Goal: Task Accomplishment & Management: Manage account settings

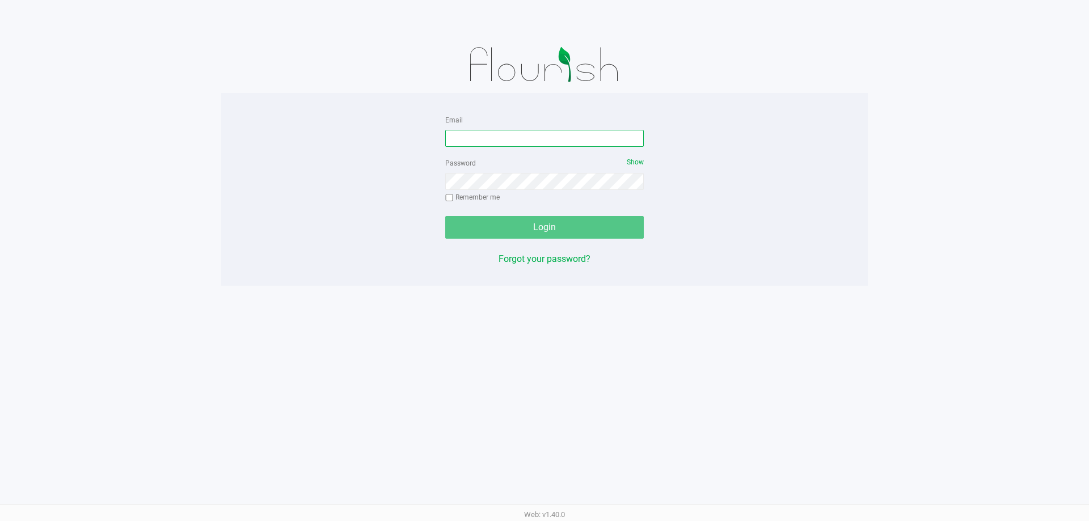
click at [503, 134] on input "Email" at bounding box center [544, 138] width 198 height 17
type input "[EMAIL_ADDRESS][DOMAIN_NAME]"
click at [445, 216] on button "Login" at bounding box center [544, 227] width 198 height 23
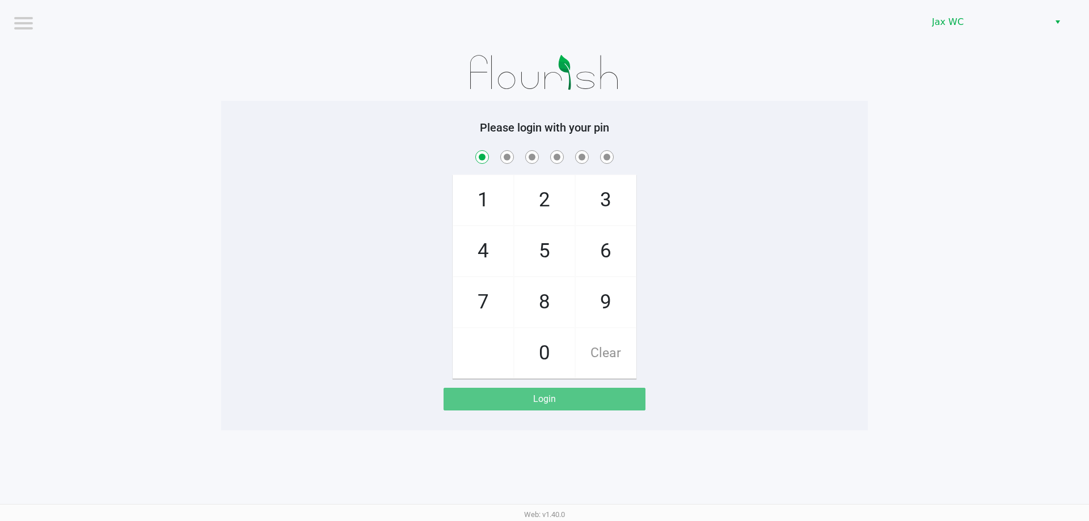
checkbox input "true"
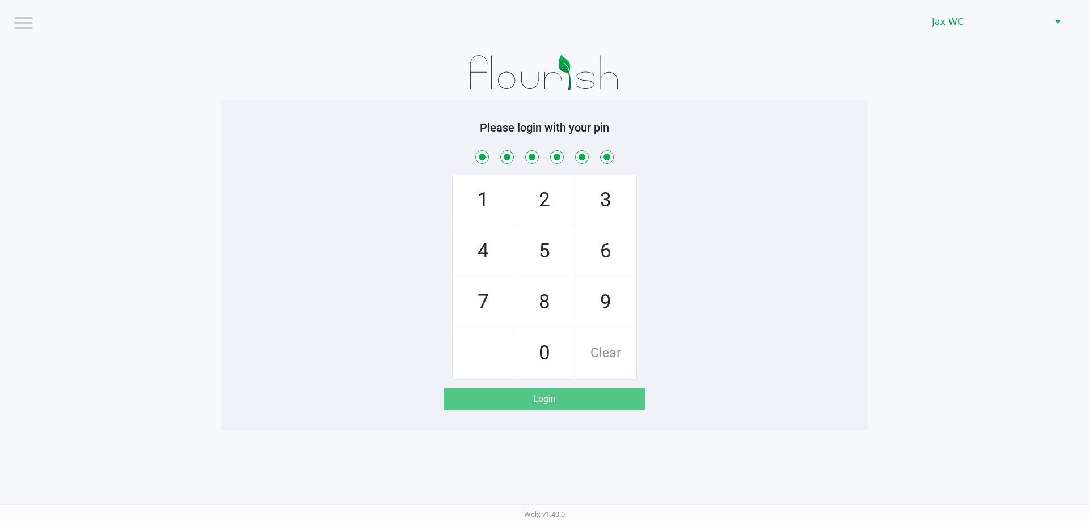
checkbox input "true"
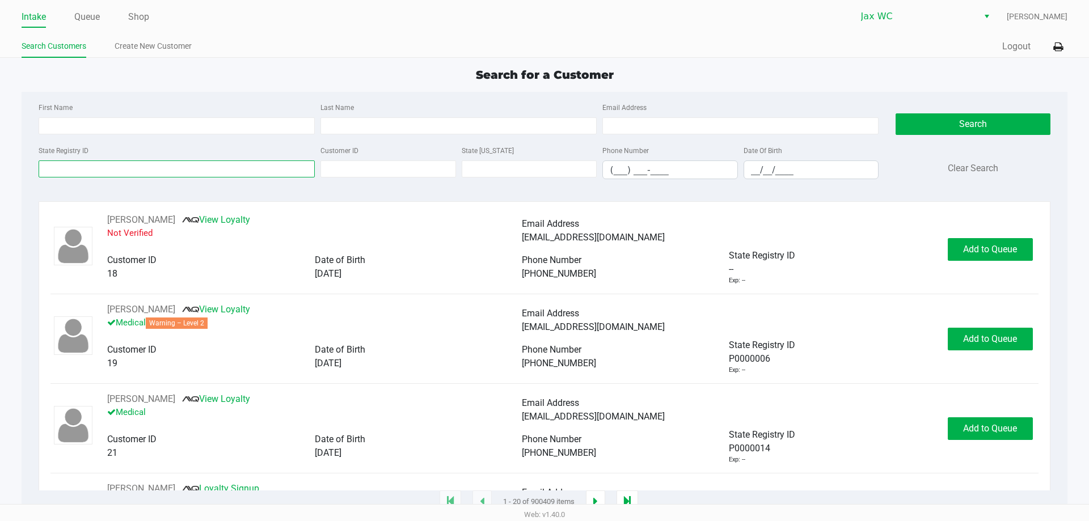
click at [109, 166] on input "State Registry ID" at bounding box center [177, 168] width 276 height 17
paste input "P3RH1717"
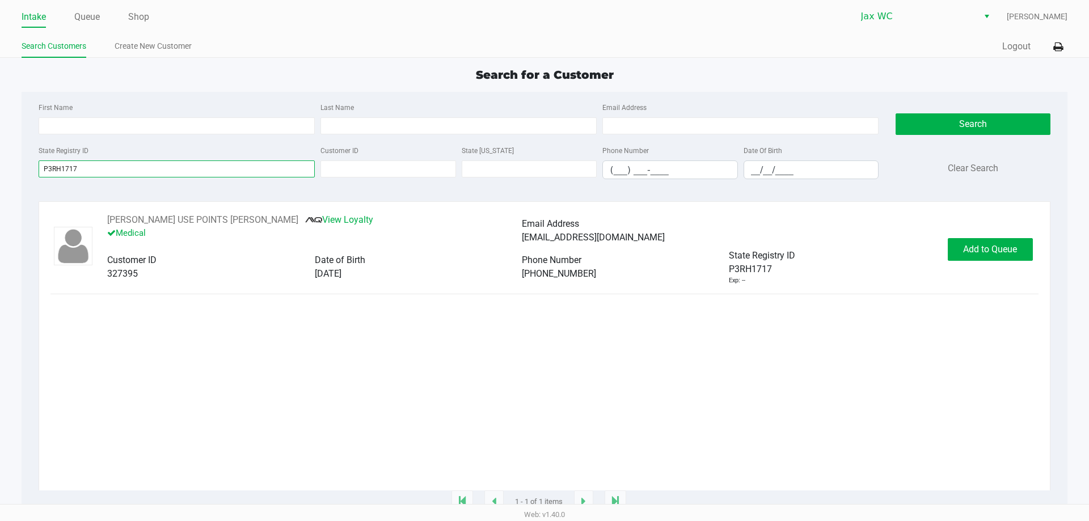
type input "P3RH1717"
click at [305, 219] on link "View Loyalty" at bounding box center [339, 219] width 68 height 11
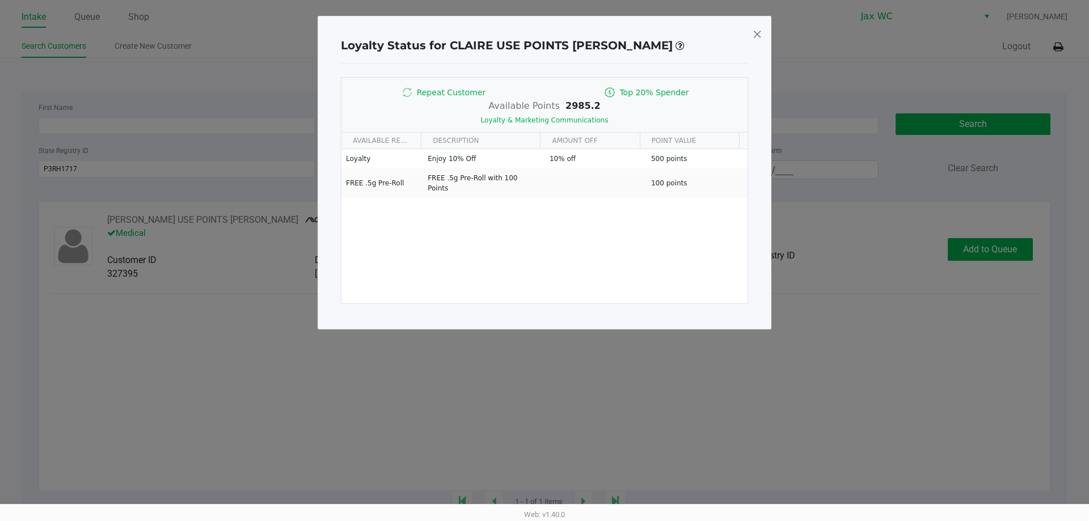
click at [744, 27] on div "Loyalty Status for CLAIRE USE POINTS [PERSON_NAME] Repeat Customer Top 20% Spen…" at bounding box center [545, 173] width 454 height 314
click at [756, 35] on span at bounding box center [757, 34] width 10 height 18
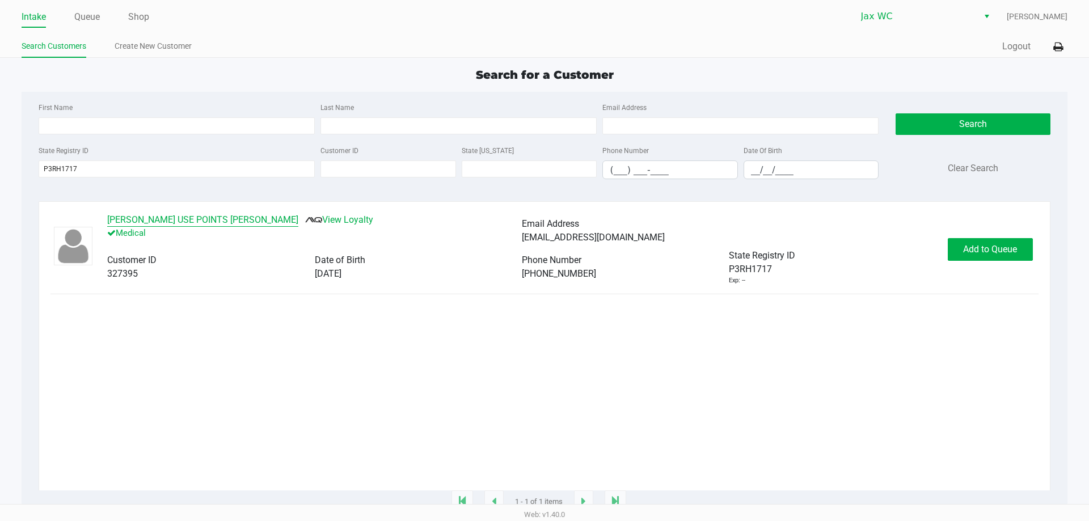
click at [181, 222] on button "[PERSON_NAME] USE POINTS [PERSON_NAME]" at bounding box center [202, 220] width 191 height 14
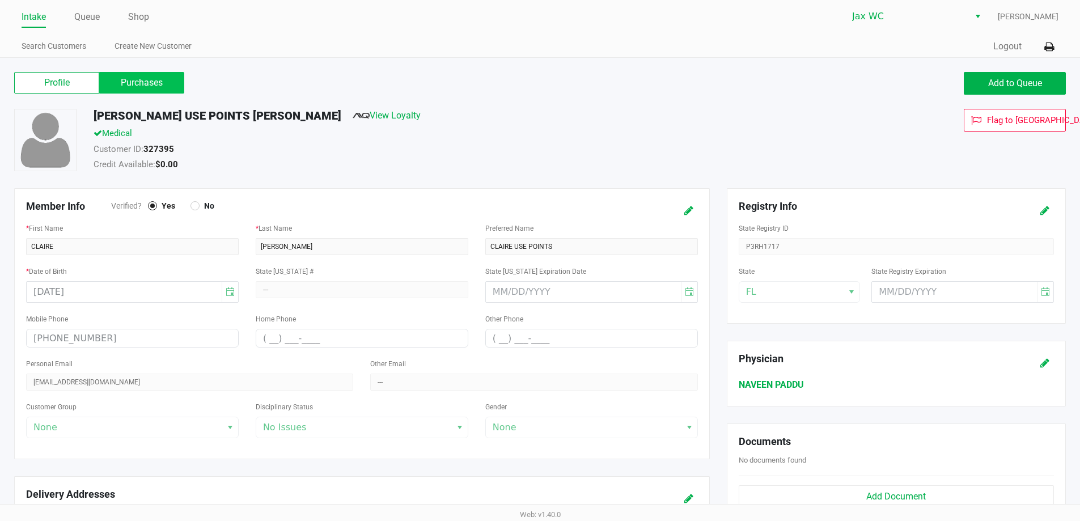
click at [142, 86] on label "Purchases" at bounding box center [141, 83] width 85 height 22
click at [0, 0] on 1 "Purchases" at bounding box center [0, 0] width 0 height 0
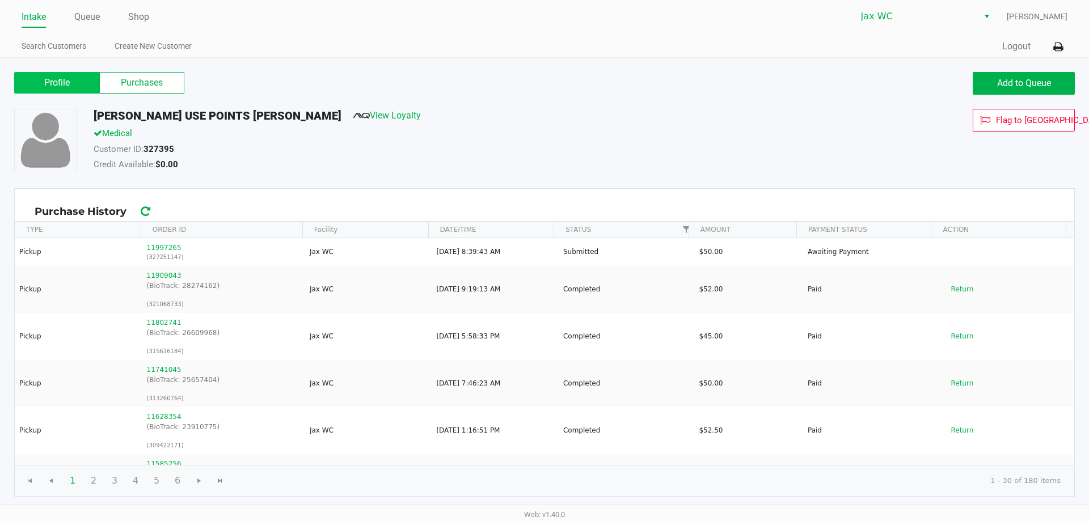
click at [65, 81] on label "Profile" at bounding box center [56, 83] width 85 height 22
click at [0, 0] on 0 "Profile" at bounding box center [0, 0] width 0 height 0
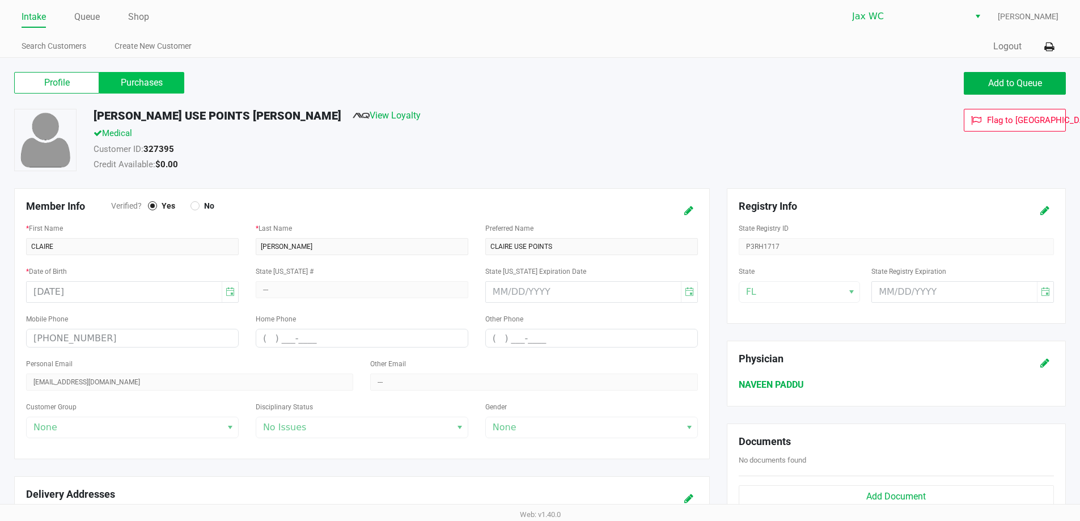
click at [143, 87] on label "Purchases" at bounding box center [141, 83] width 85 height 22
click at [0, 0] on 1 "Purchases" at bounding box center [0, 0] width 0 height 0
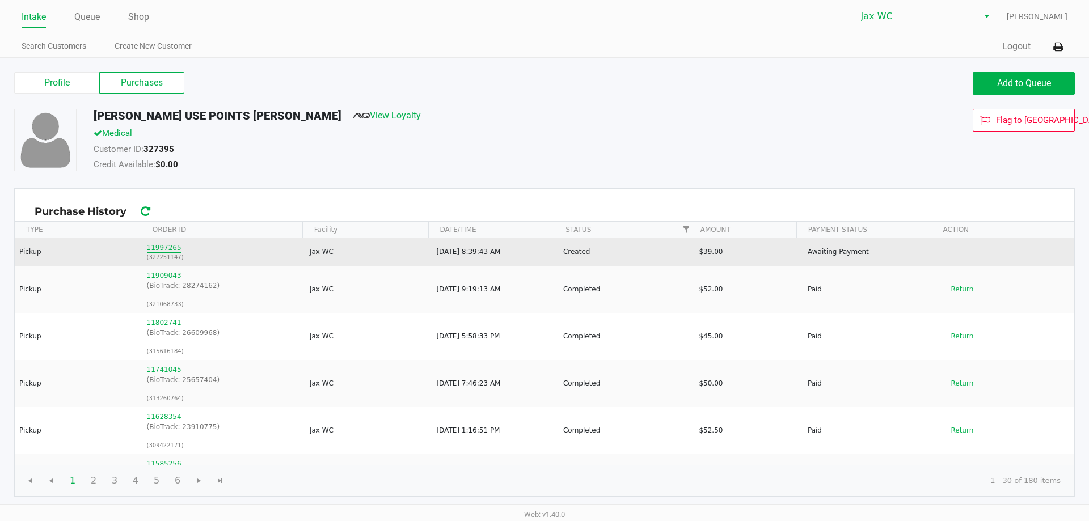
click at [164, 247] on button "11997265" at bounding box center [164, 248] width 35 height 10
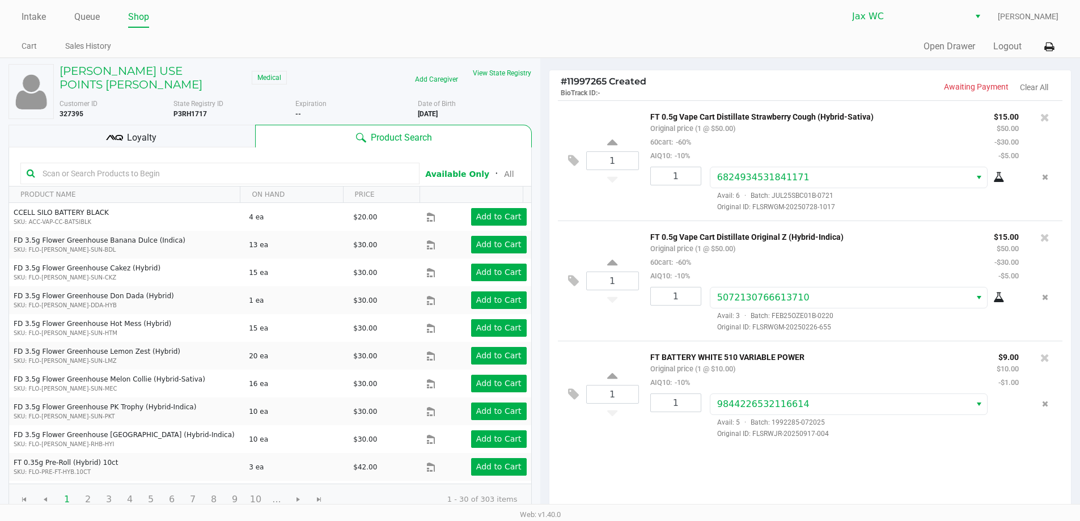
click at [99, 128] on div "Loyalty" at bounding box center [132, 136] width 247 height 23
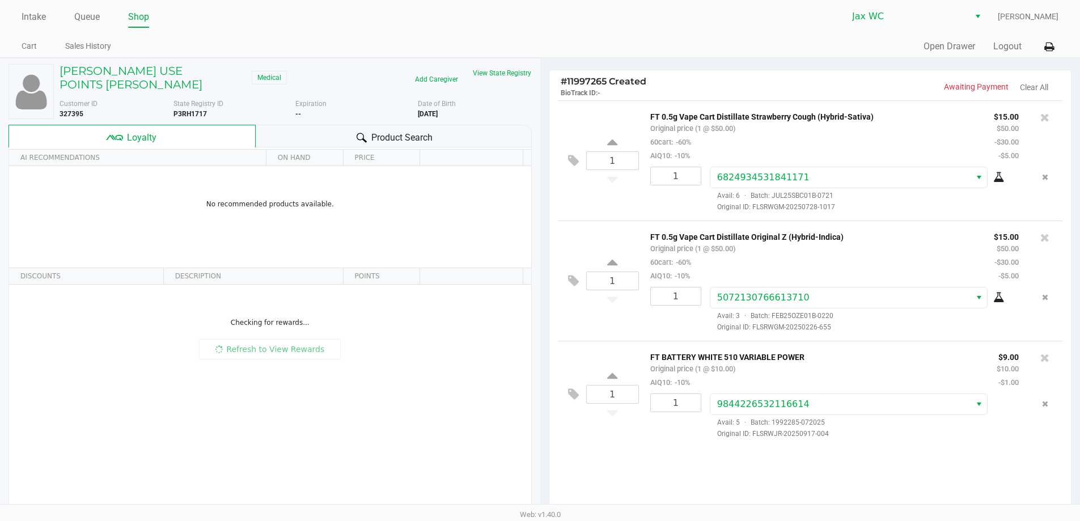
click at [99, 128] on div "Loyalty" at bounding box center [132, 136] width 247 height 23
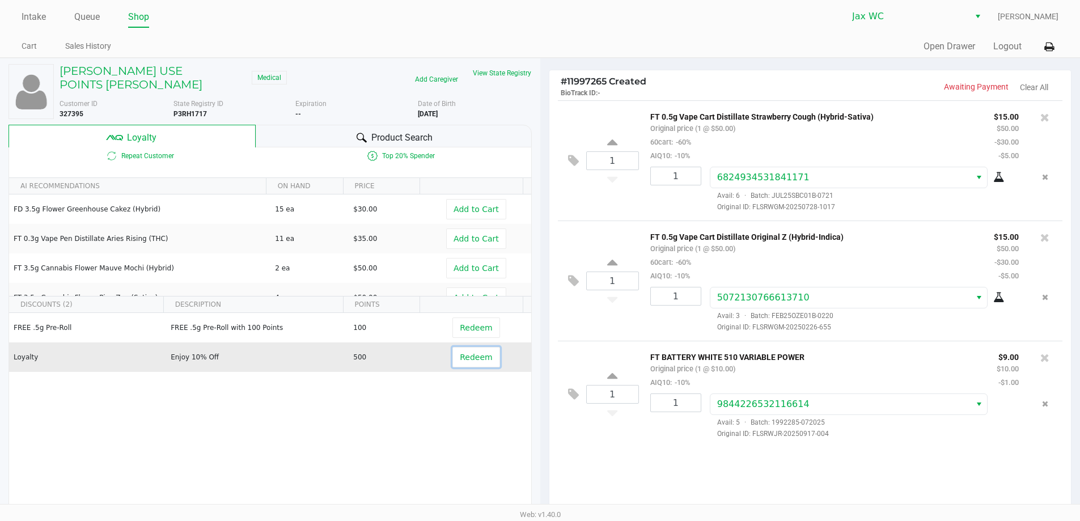
click at [488, 353] on button "Redeem" at bounding box center [476, 357] width 47 height 20
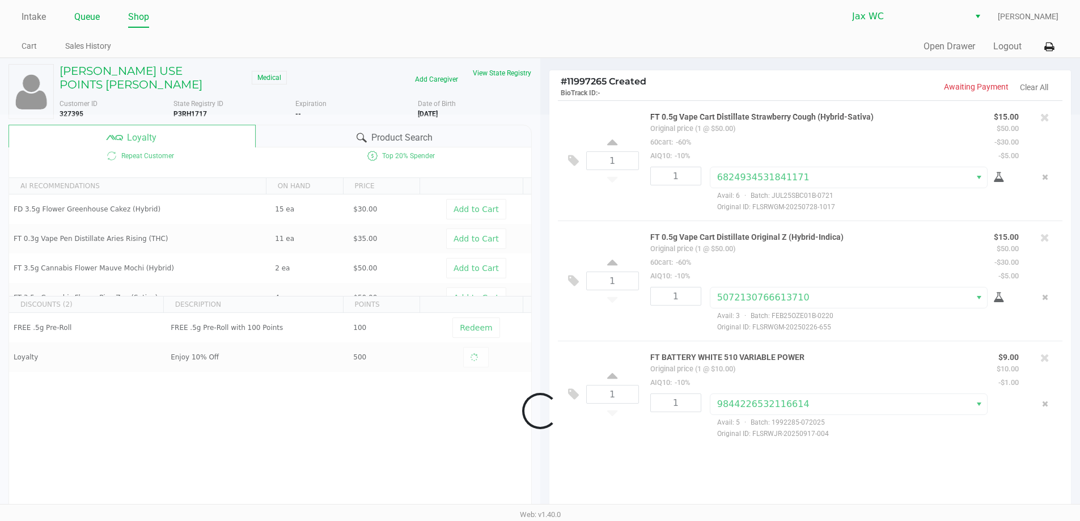
click at [86, 16] on link "Queue" at bounding box center [87, 17] width 26 height 16
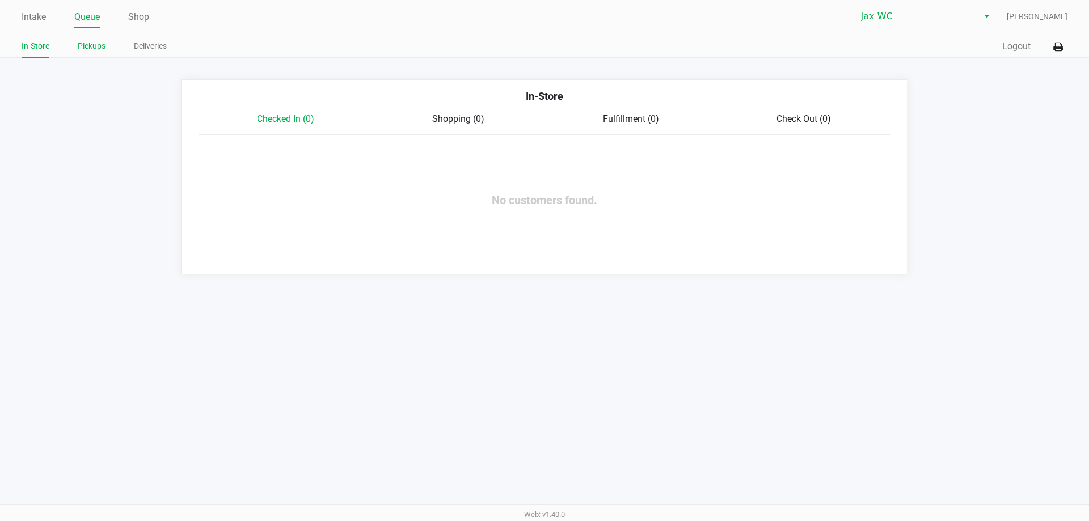
click at [87, 42] on link "Pickups" at bounding box center [92, 46] width 28 height 14
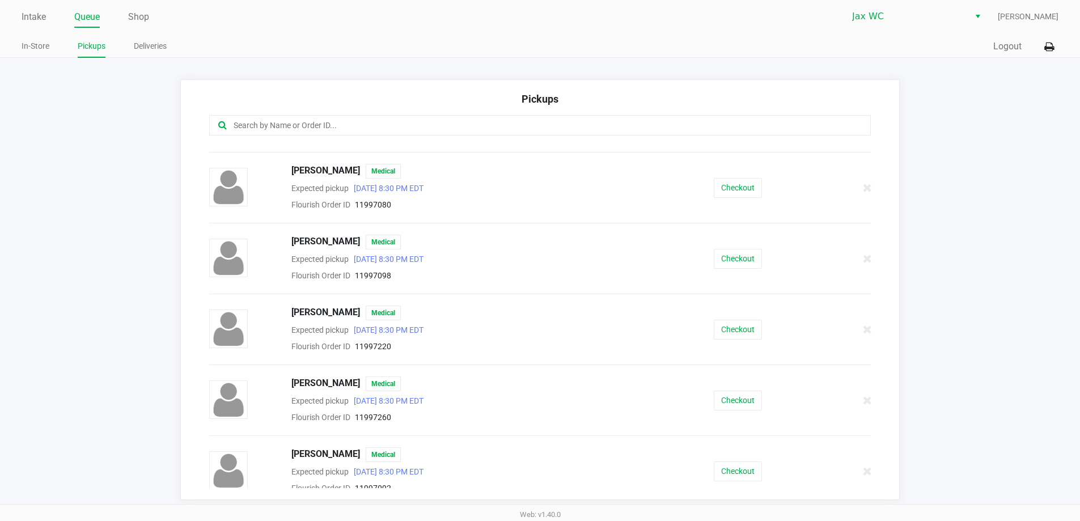
scroll to position [134, 0]
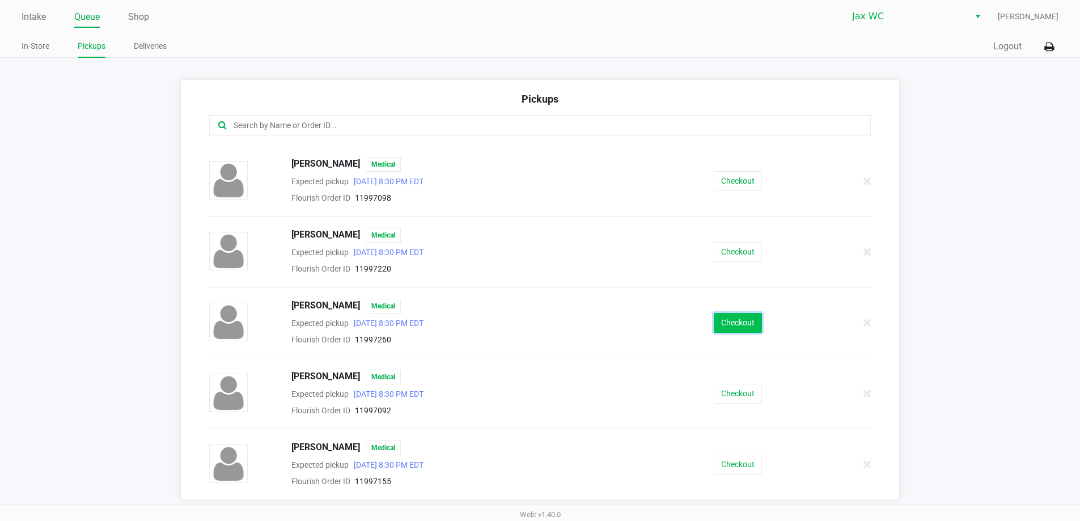
click at [737, 321] on button "Checkout" at bounding box center [738, 323] width 48 height 20
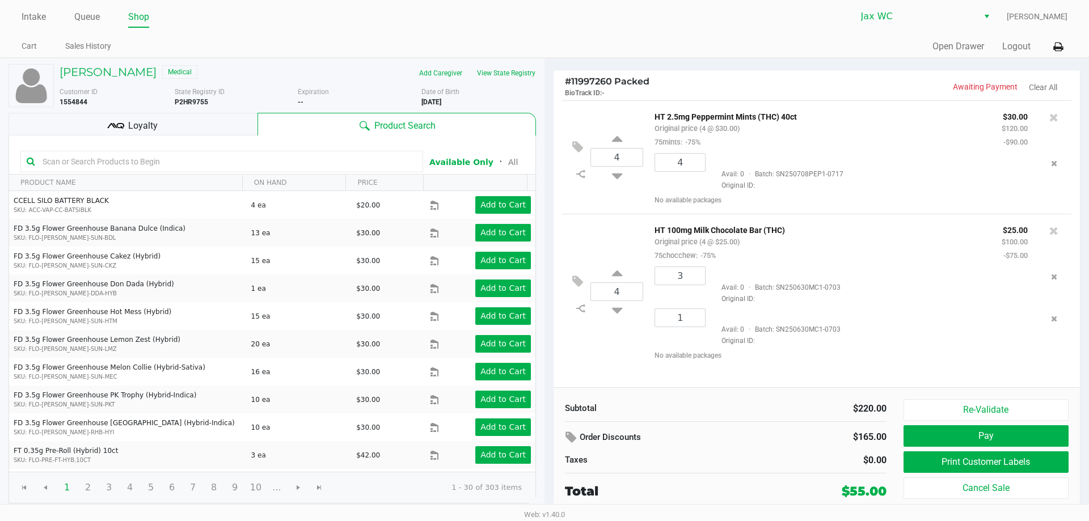
click at [144, 117] on div "Loyalty" at bounding box center [133, 124] width 249 height 23
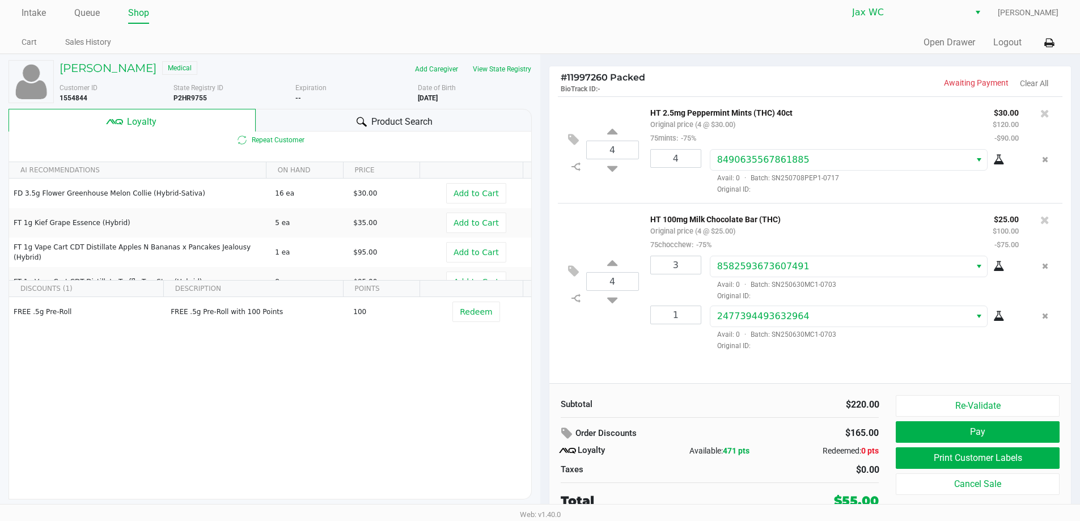
scroll to position [5, 0]
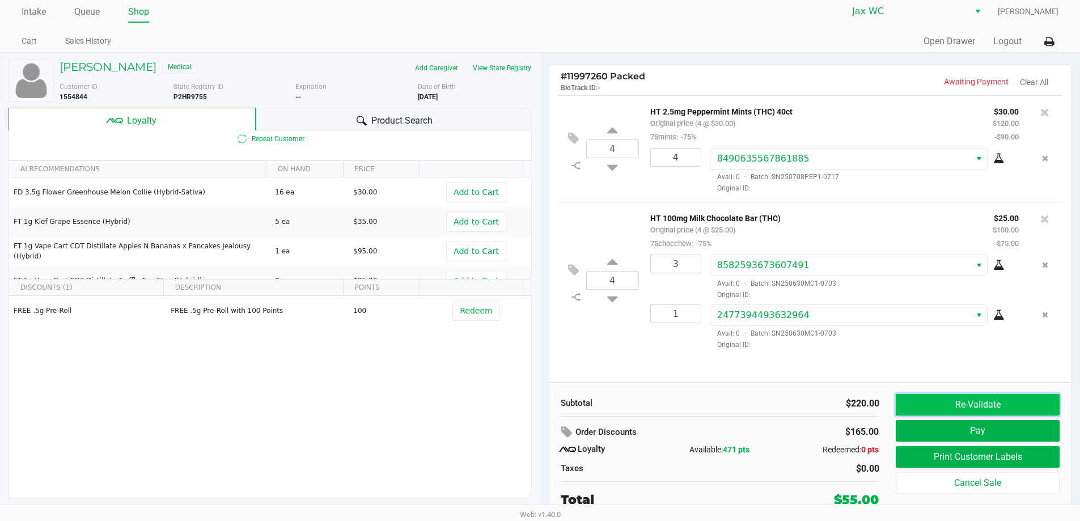
click at [984, 405] on button "Re-Validate" at bounding box center [977, 405] width 163 height 22
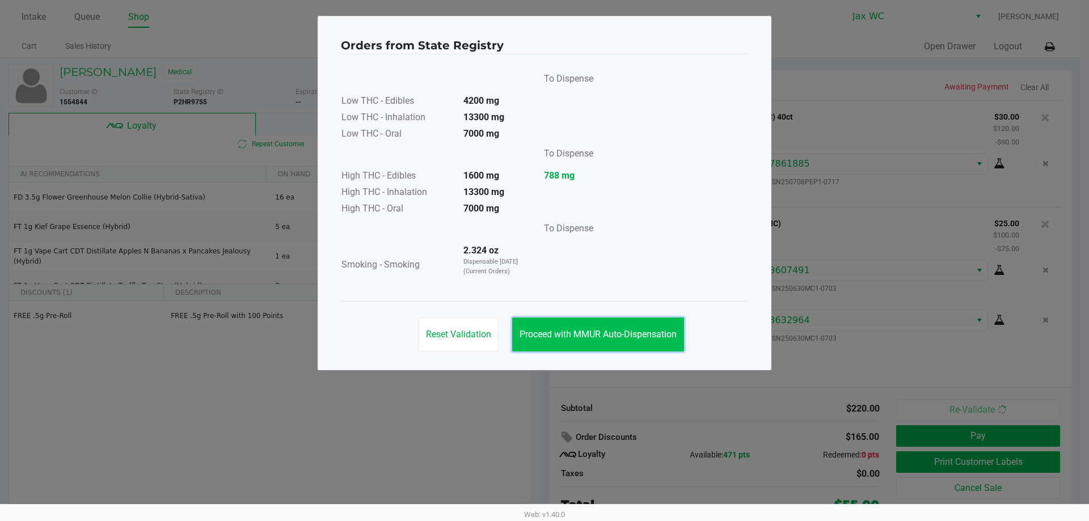
click at [540, 335] on span "Proceed with MMUR Auto-Dispensation" at bounding box center [597, 334] width 157 height 11
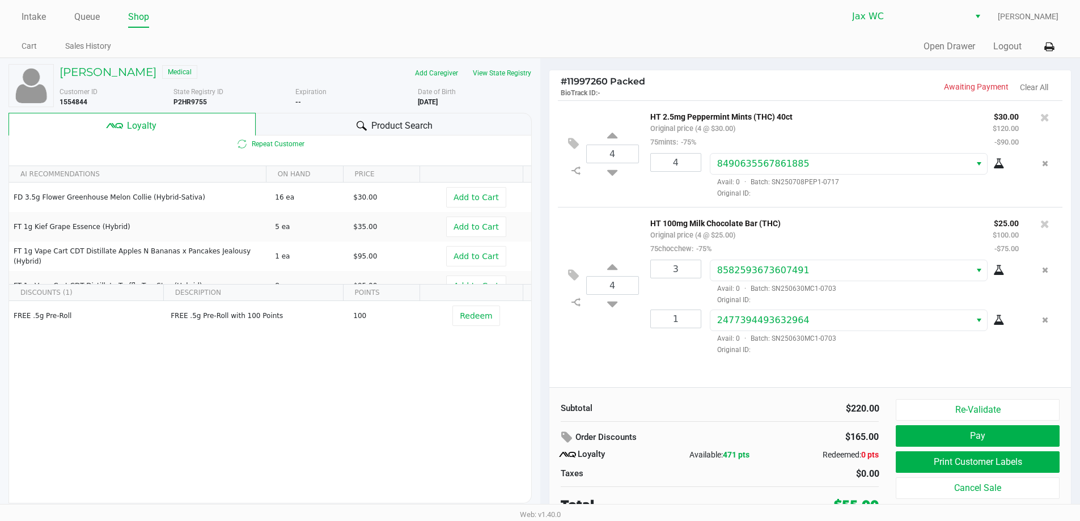
scroll to position [5, 0]
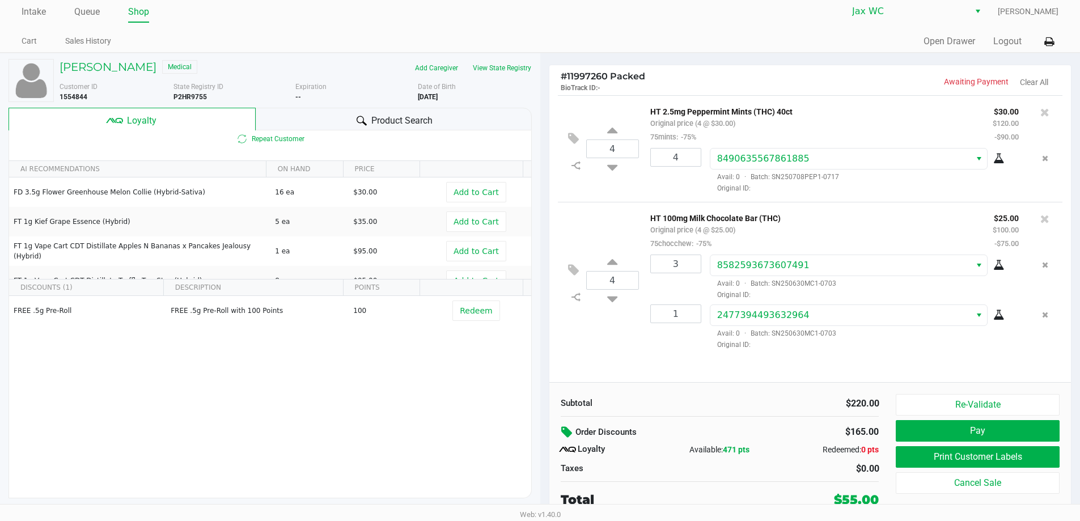
click at [564, 429] on icon at bounding box center [568, 432] width 14 height 13
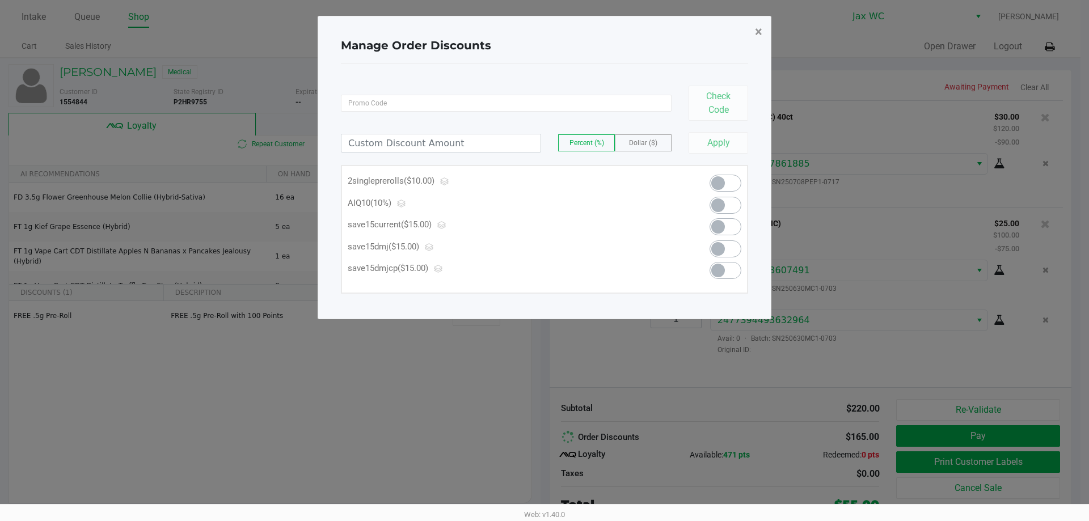
click at [759, 31] on span "×" at bounding box center [758, 32] width 7 height 16
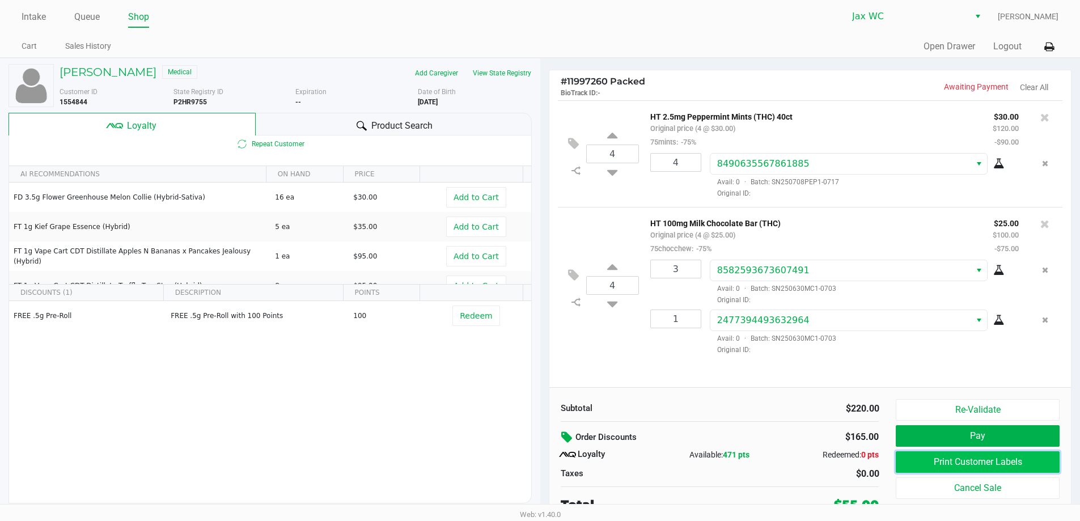
click at [1016, 461] on button "Print Customer Labels" at bounding box center [977, 462] width 163 height 22
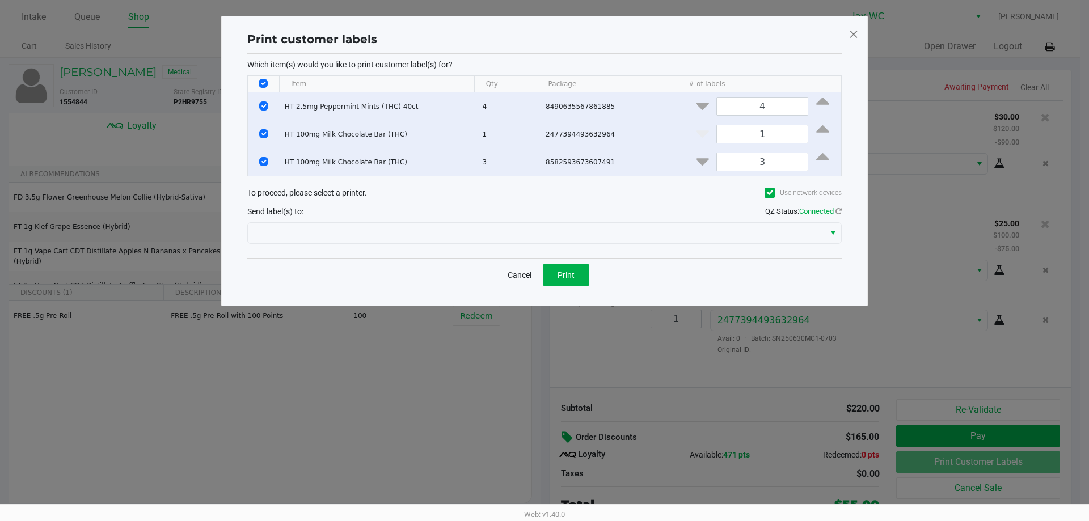
click at [460, 224] on div at bounding box center [544, 232] width 594 height 27
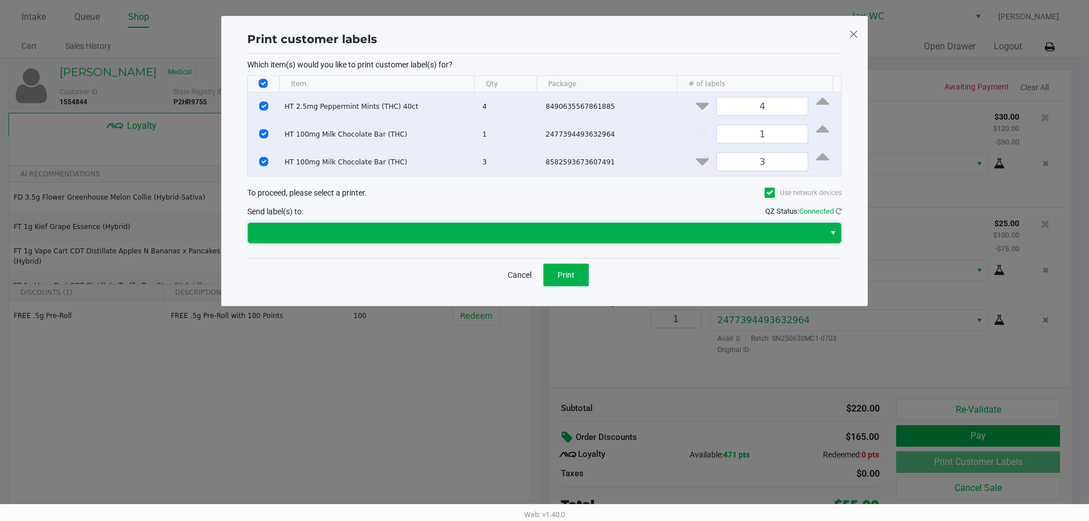
click at [452, 234] on span at bounding box center [536, 233] width 563 height 14
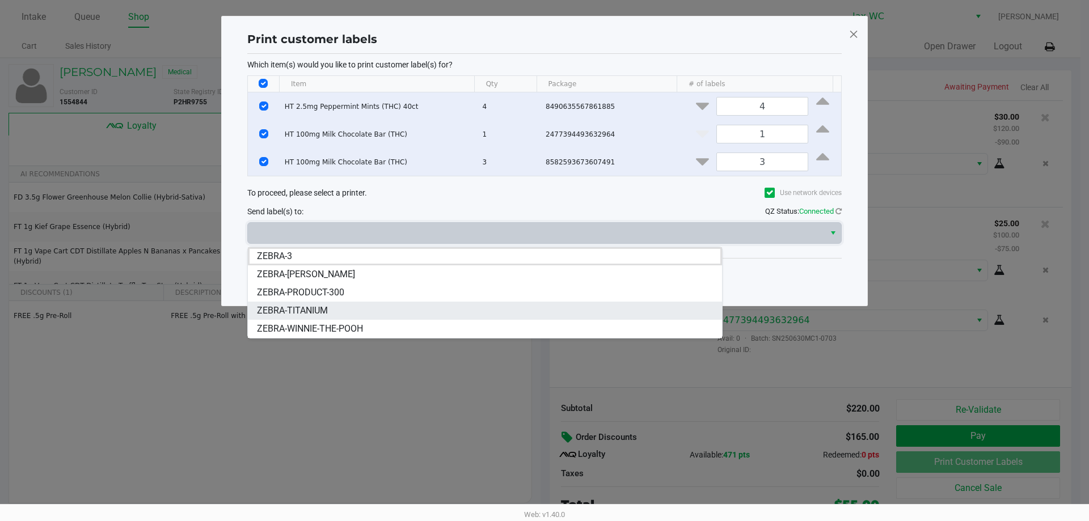
click at [354, 311] on li "ZEBRA-TITANIUM" at bounding box center [485, 311] width 474 height 18
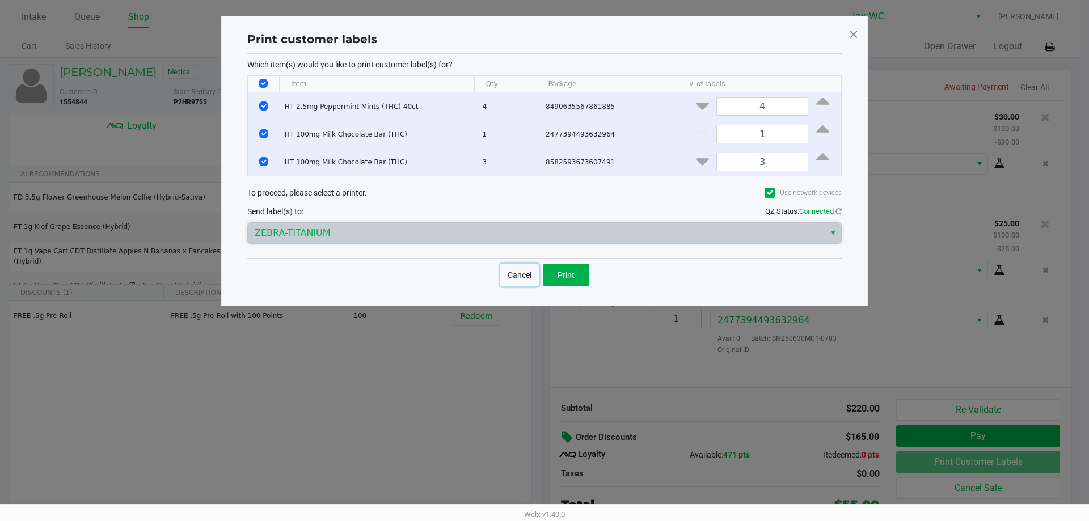
click at [523, 284] on button "Cancel" at bounding box center [519, 275] width 39 height 23
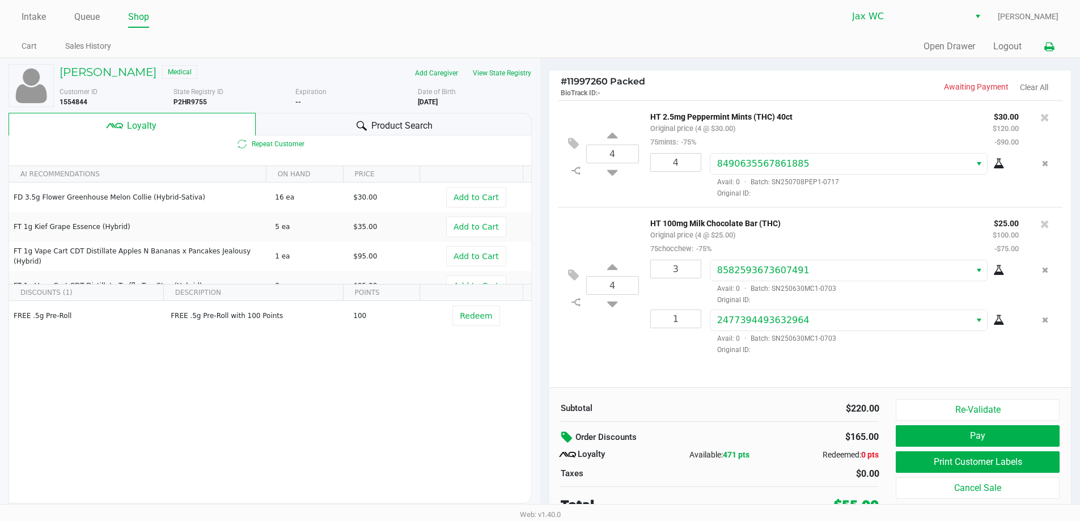
click at [1045, 48] on icon at bounding box center [1050, 47] width 10 height 8
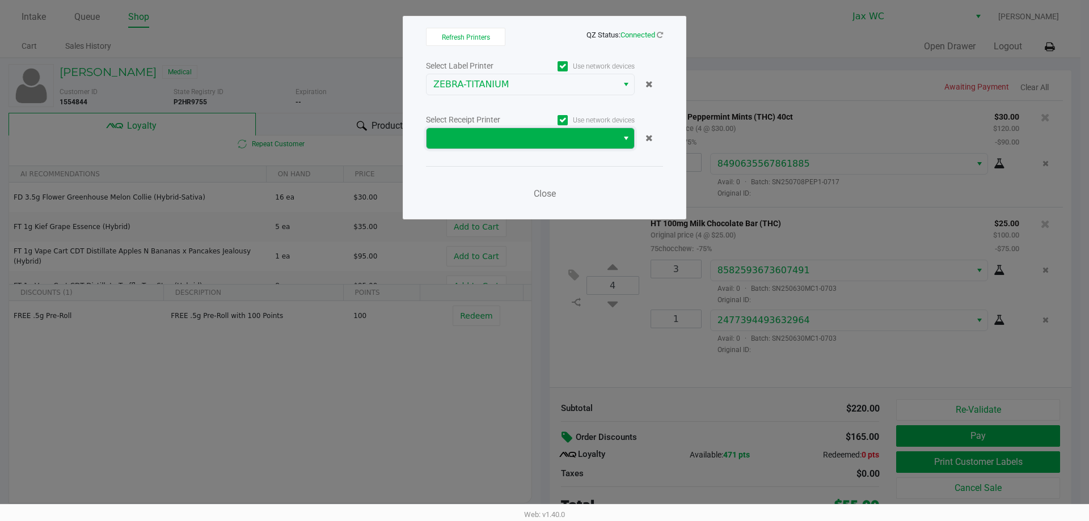
click at [480, 139] on span at bounding box center [522, 139] width 178 height 14
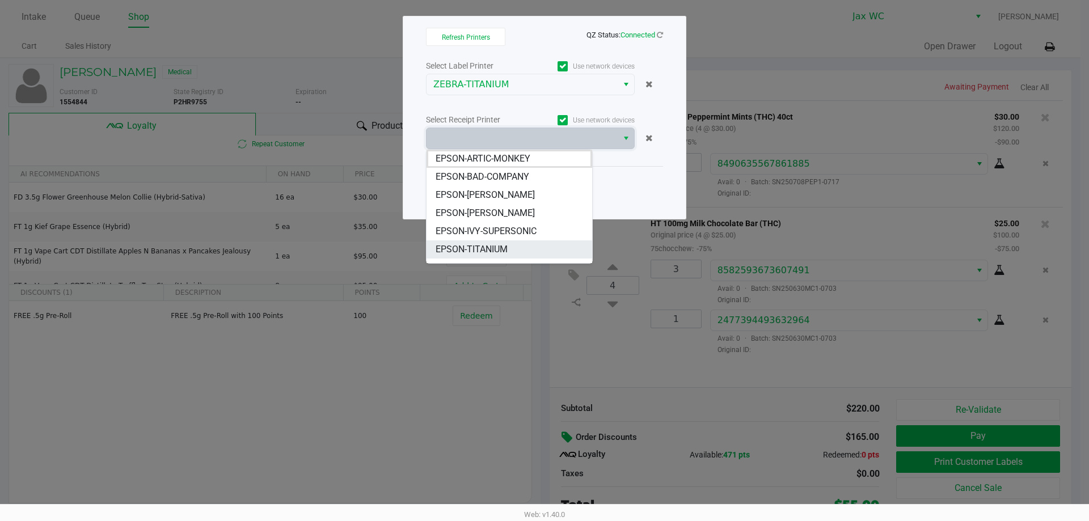
click at [493, 245] on span "EPSON-TITANIUM" at bounding box center [472, 250] width 72 height 14
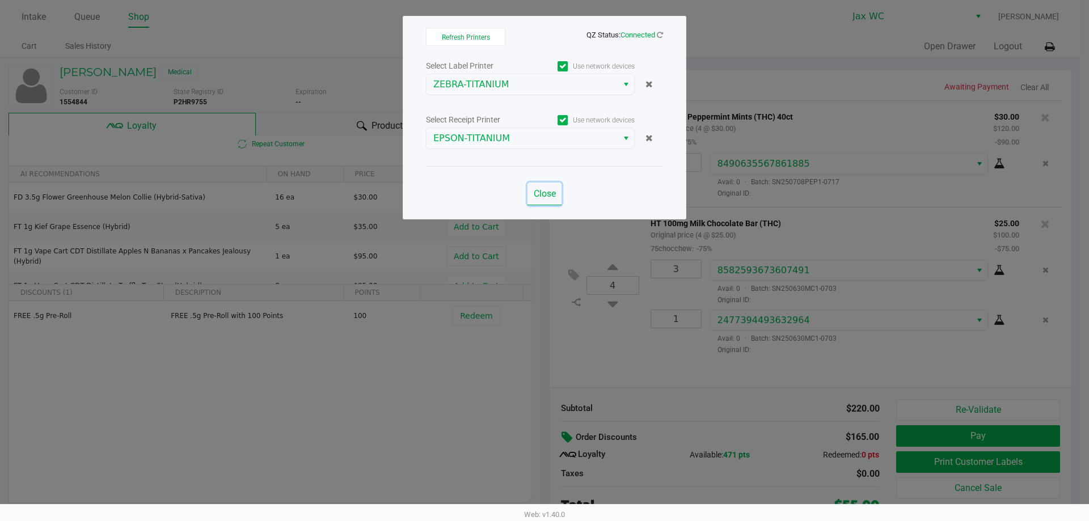
click at [547, 195] on span "Close" at bounding box center [545, 193] width 22 height 11
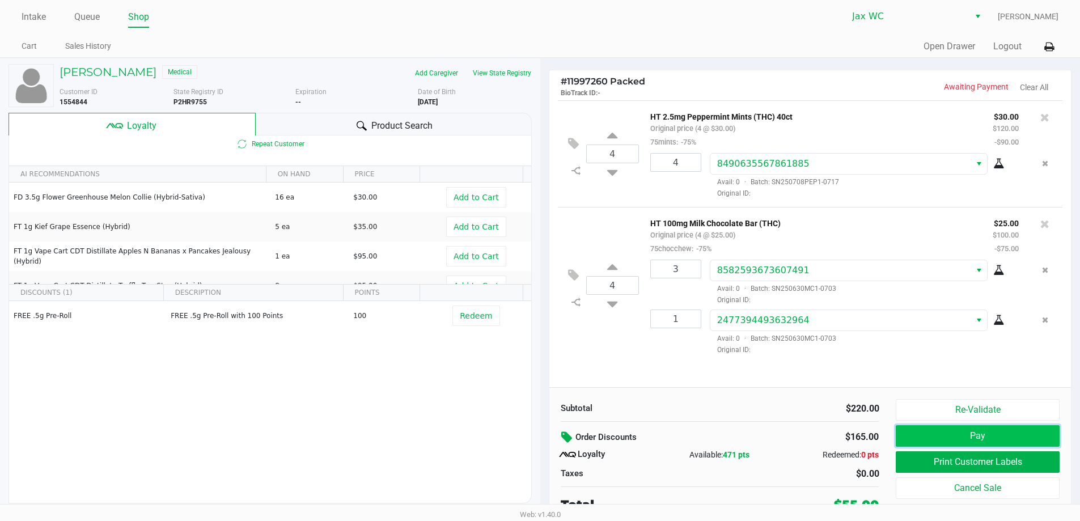
click at [997, 436] on button "Pay" at bounding box center [977, 436] width 163 height 22
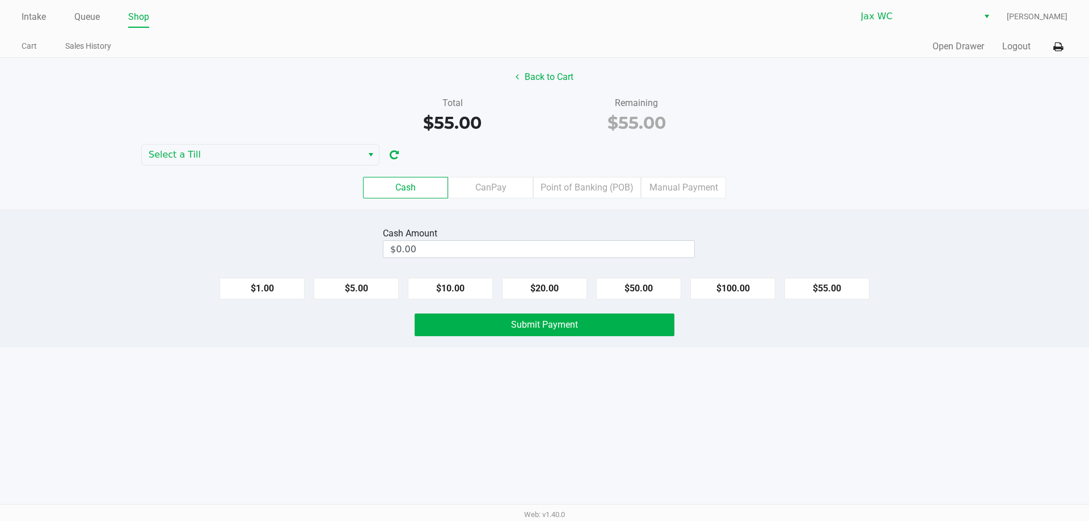
click at [589, 175] on div "Cash CanPay Point of Banking (POB) Manual Payment" at bounding box center [544, 188] width 1106 height 44
click at [599, 190] on label "Point of Banking (POB)" at bounding box center [587, 188] width 108 height 22
click at [0, 0] on 7 "Point of Banking (POB)" at bounding box center [0, 0] width 0 height 0
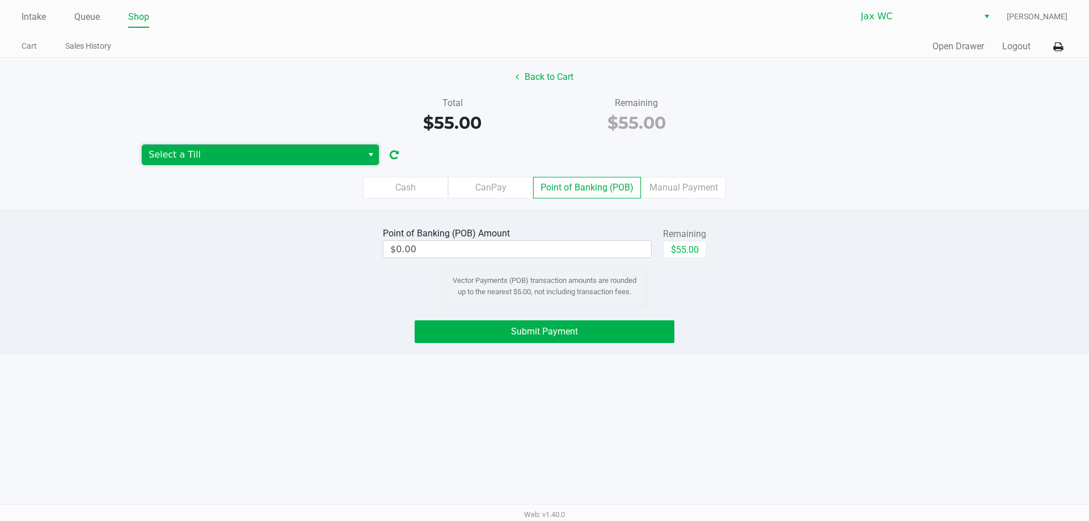
click at [291, 153] on span "Select a Till" at bounding box center [252, 155] width 207 height 14
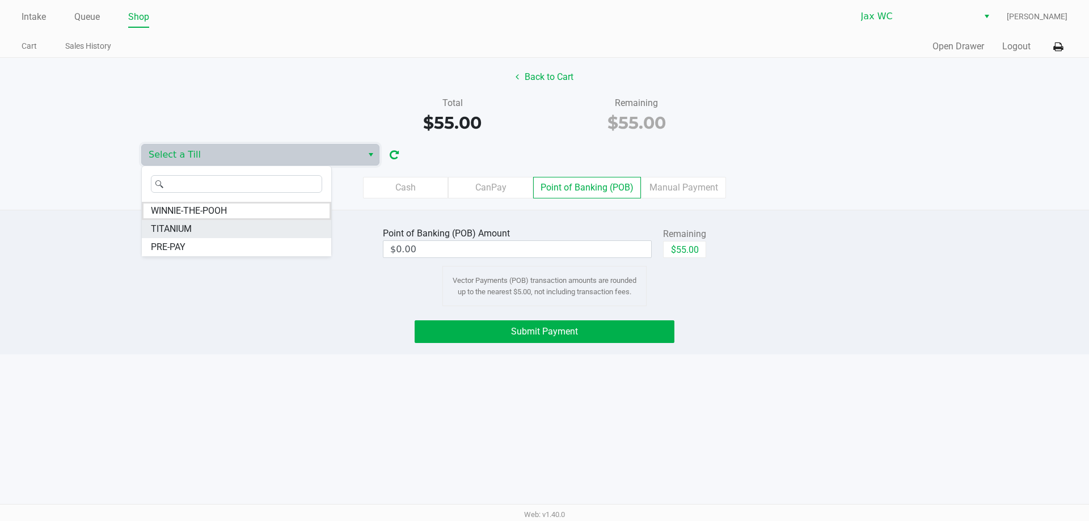
click at [244, 223] on li "TITANIUM" at bounding box center [236, 229] width 189 height 18
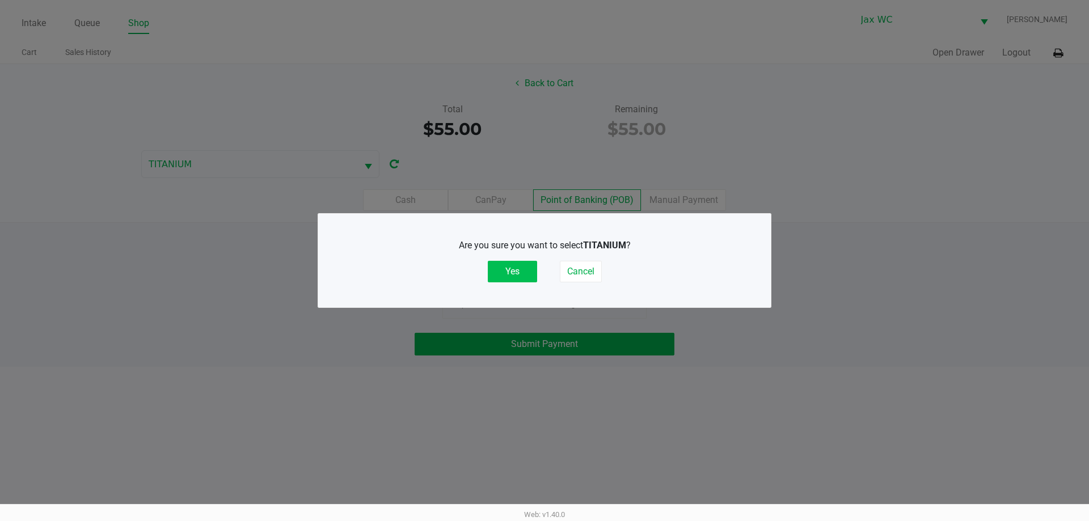
click at [504, 264] on button "Yes" at bounding box center [512, 272] width 49 height 22
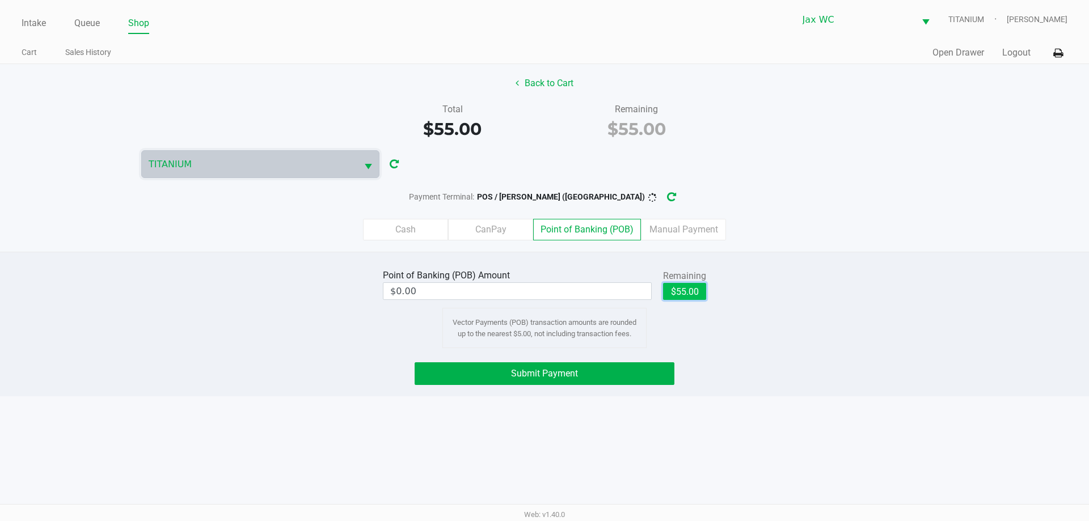
click at [687, 291] on button "$55.00" at bounding box center [684, 291] width 43 height 17
type input "$55.00"
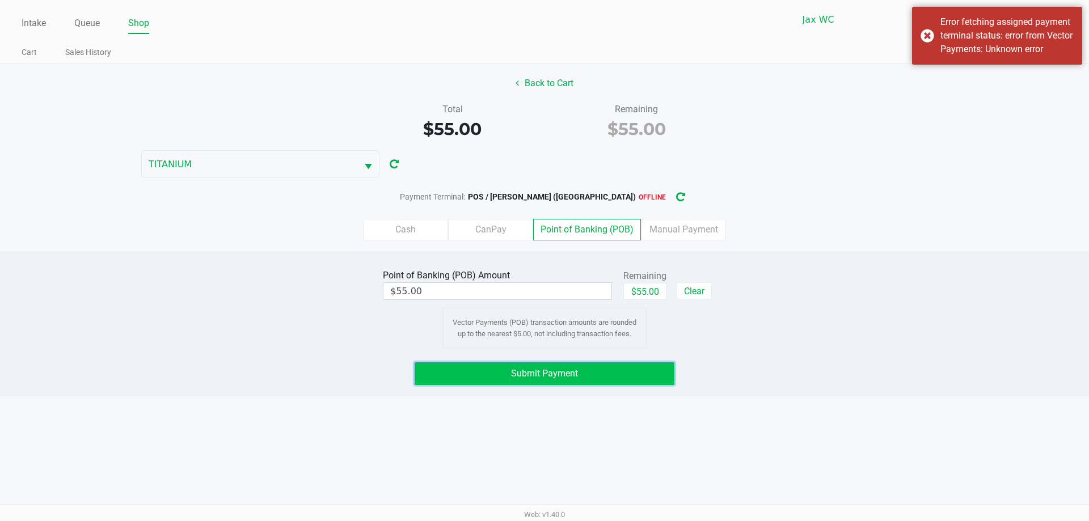
click at [620, 371] on button "Submit Payment" at bounding box center [545, 373] width 260 height 23
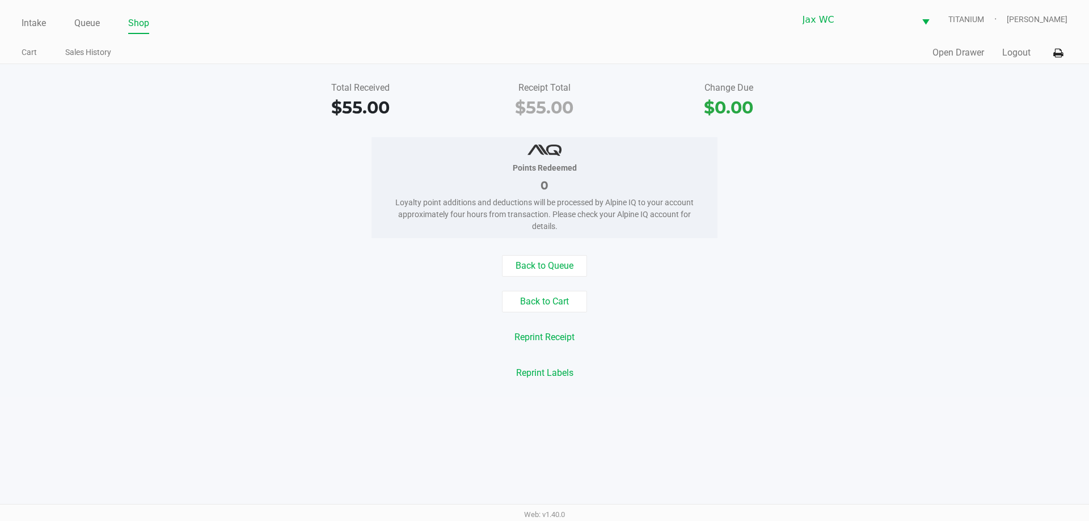
click at [953, 45] on div "Quick Sale Open Drawer Logout" at bounding box center [805, 53] width 523 height 21
click at [954, 53] on button "Open Drawer" at bounding box center [958, 53] width 52 height 14
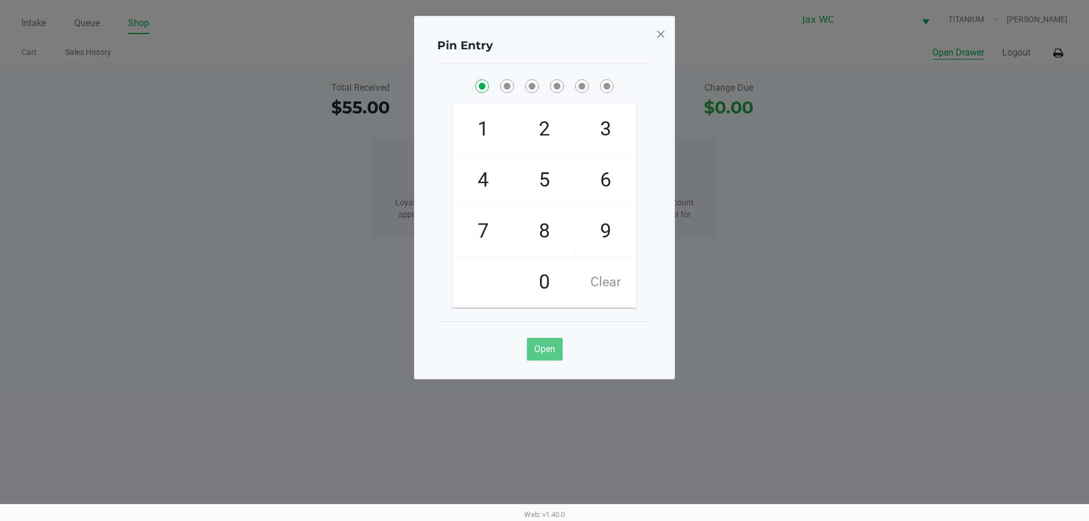
checkbox input "true"
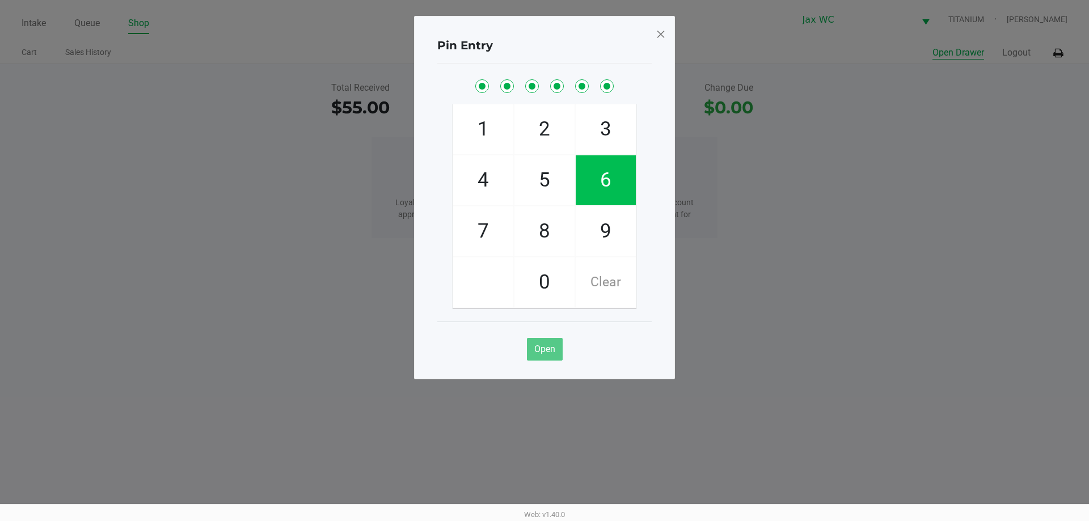
checkbox input "true"
click at [659, 35] on span at bounding box center [661, 34] width 10 height 18
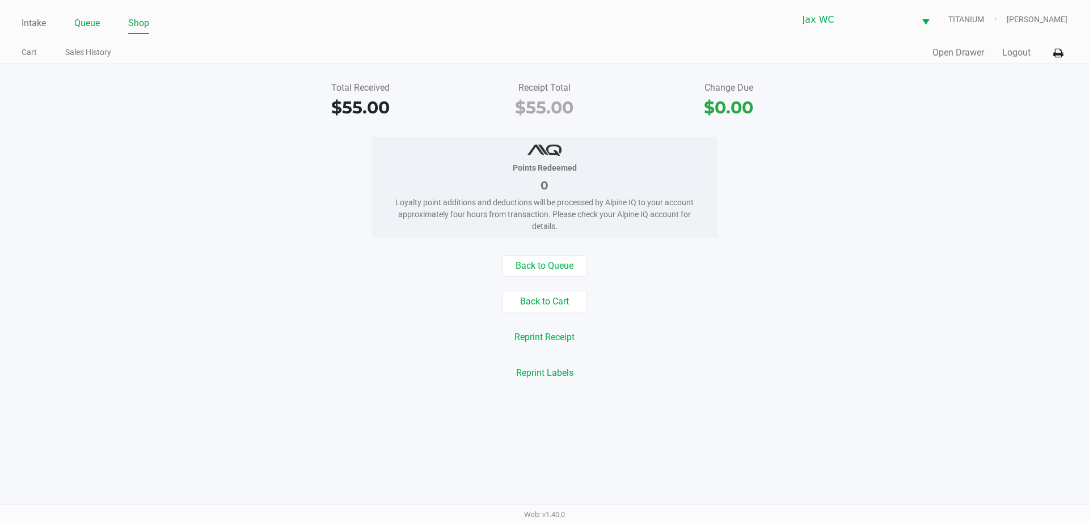
click at [91, 22] on link "Queue" at bounding box center [87, 23] width 26 height 16
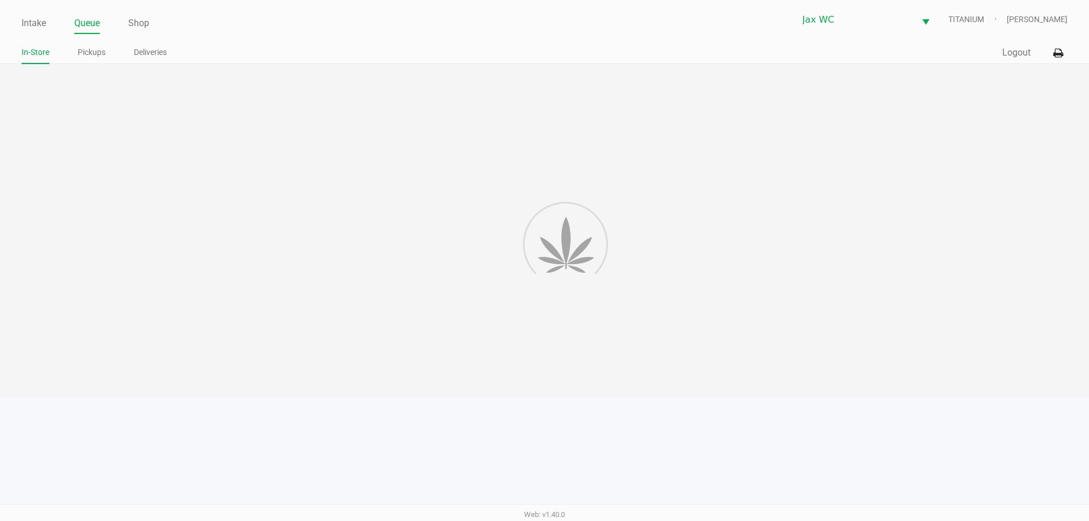
click at [75, 48] on ul "In-Store Pickups Deliveries" at bounding box center [283, 53] width 523 height 19
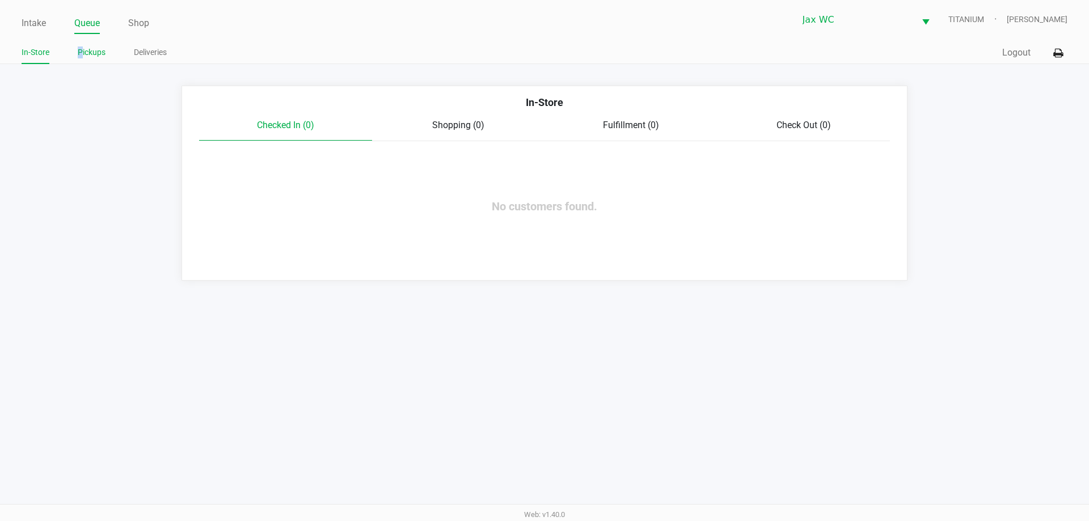
click at [81, 51] on link "Pickups" at bounding box center [92, 52] width 28 height 14
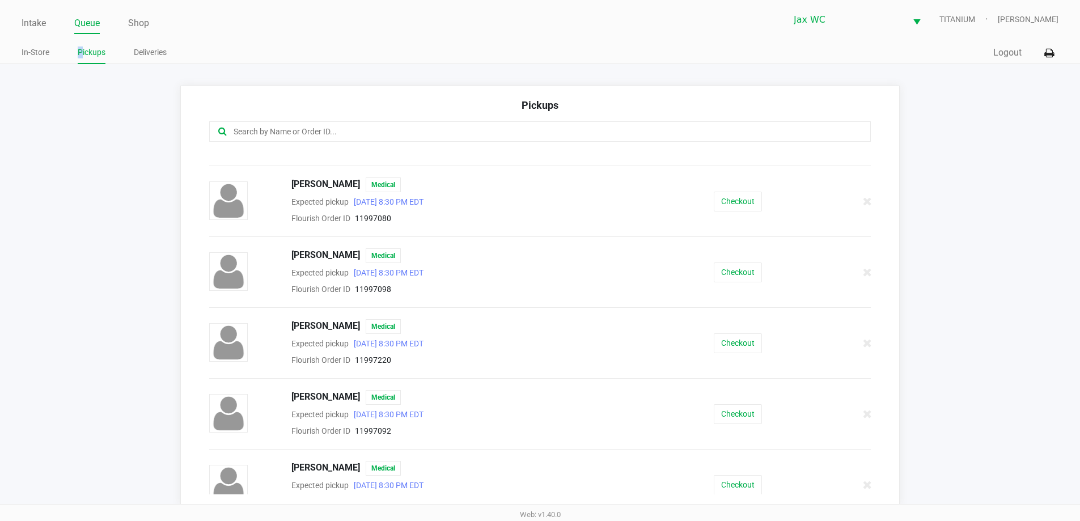
scroll to position [134, 0]
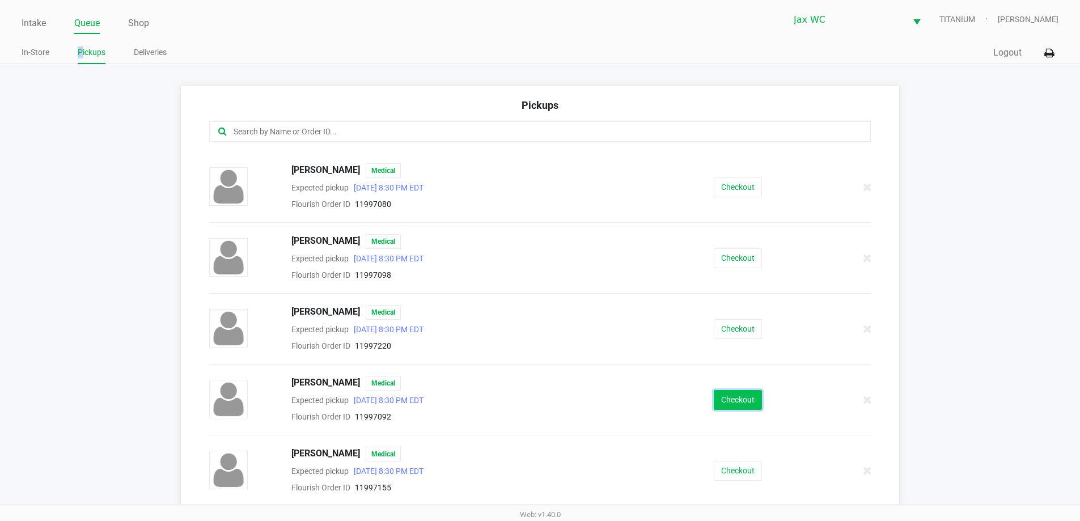
click at [733, 400] on button "Checkout" at bounding box center [738, 400] width 48 height 20
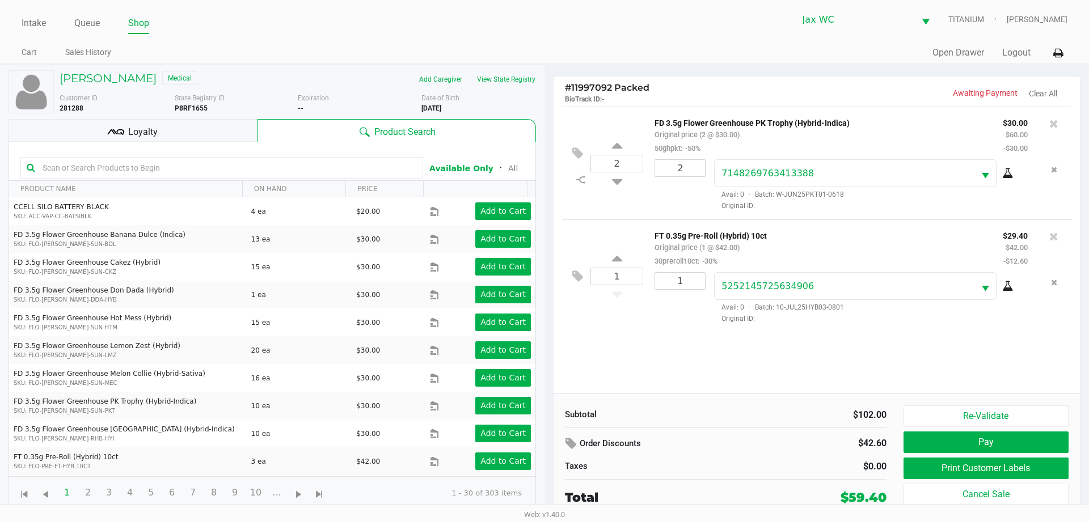
click at [159, 120] on div "Loyalty" at bounding box center [133, 130] width 249 height 23
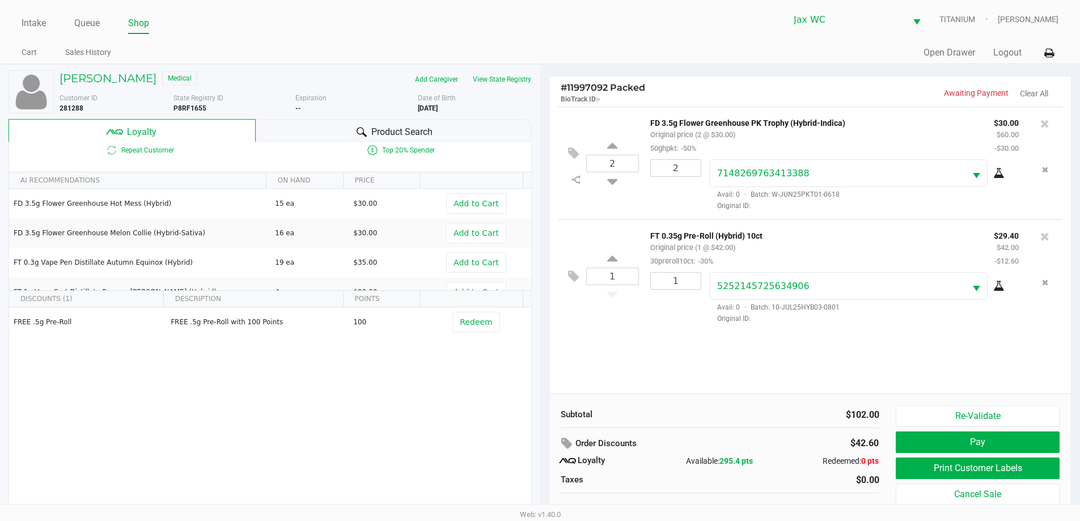
scroll to position [11, 0]
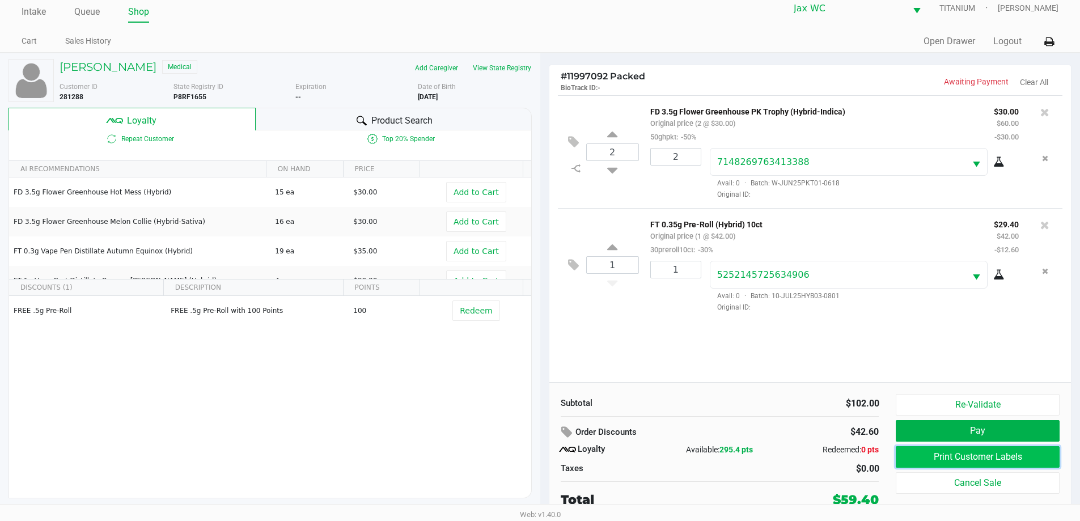
click at [965, 453] on button "Print Customer Labels" at bounding box center [977, 457] width 163 height 22
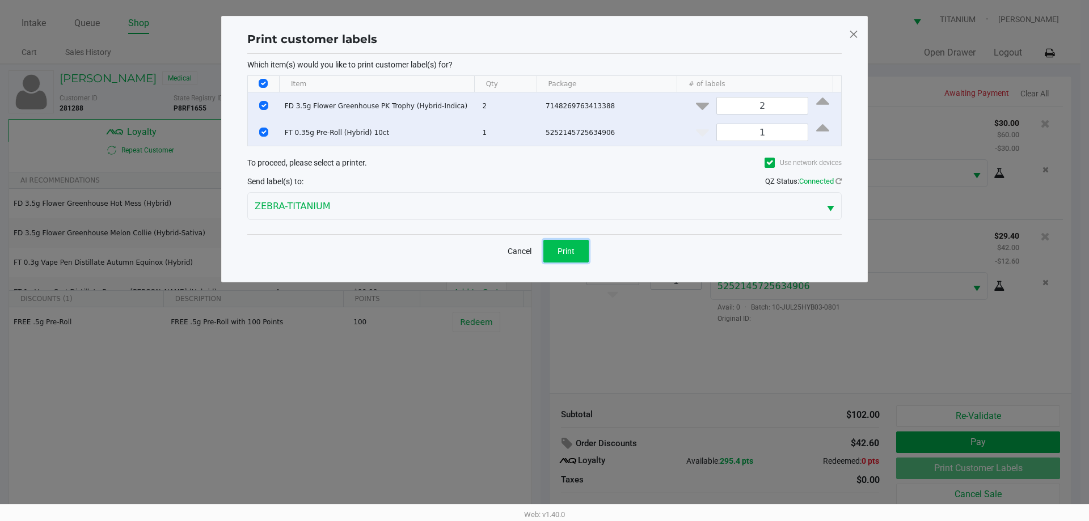
click at [563, 250] on span "Print" at bounding box center [565, 251] width 17 height 9
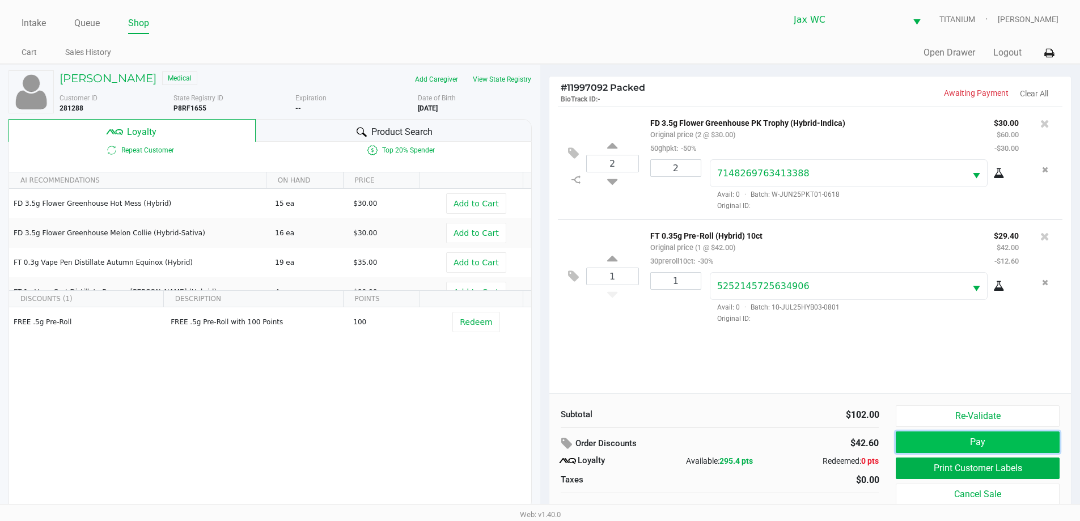
click at [966, 449] on button "Pay" at bounding box center [977, 443] width 163 height 22
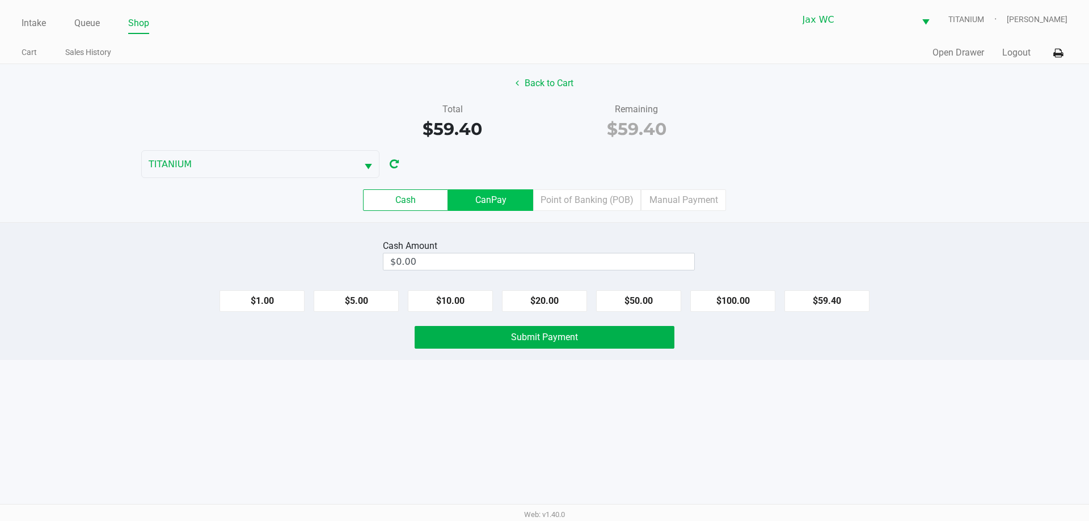
click at [501, 192] on label "CanPay" at bounding box center [490, 200] width 85 height 22
click at [0, 0] on 2 "CanPay" at bounding box center [0, 0] width 0 height 0
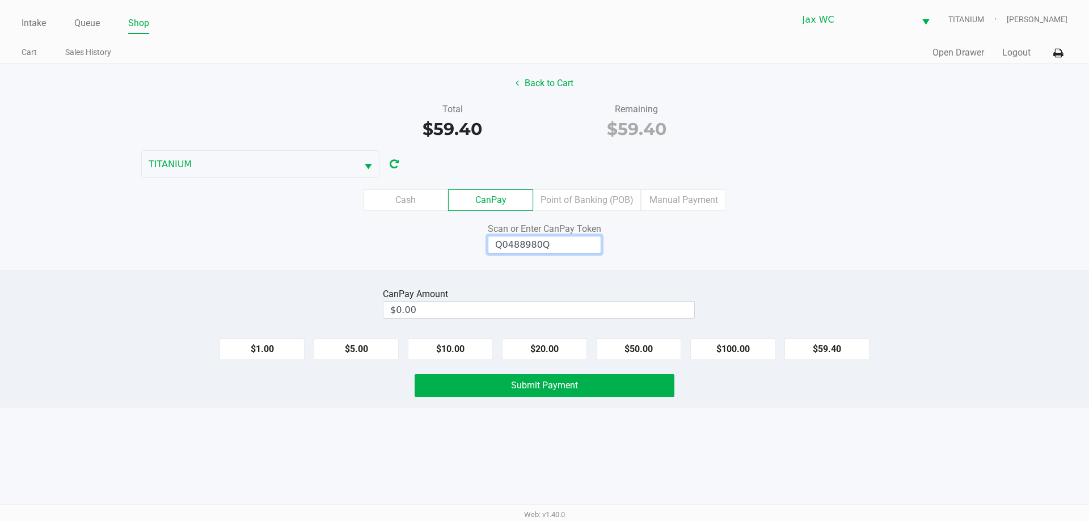
type input "Q0488980Q"
click at [535, 238] on input "Q0488980Q" at bounding box center [544, 245] width 113 height 18
click at [842, 351] on button "$59.40" at bounding box center [826, 350] width 85 height 22
type input "$59.40"
click at [555, 384] on span "Submit Payment" at bounding box center [544, 385] width 67 height 11
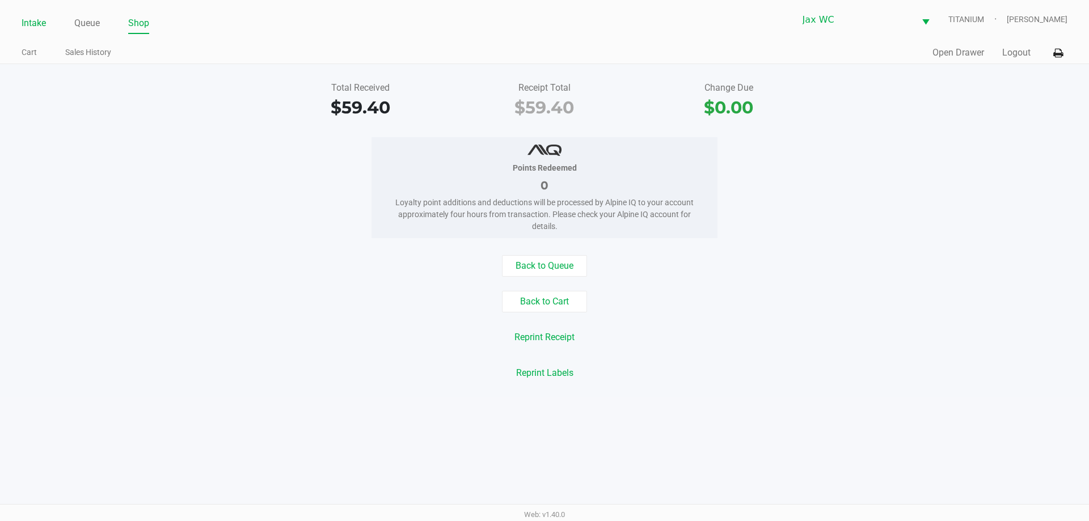
click at [36, 25] on link "Intake" at bounding box center [34, 23] width 24 height 16
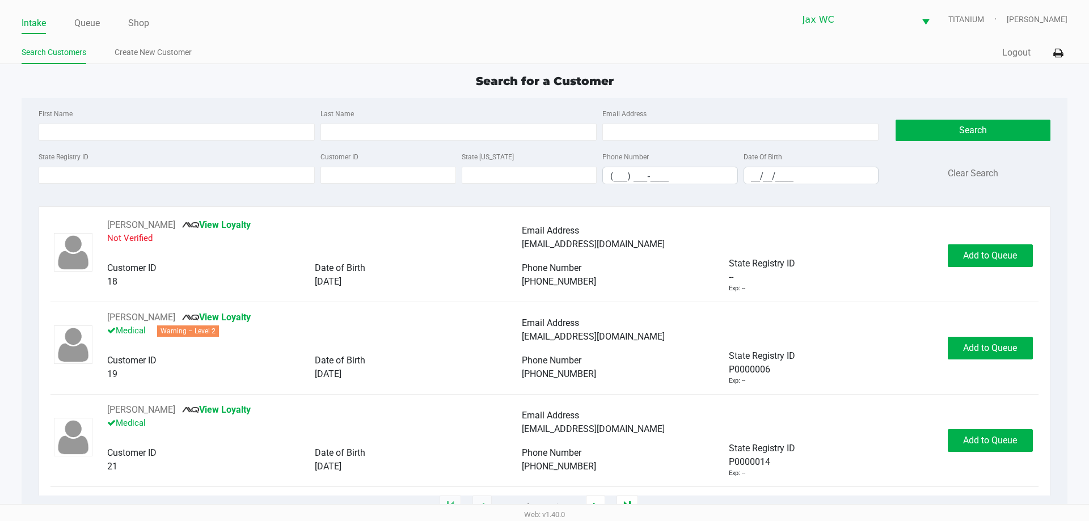
click at [168, 185] on div "State Registry ID Customer ID State [US_STATE] Phone Number (___) ___-____ Date…" at bounding box center [459, 172] width 846 height 44
click at [164, 181] on input "State Registry ID" at bounding box center [177, 175] width 276 height 17
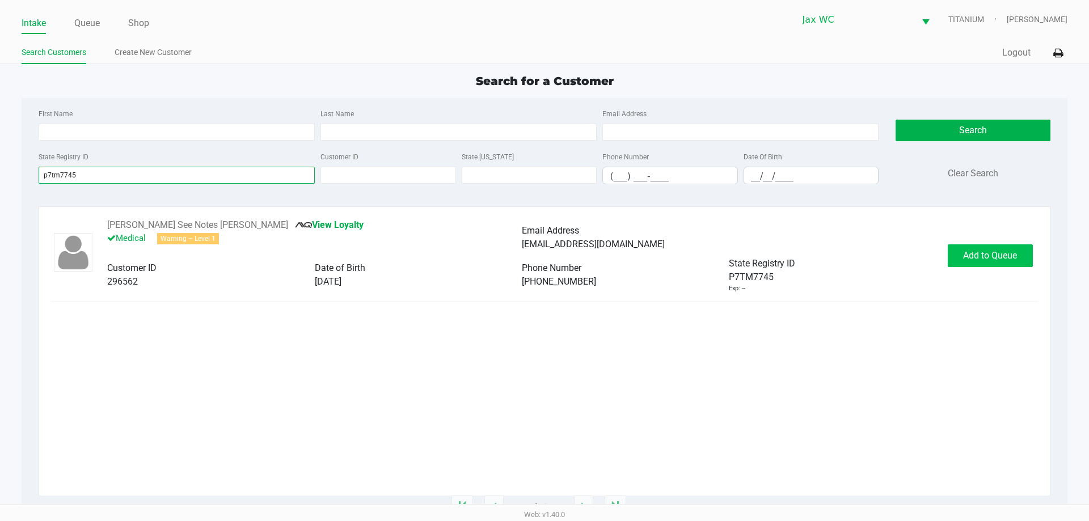
type input "p7tm7745"
click at [995, 249] on button "Add to Queue" at bounding box center [990, 255] width 85 height 23
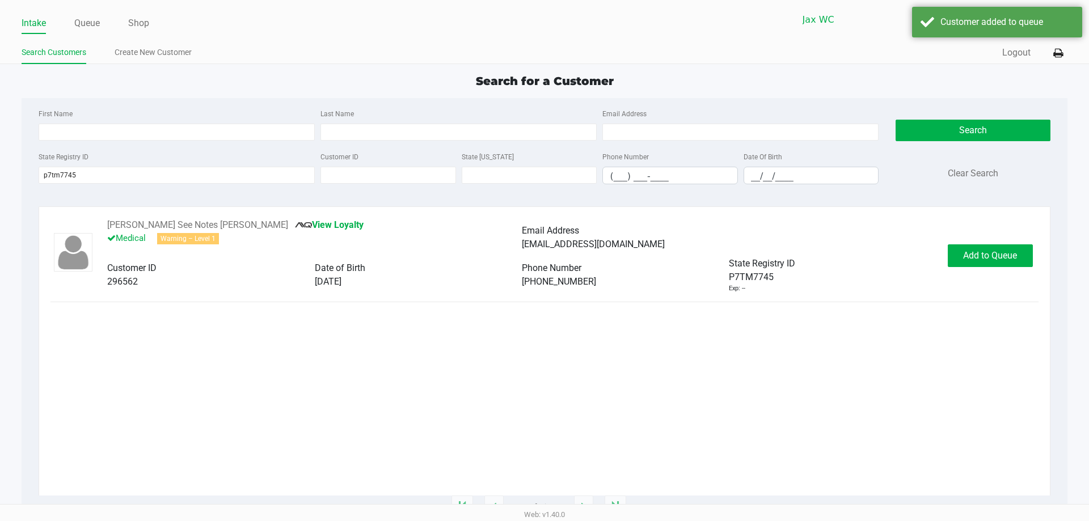
click at [994, 249] on div "Add to Queue" at bounding box center [990, 255] width 85 height 23
click at [994, 249] on button "In [GEOGRAPHIC_DATA]" at bounding box center [988, 255] width 79 height 23
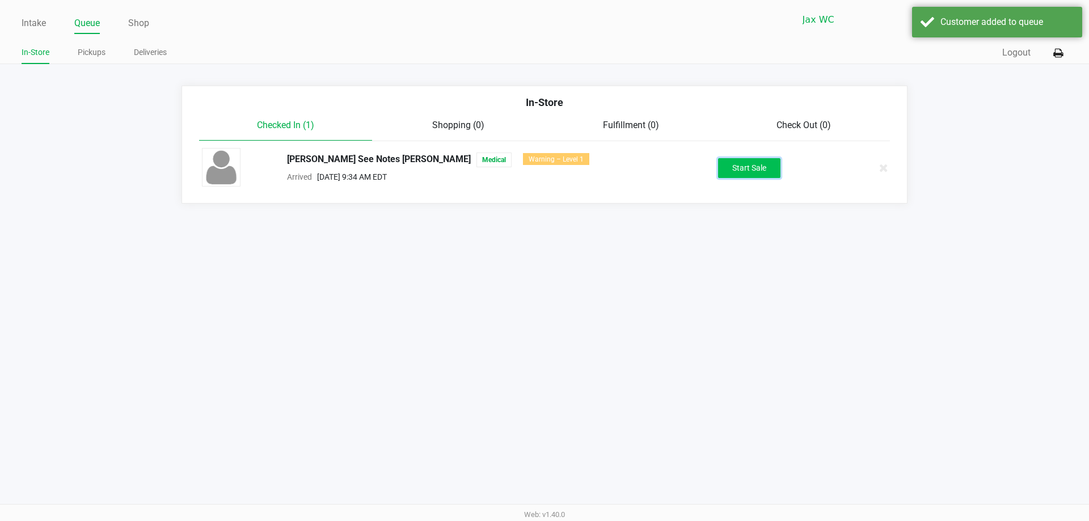
click at [734, 168] on button "Start Sale" at bounding box center [749, 168] width 62 height 20
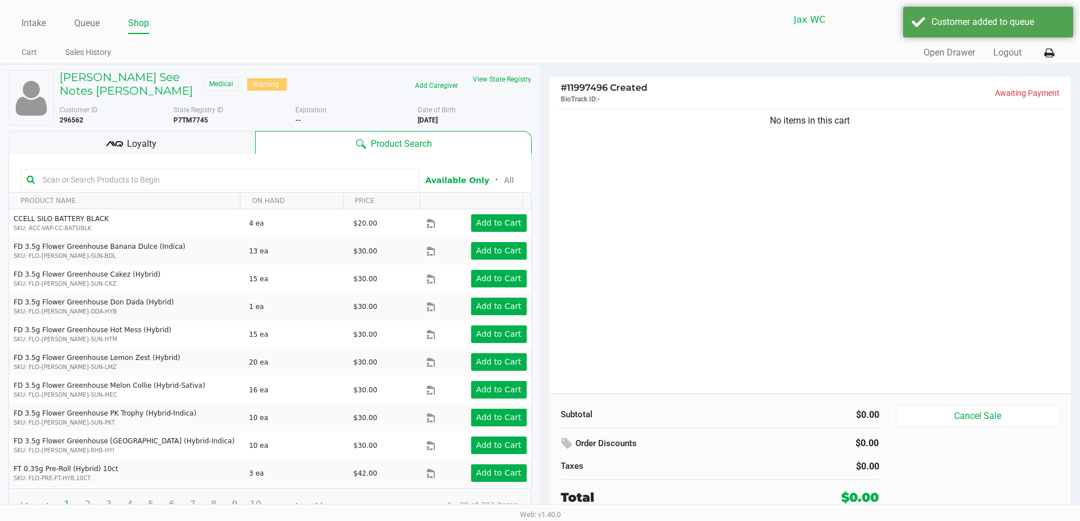
click at [185, 175] on input "text" at bounding box center [225, 179] width 375 height 17
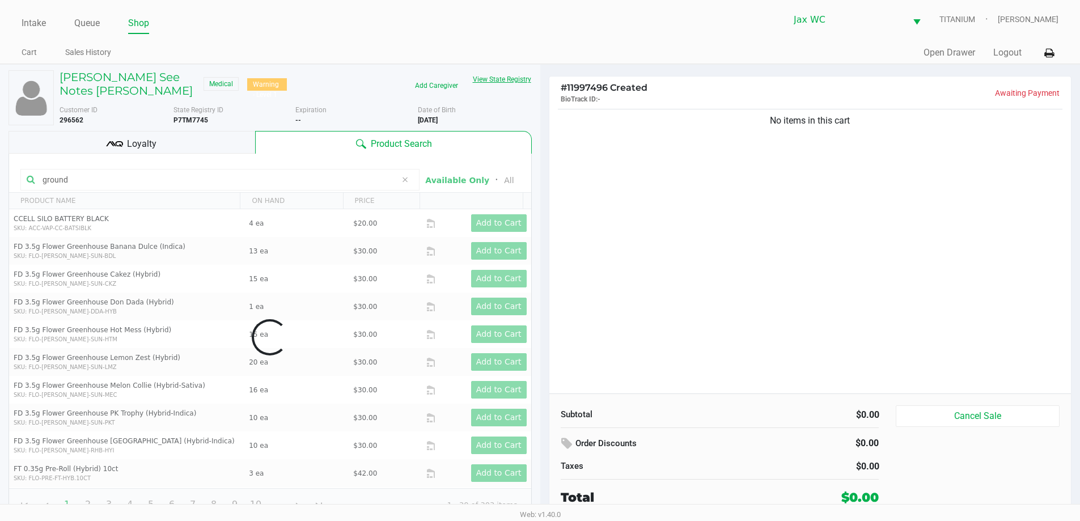
type input "ground"
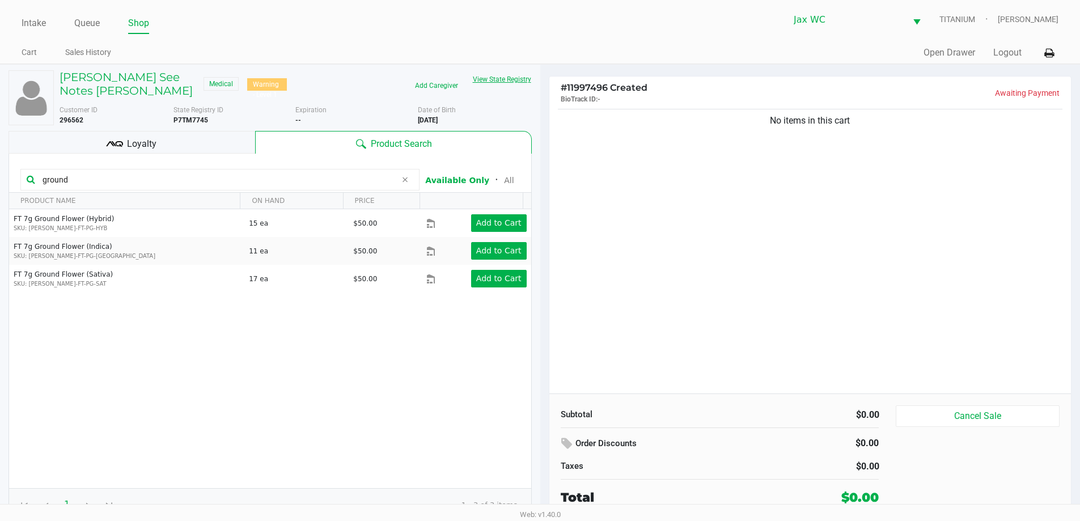
click at [483, 81] on button "View State Registry" at bounding box center [499, 79] width 66 height 18
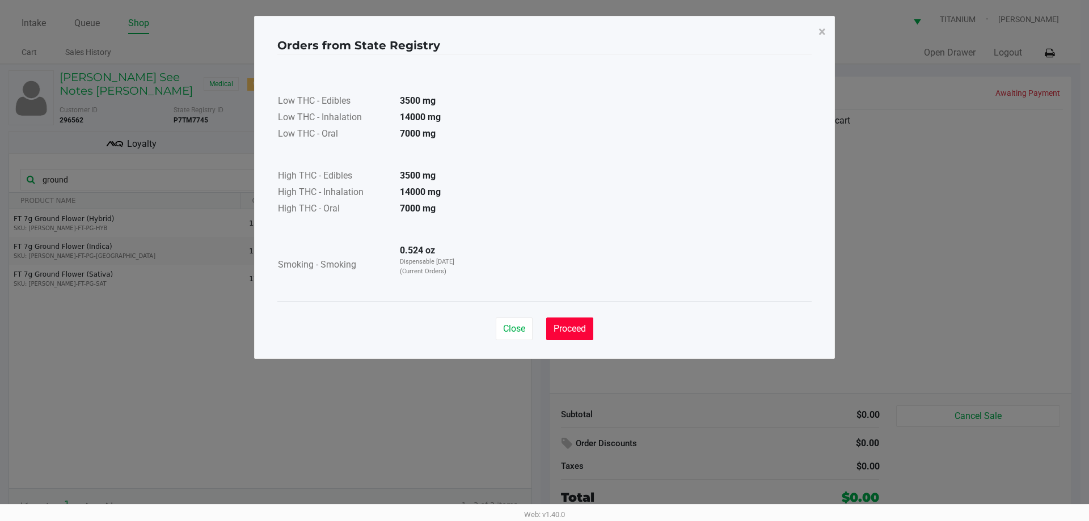
click at [565, 326] on span "Proceed" at bounding box center [569, 328] width 32 height 11
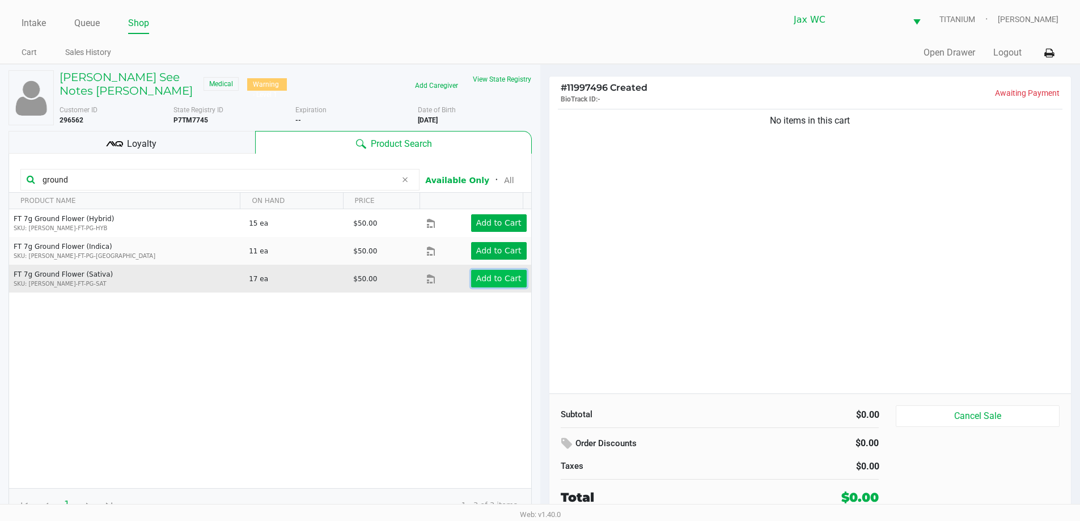
click at [499, 280] on app-button-loader "Add to Cart" at bounding box center [498, 278] width 45 height 9
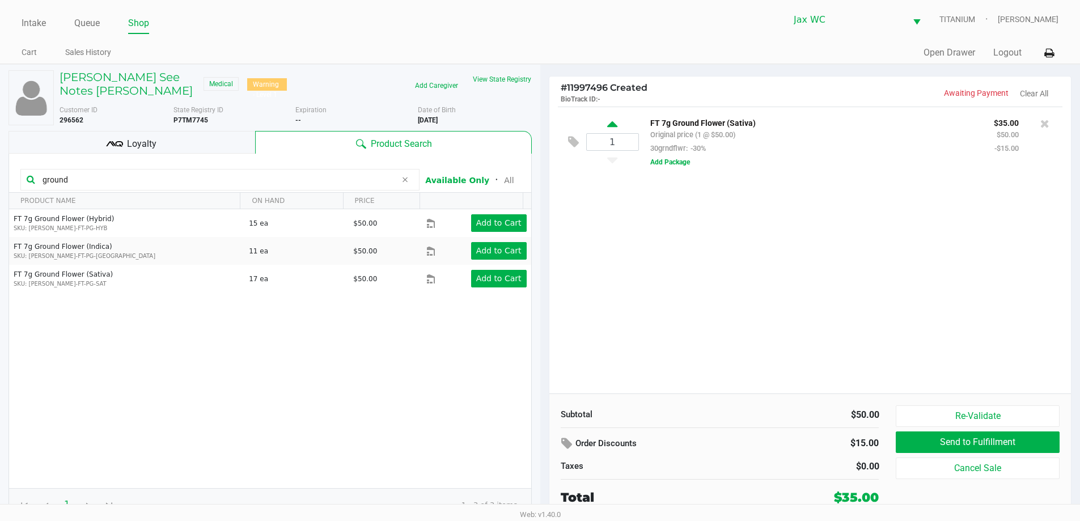
click at [611, 125] on icon at bounding box center [612, 126] width 10 height 14
type input "2"
click at [99, 136] on div at bounding box center [540, 283] width 1080 height 324
click at [101, 137] on div at bounding box center [540, 283] width 1080 height 324
click at [103, 140] on div "Loyalty" at bounding box center [132, 142] width 247 height 23
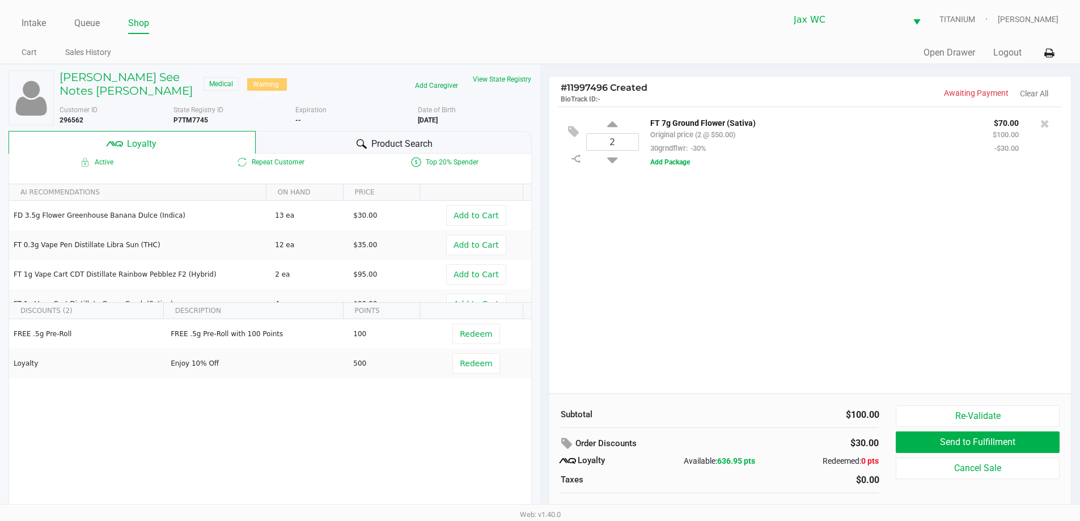
scroll to position [11, 0]
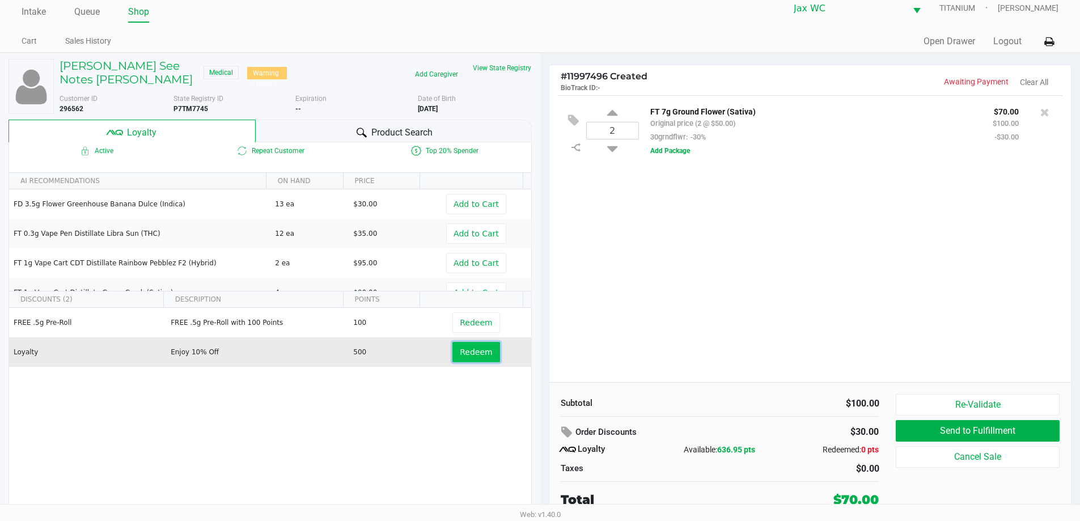
click at [484, 354] on button "Redeem" at bounding box center [476, 352] width 47 height 20
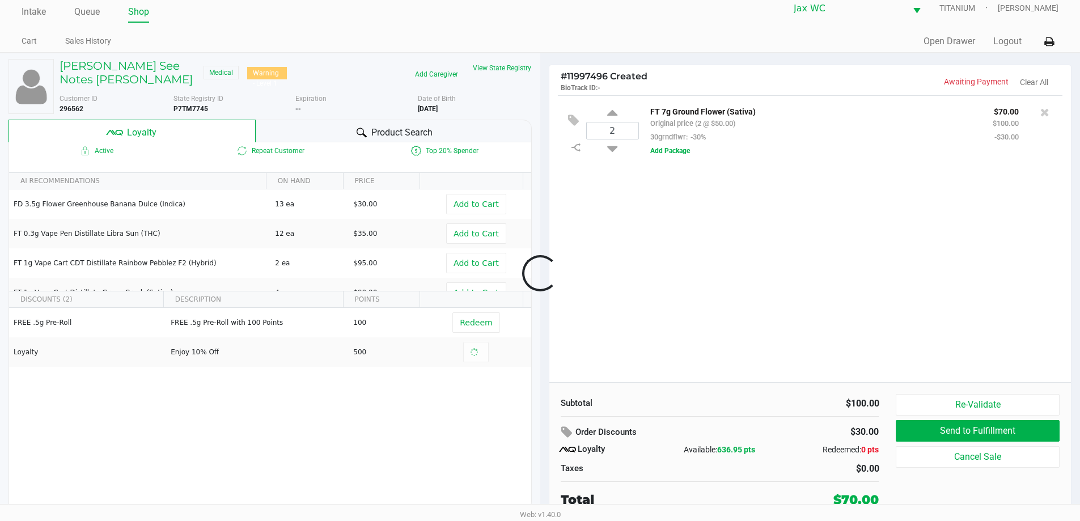
click at [546, 428] on div at bounding box center [540, 273] width 1080 height 328
click at [565, 431] on icon at bounding box center [568, 432] width 14 height 13
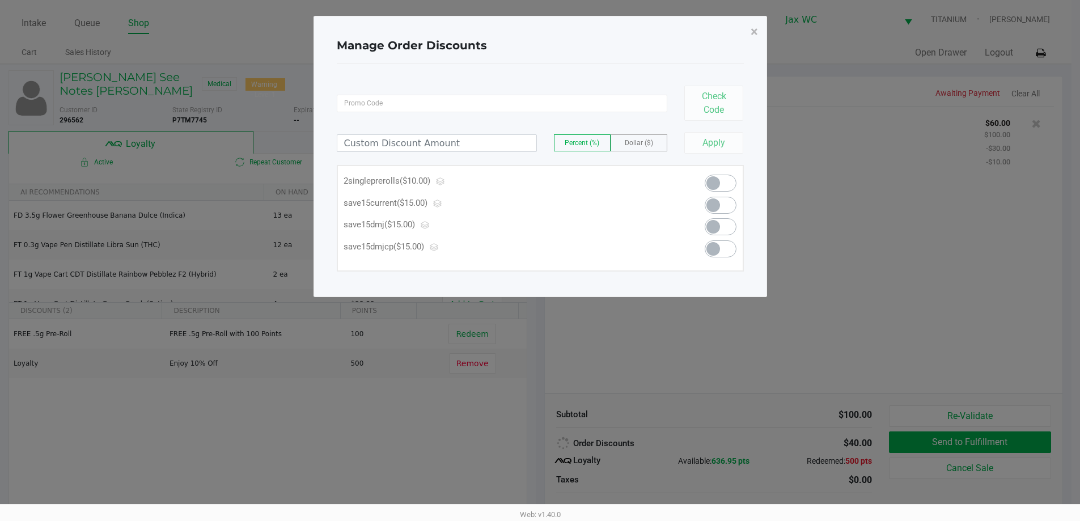
scroll to position [0, 0]
drag, startPoint x: 751, startPoint y: 31, endPoint x: 771, endPoint y: 64, distance: 38.4
click at [752, 31] on button "×" at bounding box center [759, 32] width 26 height 32
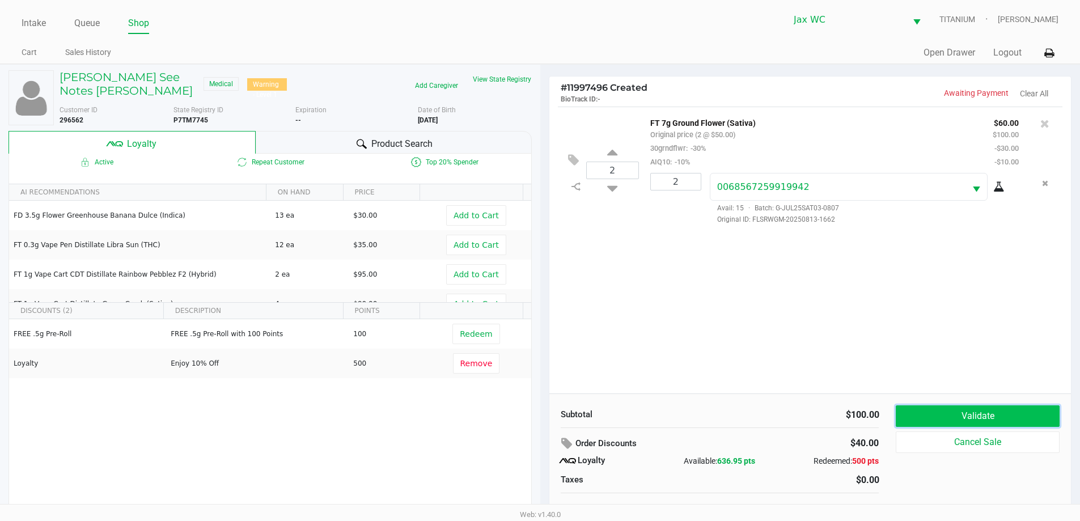
click at [1006, 412] on button "Validate" at bounding box center [977, 416] width 163 height 22
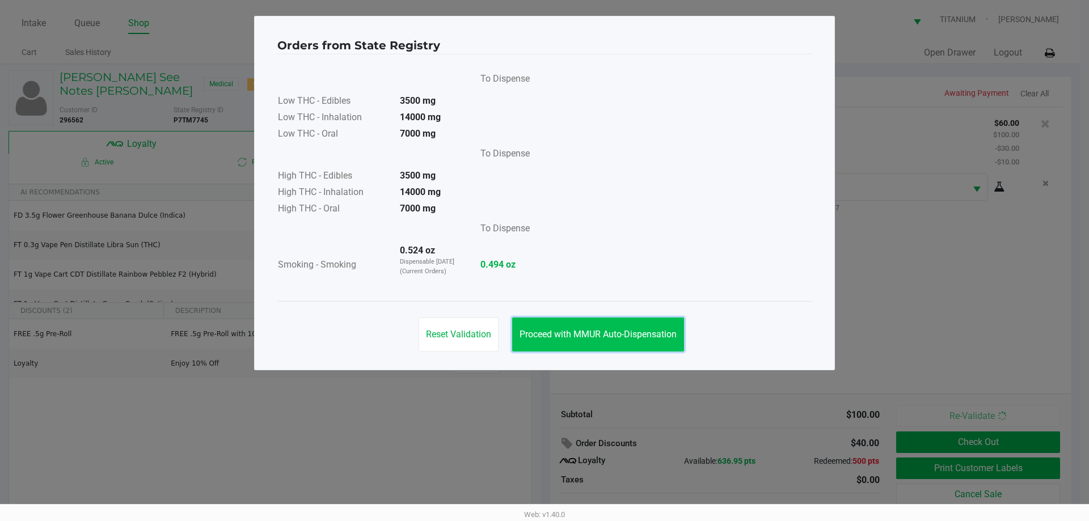
click at [569, 333] on span "Proceed with MMUR Auto-Dispensation" at bounding box center [597, 334] width 157 height 11
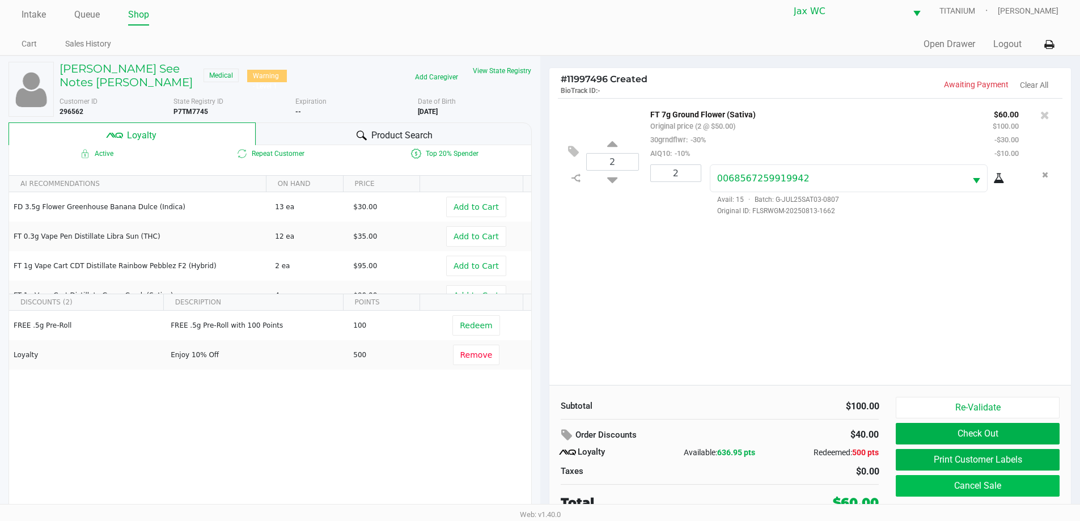
scroll to position [11, 0]
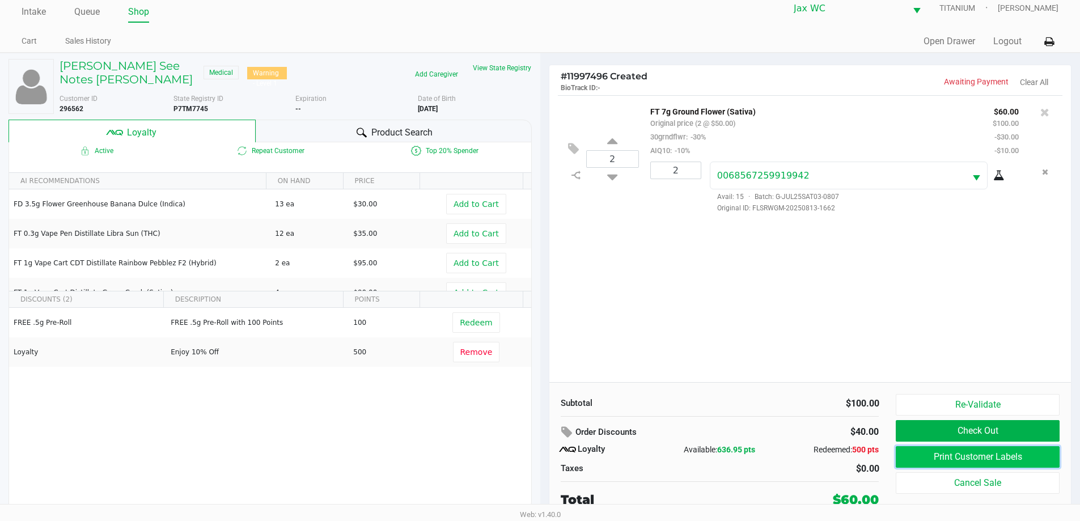
click at [986, 450] on button "Print Customer Labels" at bounding box center [977, 457] width 163 height 22
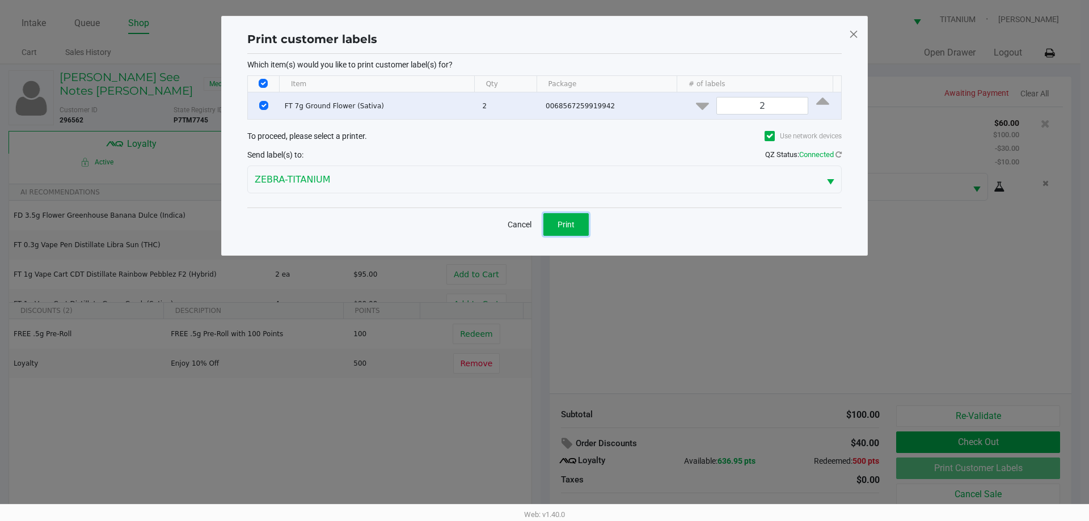
click at [554, 221] on button "Print" at bounding box center [565, 224] width 45 height 23
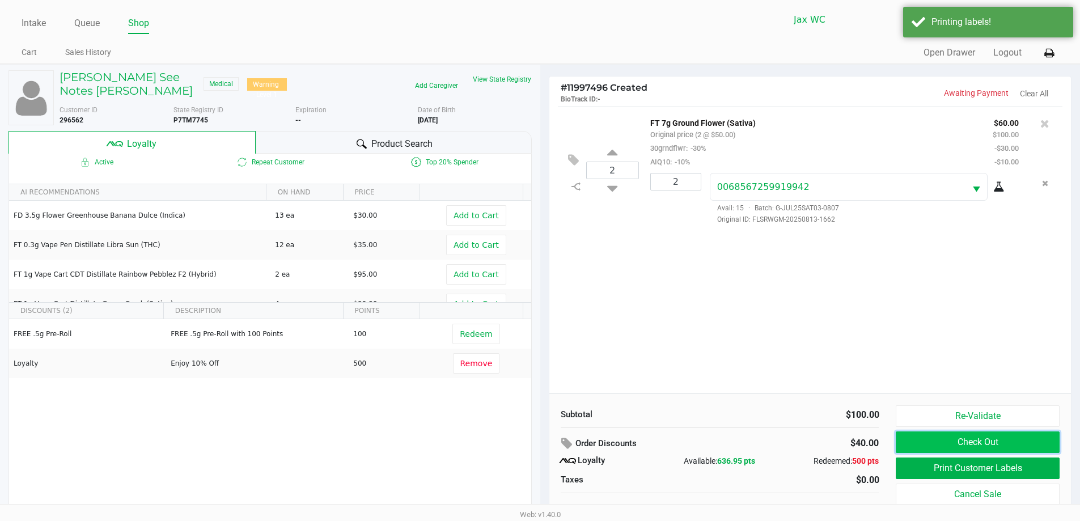
click at [952, 446] on button "Check Out" at bounding box center [977, 443] width 163 height 22
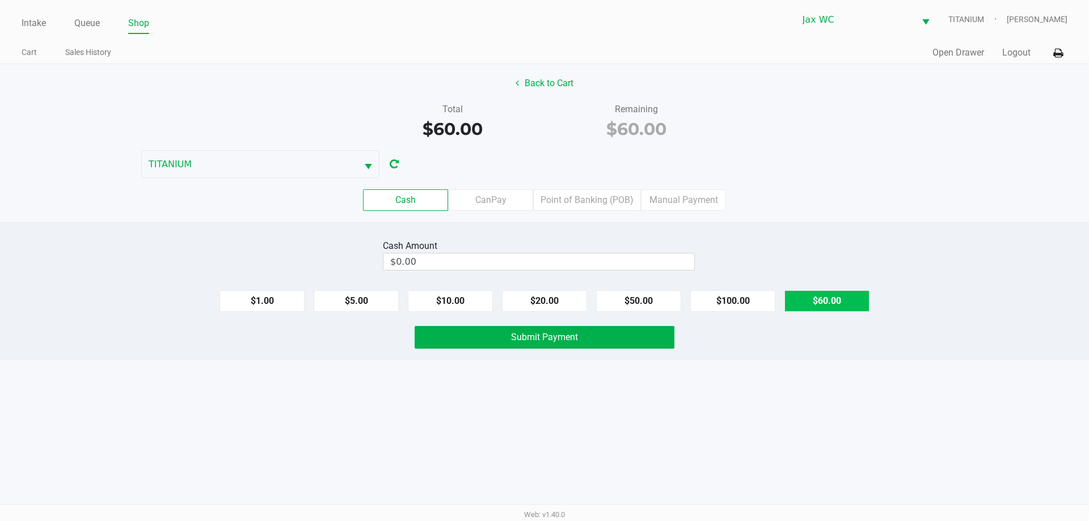
click at [808, 303] on button "$60.00" at bounding box center [826, 301] width 85 height 22
type input "$60.00"
click at [591, 335] on button "Submit Payment" at bounding box center [545, 337] width 260 height 23
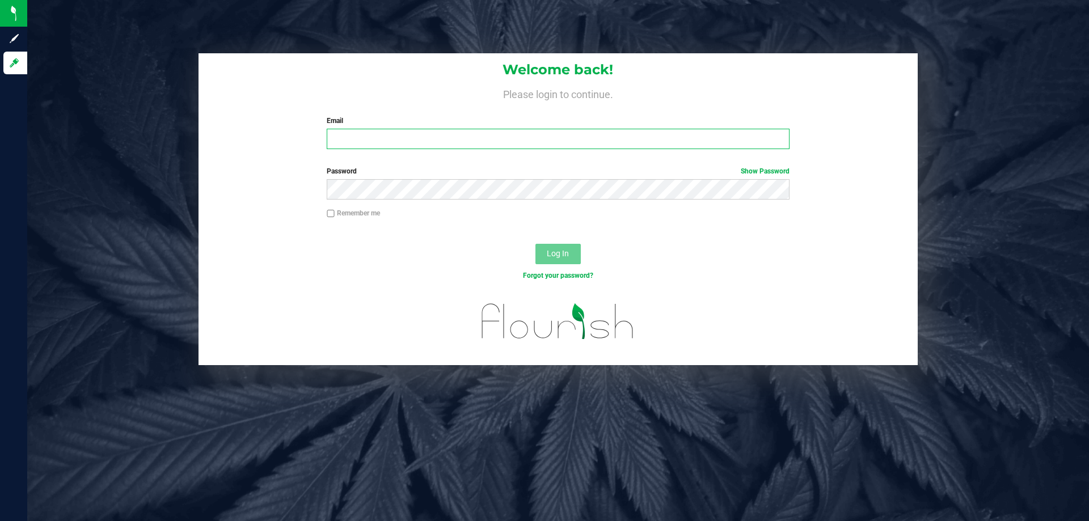
click at [383, 144] on input "Email" at bounding box center [558, 139] width 462 height 20
type input "[EMAIL_ADDRESS][DOMAIN_NAME]"
click at [405, 204] on div "Password Show Password" at bounding box center [557, 187] width 719 height 42
click at [535, 244] on button "Log In" at bounding box center [557, 254] width 45 height 20
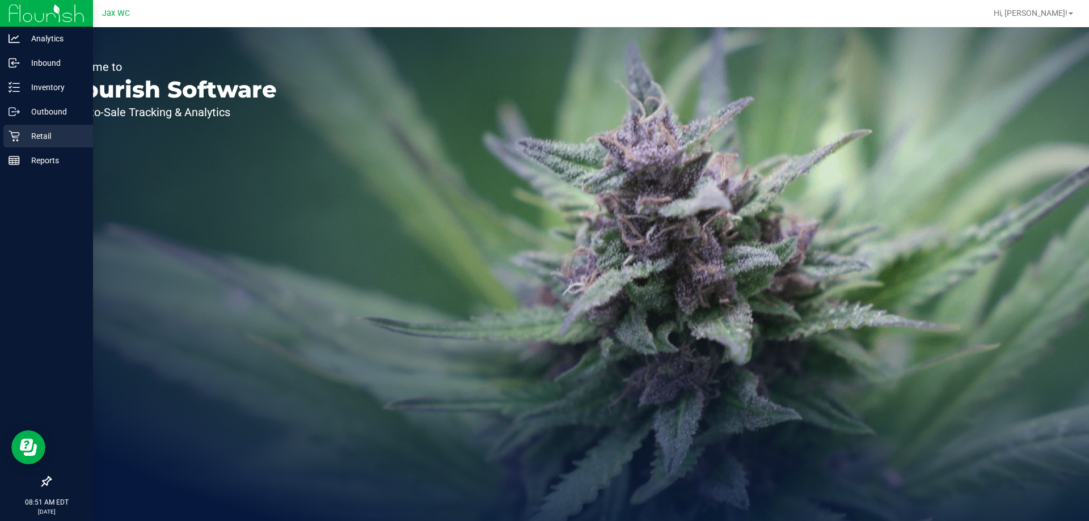
click at [33, 136] on p "Retail" at bounding box center [54, 136] width 68 height 14
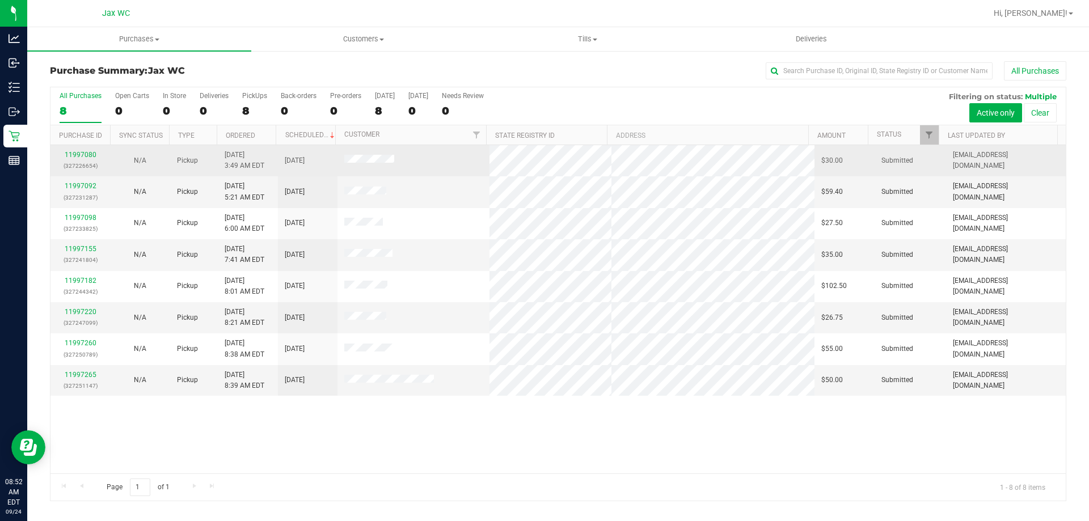
click at [88, 150] on td "11997080 (327226654)" at bounding box center [80, 160] width 60 height 31
click at [88, 153] on link "11997080" at bounding box center [81, 155] width 32 height 8
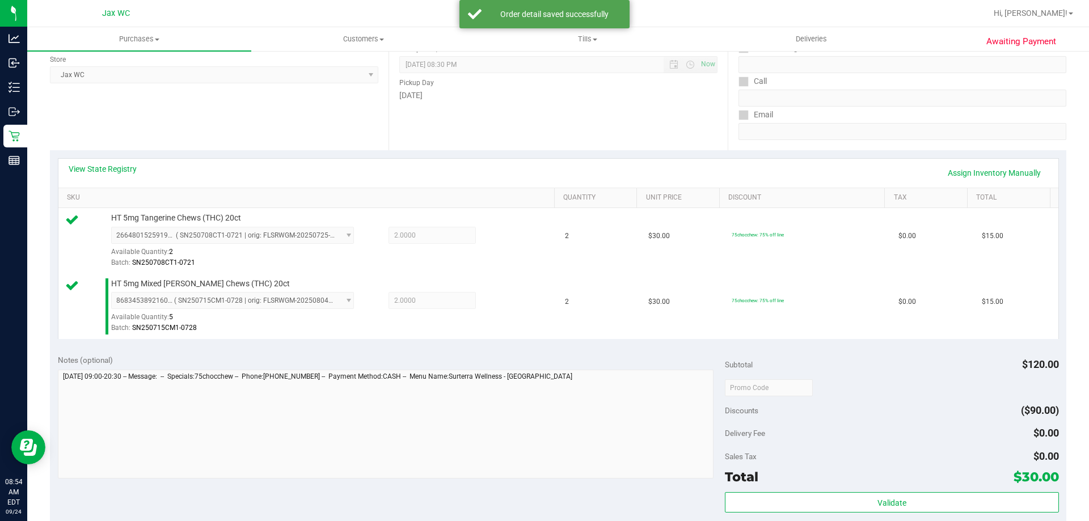
scroll to position [170, 0]
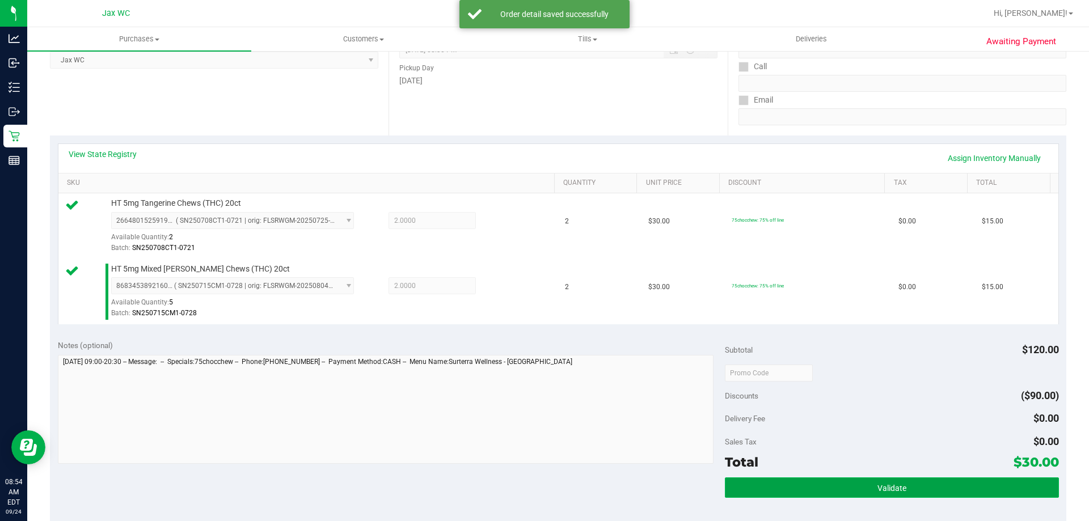
click at [995, 493] on button "Validate" at bounding box center [891, 488] width 333 height 20
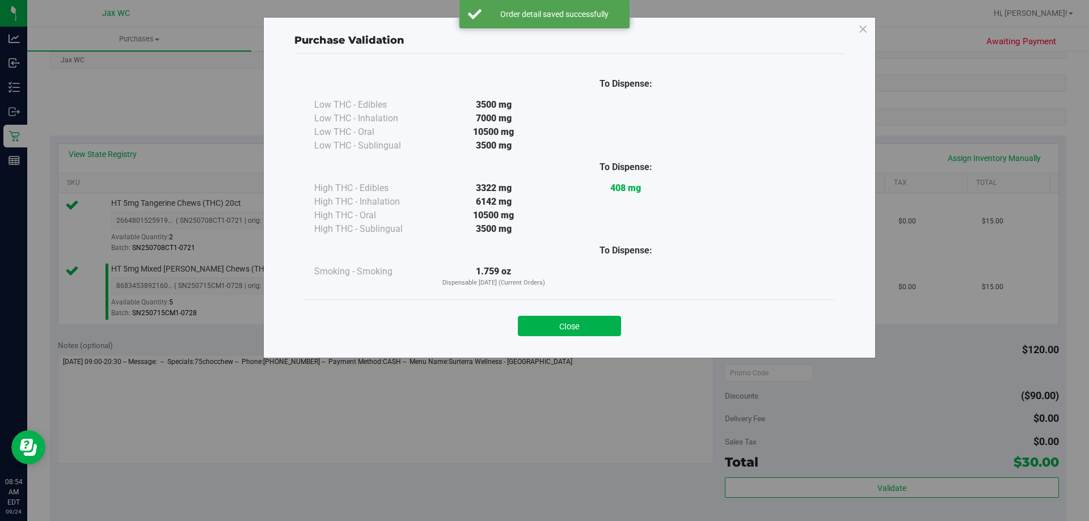
drag, startPoint x: 556, startPoint y: 308, endPoint x: 564, endPoint y: 314, distance: 9.7
click at [557, 310] on div "Close" at bounding box center [569, 323] width 516 height 28
click at [587, 330] on button "Close" at bounding box center [569, 326] width 103 height 20
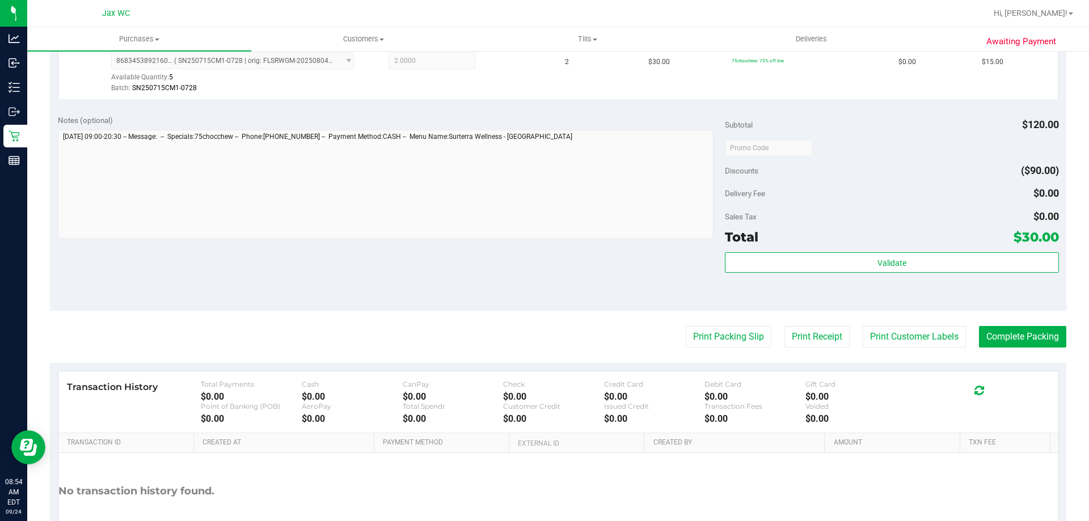
scroll to position [397, 0]
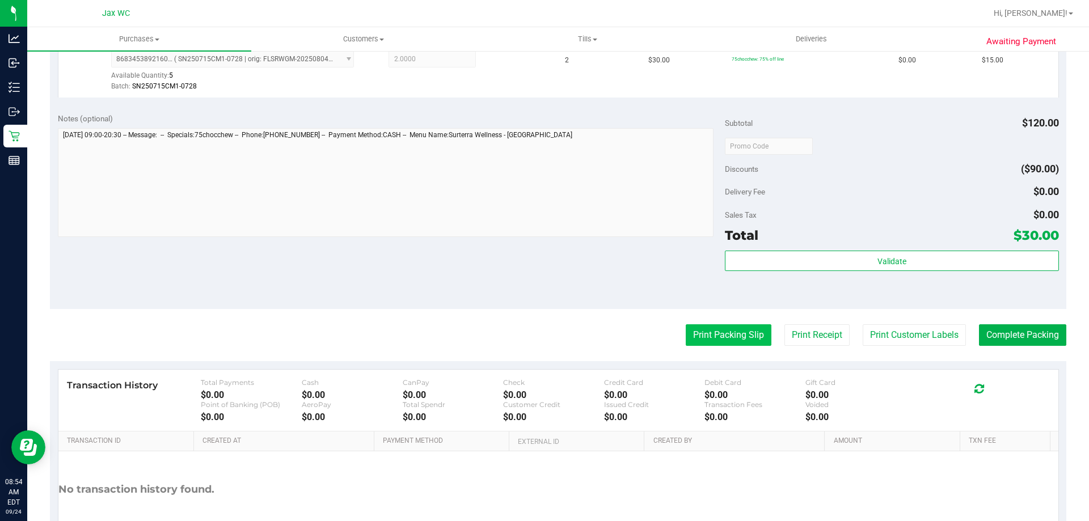
click at [722, 330] on button "Print Packing Slip" at bounding box center [729, 335] width 86 height 22
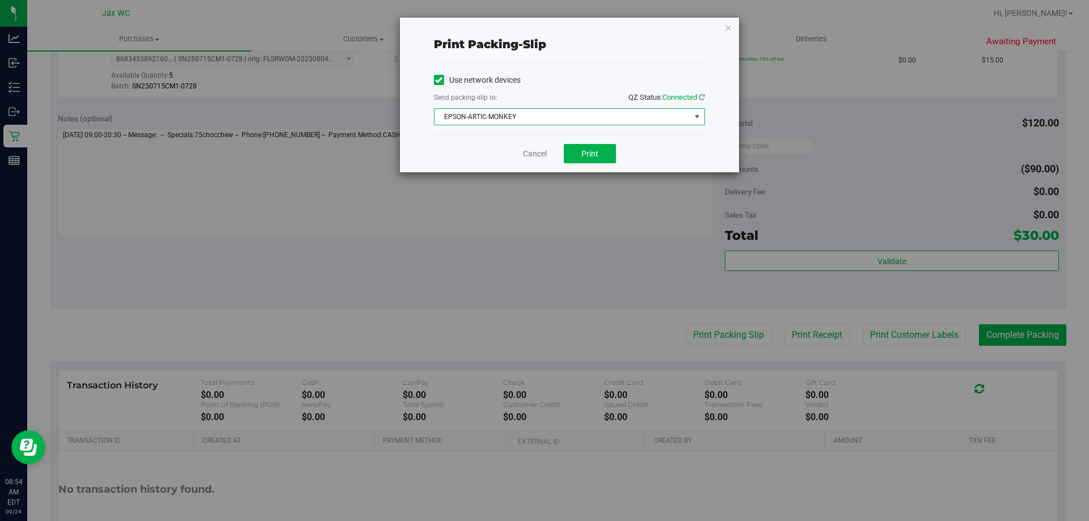
click at [556, 119] on span "EPSON-ARTIC-MONKEY" at bounding box center [562, 117] width 256 height 16
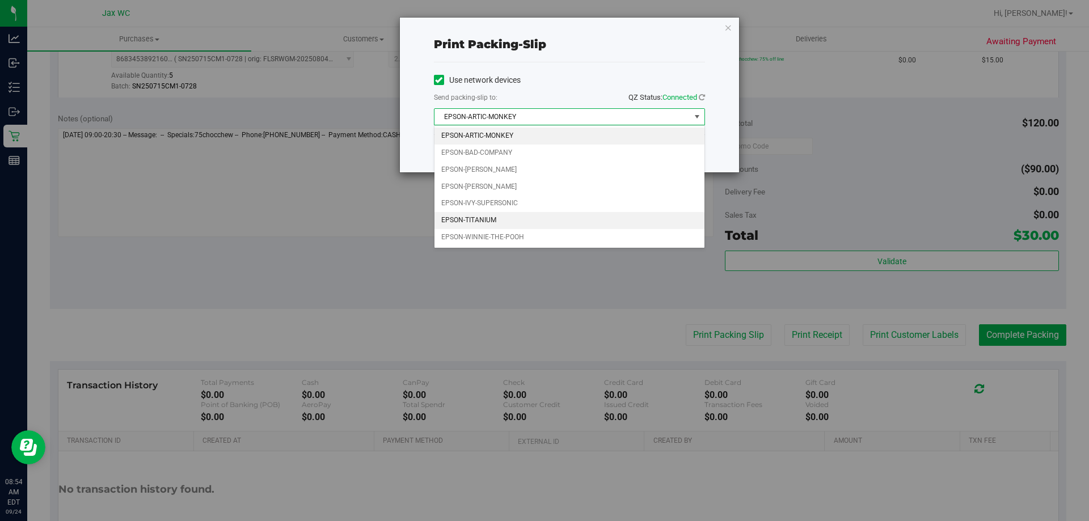
click at [536, 212] on li "EPSON-TITANIUM" at bounding box center [569, 220] width 270 height 17
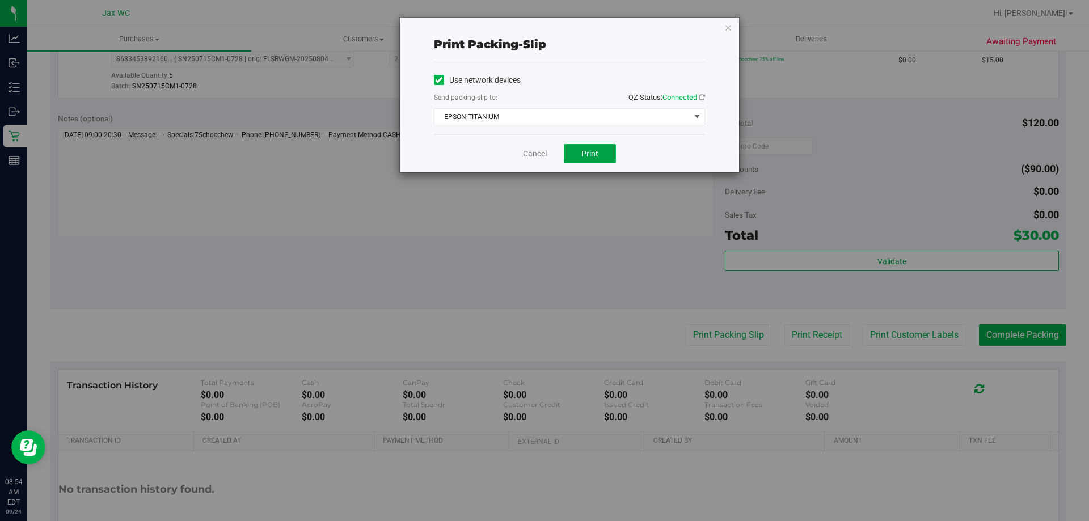
click at [581, 160] on button "Print" at bounding box center [590, 153] width 52 height 19
click at [536, 157] on link "Cancel" at bounding box center [535, 154] width 24 height 12
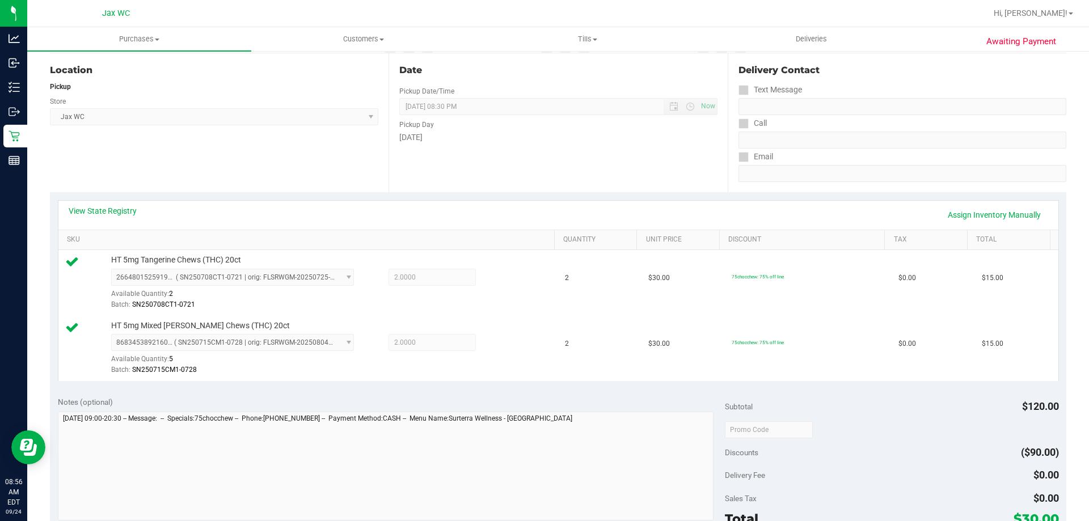
scroll to position [170, 0]
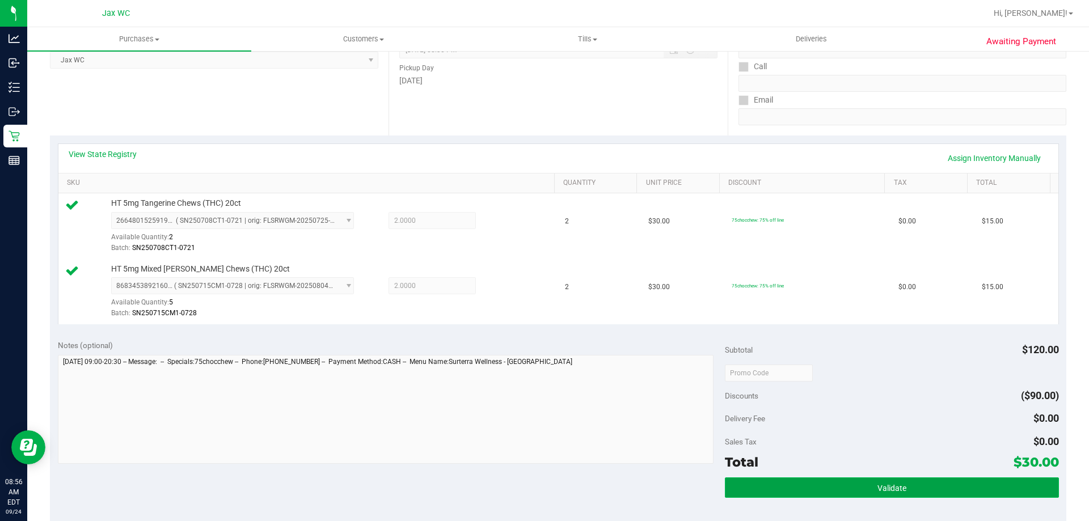
click at [903, 484] on button "Validate" at bounding box center [891, 488] width 333 height 20
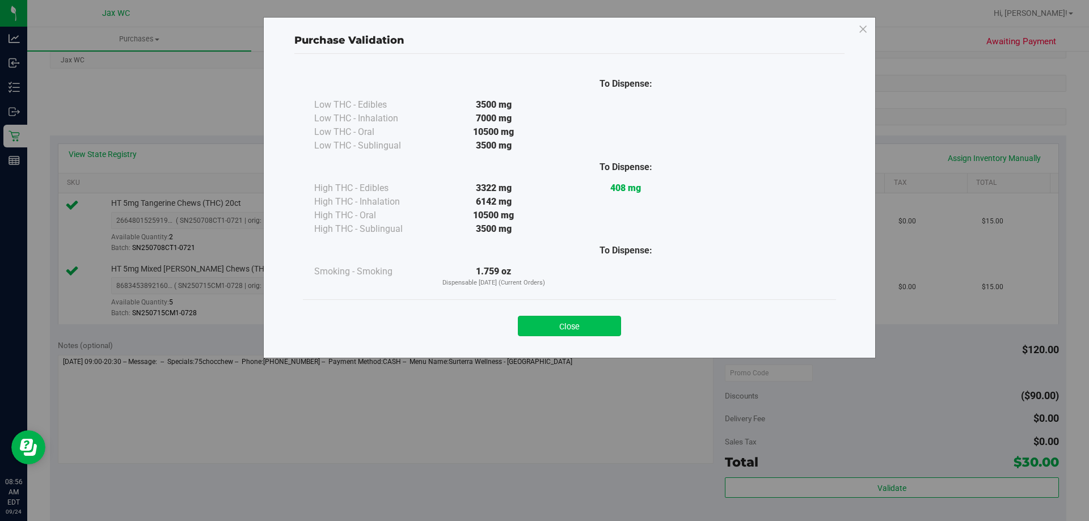
click at [583, 326] on button "Close" at bounding box center [569, 326] width 103 height 20
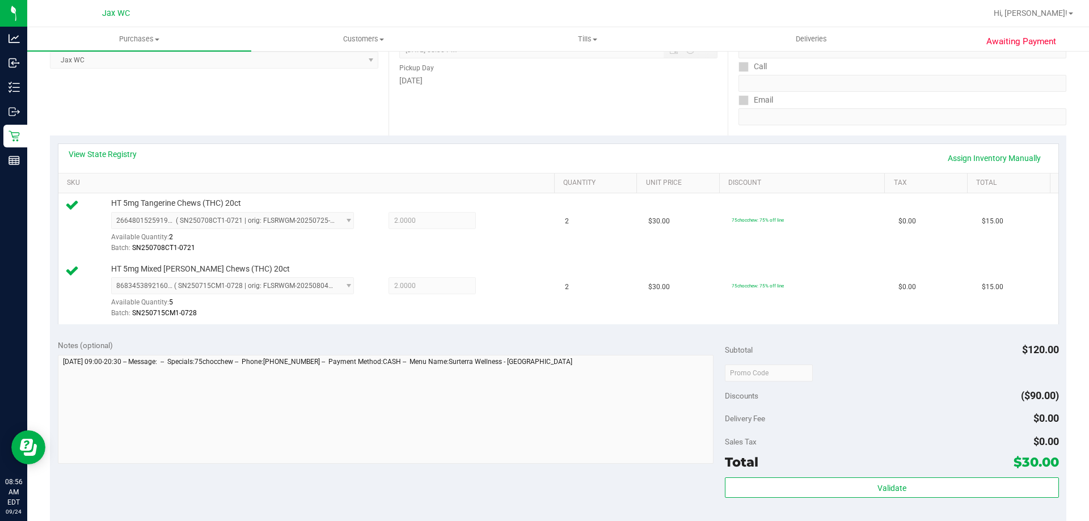
scroll to position [340, 0]
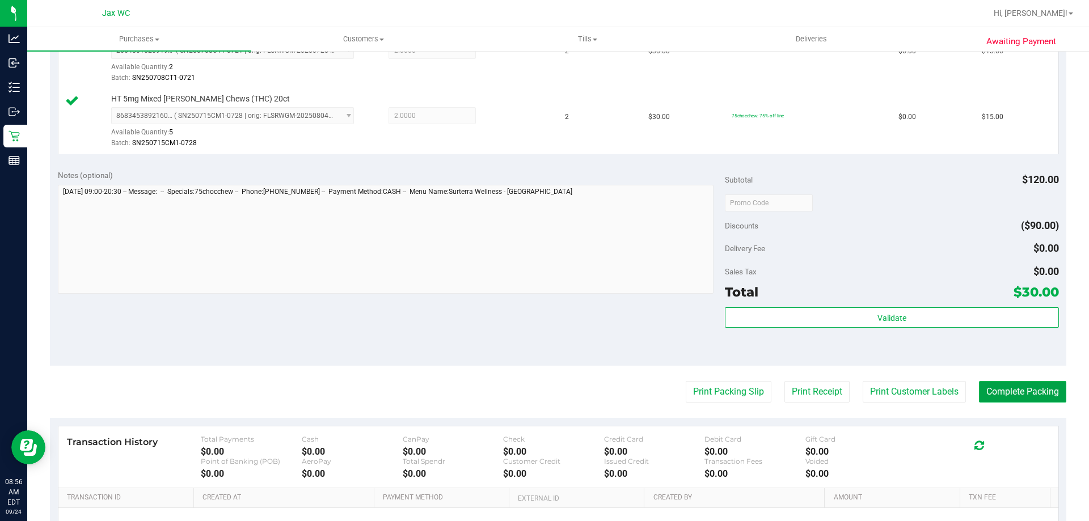
click at [1021, 391] on button "Complete Packing" at bounding box center [1022, 392] width 87 height 22
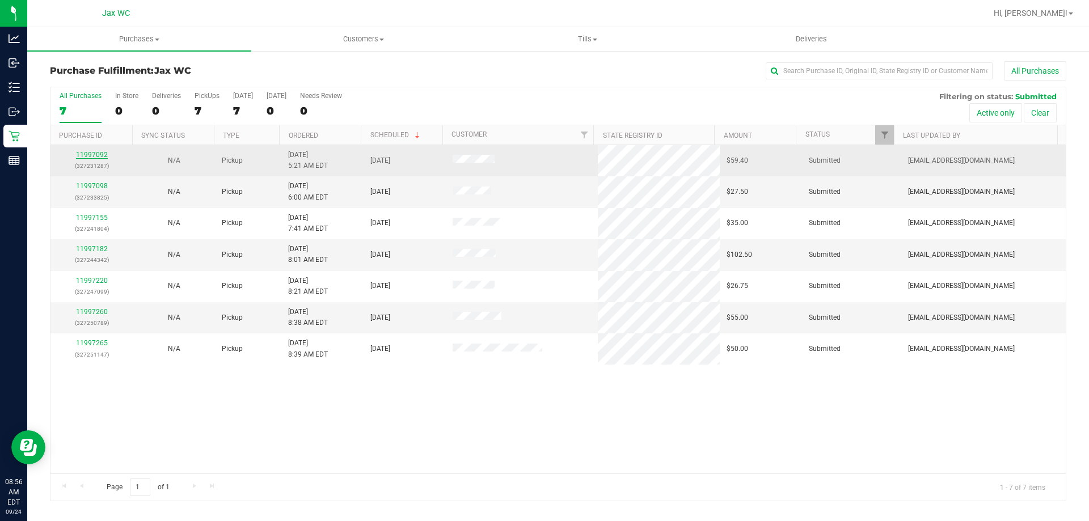
click at [84, 152] on link "11997092" at bounding box center [92, 155] width 32 height 8
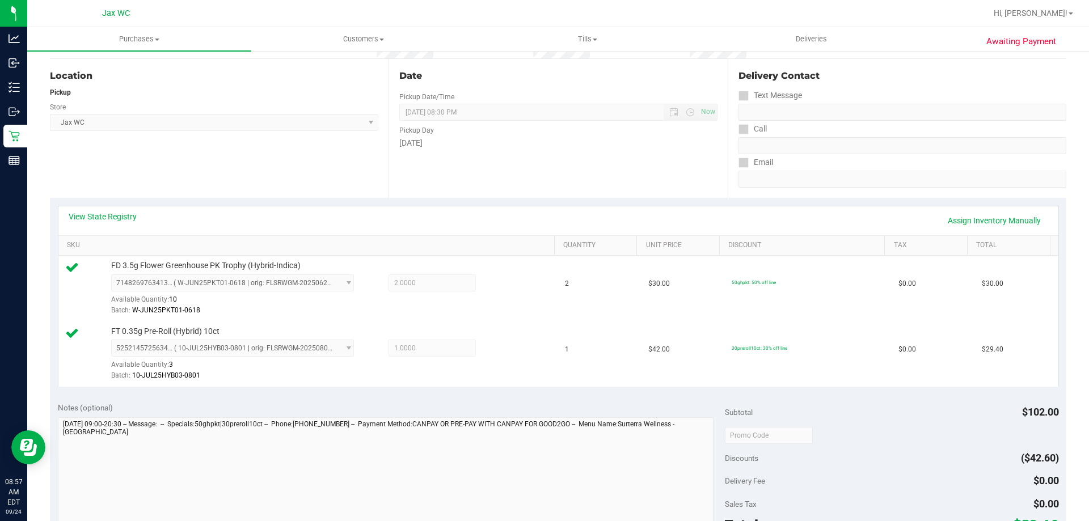
scroll to position [227, 0]
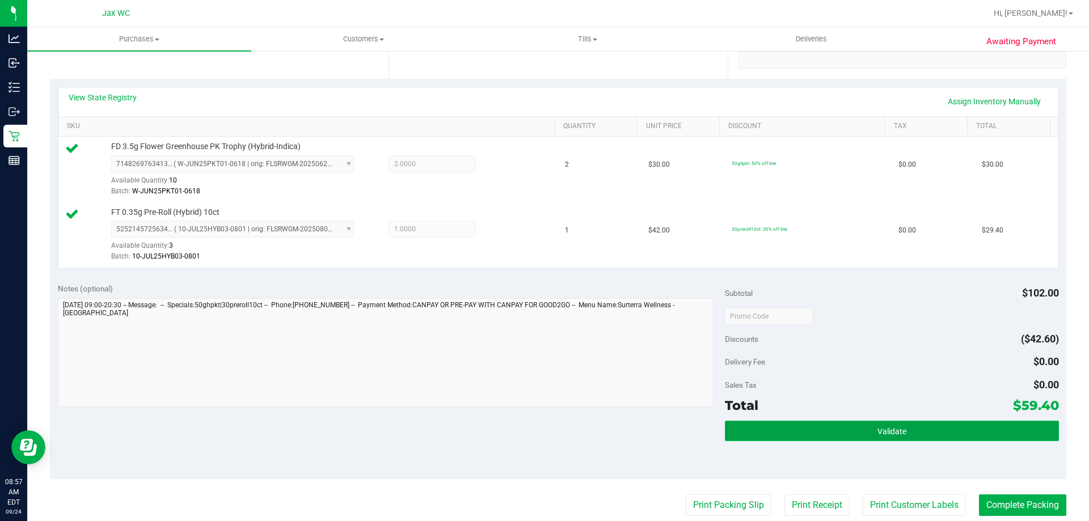
click at [843, 437] on button "Validate" at bounding box center [891, 431] width 333 height 20
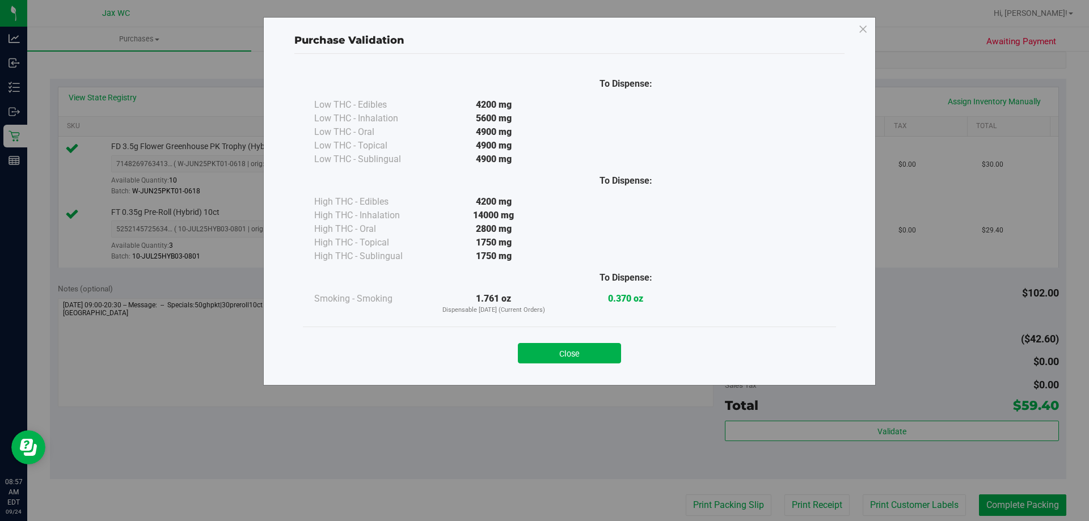
click at [551, 339] on div "Close" at bounding box center [569, 350] width 516 height 28
click at [559, 352] on button "Close" at bounding box center [569, 353] width 103 height 20
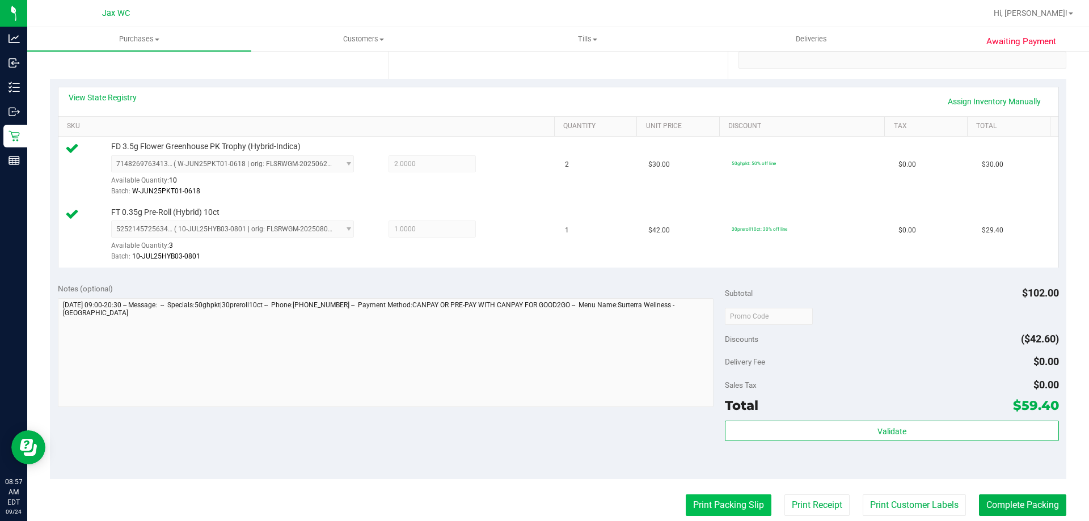
click at [712, 513] on button "Print Packing Slip" at bounding box center [729, 506] width 86 height 22
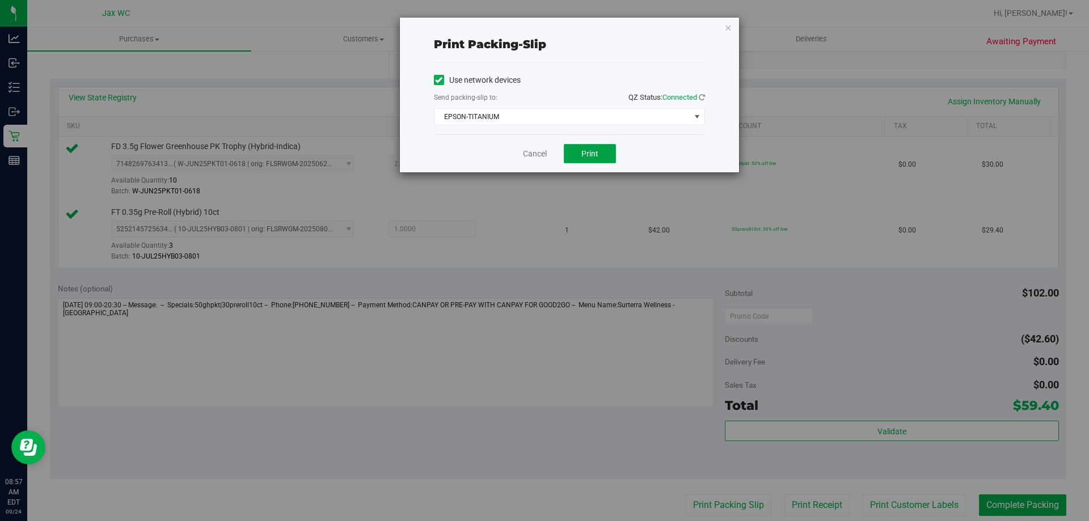
click at [601, 158] on button "Print" at bounding box center [590, 153] width 52 height 19
click at [546, 153] on div "Cancel Print" at bounding box center [569, 153] width 271 height 38
click at [543, 153] on link "Cancel" at bounding box center [535, 154] width 24 height 12
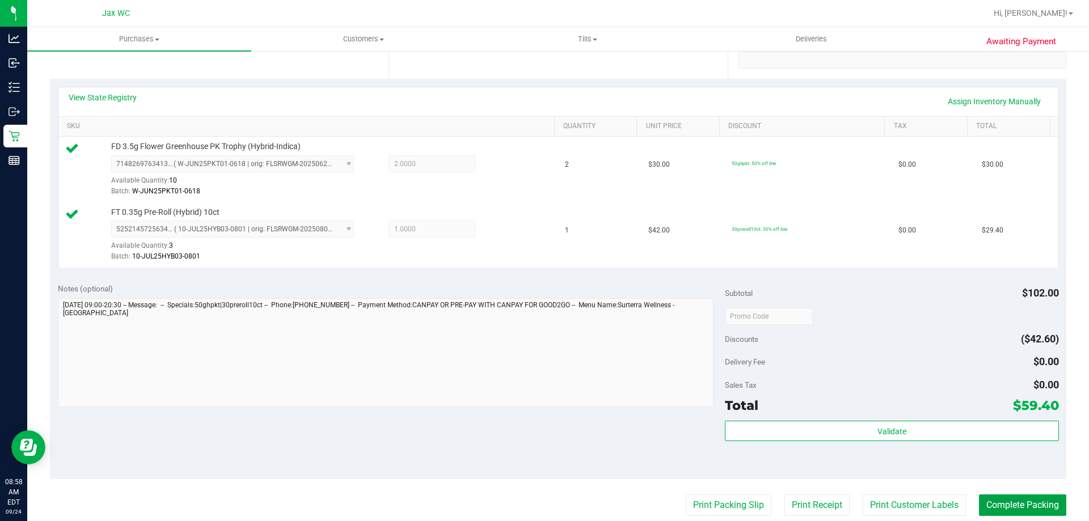
drag, startPoint x: 1032, startPoint y: 505, endPoint x: 1008, endPoint y: 481, distance: 33.3
click at [1031, 505] on button "Complete Packing" at bounding box center [1022, 506] width 87 height 22
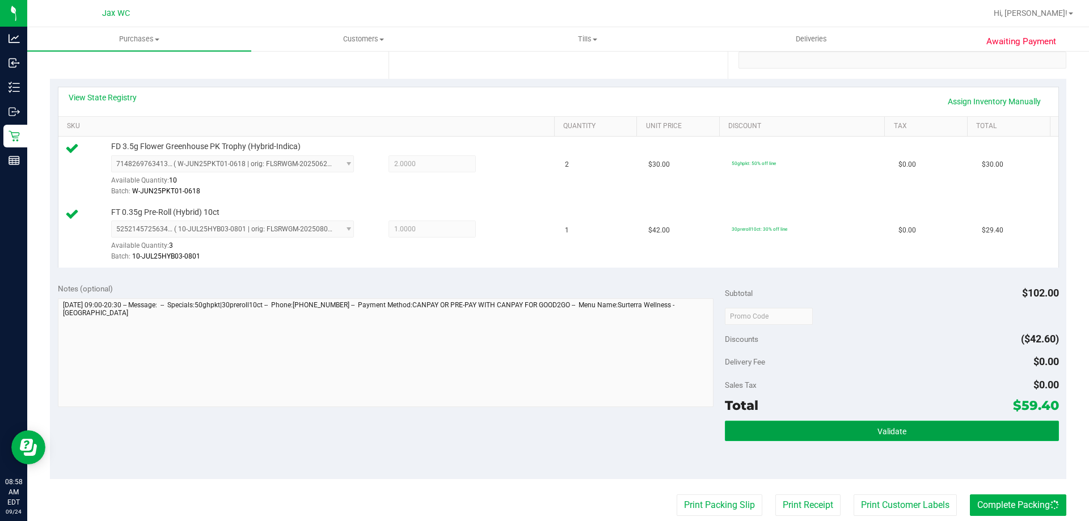
click at [954, 432] on button "Validate" at bounding box center [891, 431] width 333 height 20
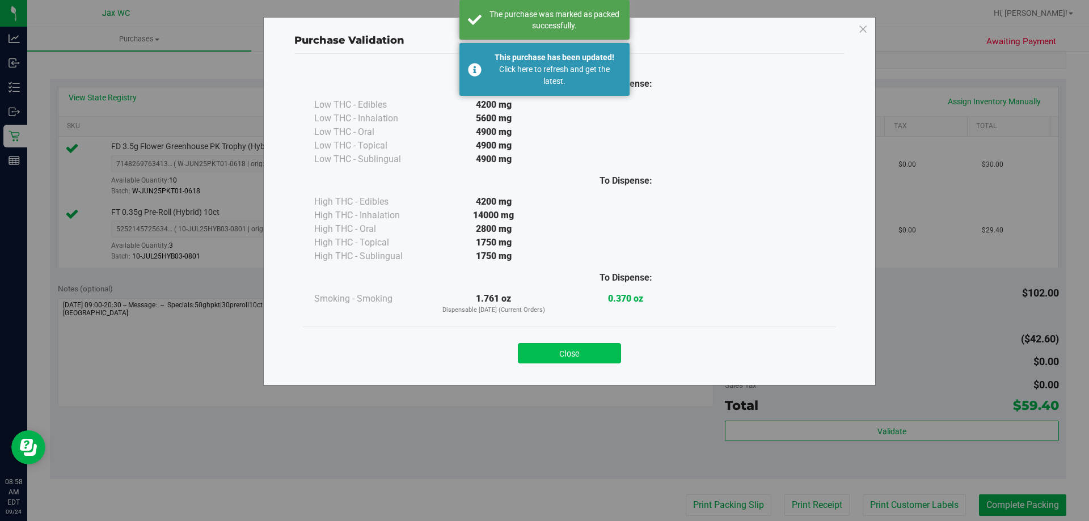
click at [603, 346] on button "Close" at bounding box center [569, 353] width 103 height 20
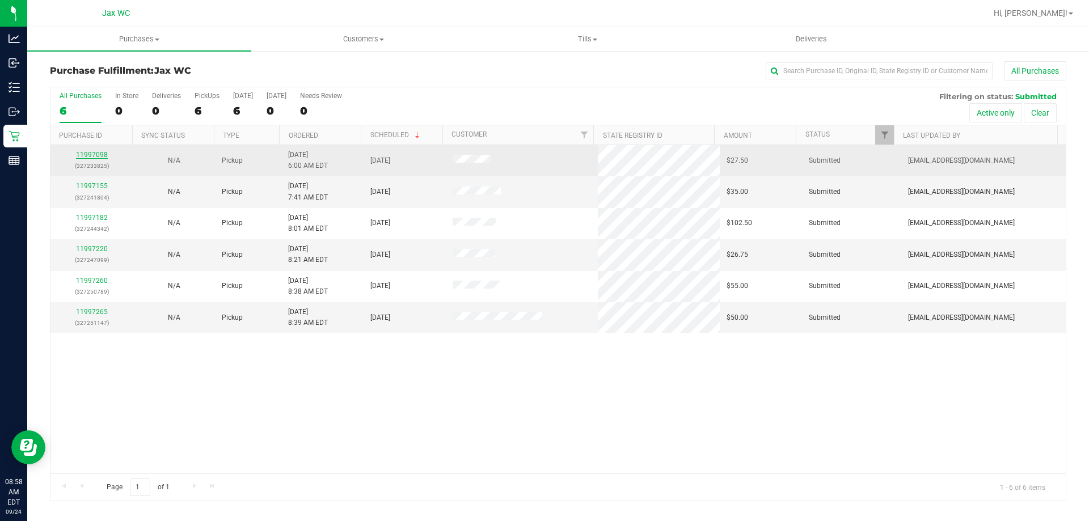
click at [102, 158] on link "11997098" at bounding box center [92, 155] width 32 height 8
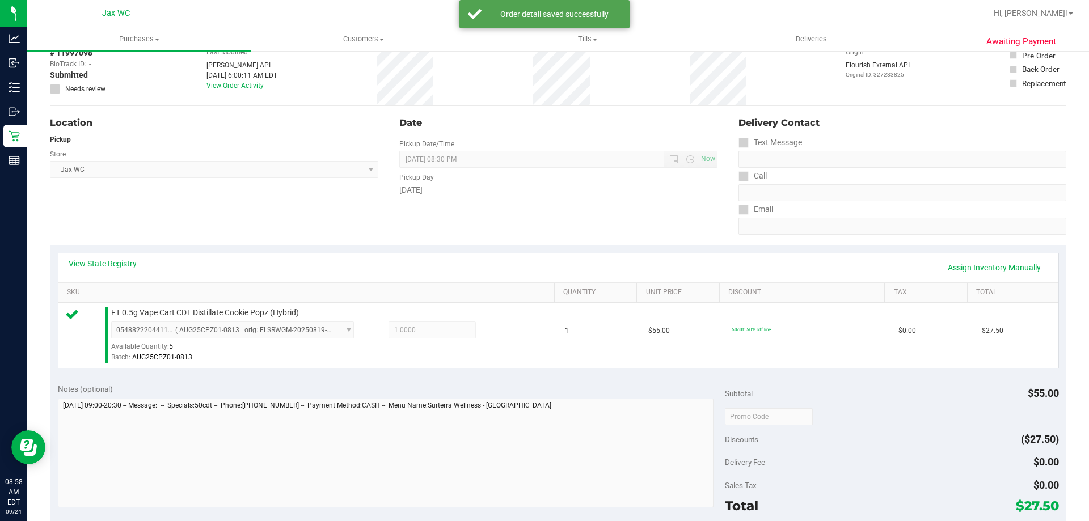
scroll to position [170, 0]
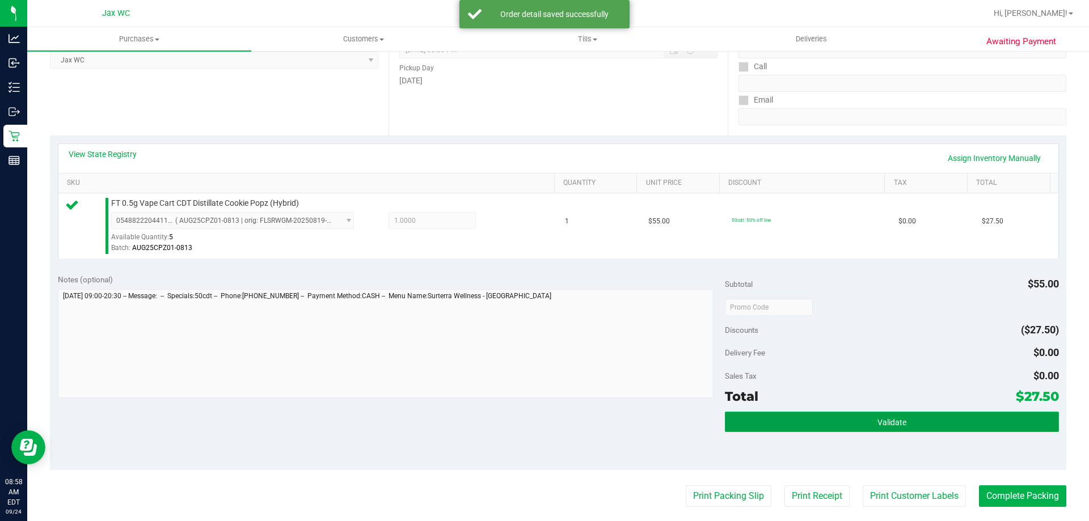
click at [916, 425] on button "Validate" at bounding box center [891, 422] width 333 height 20
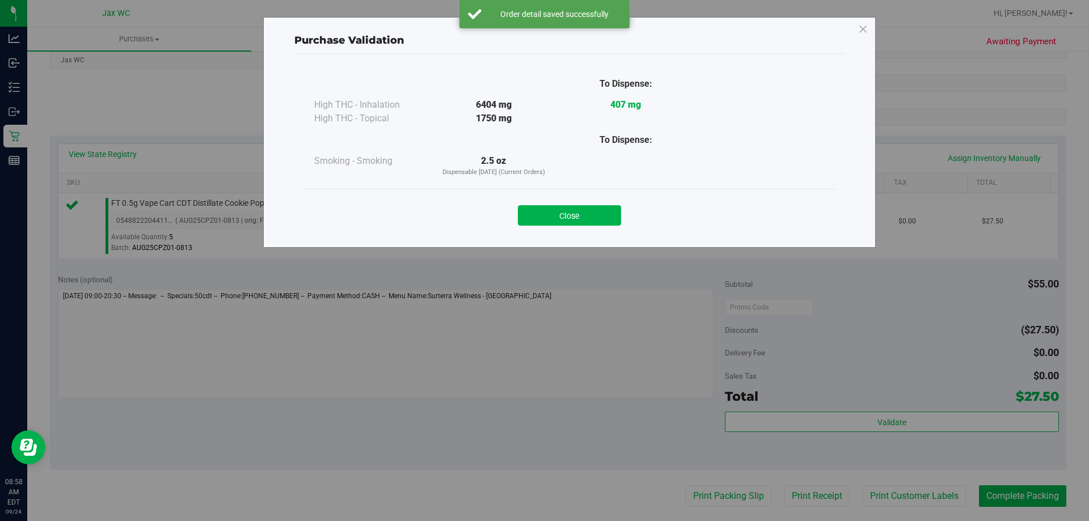
click at [567, 229] on div "Close" at bounding box center [569, 212] width 533 height 46
click at [566, 222] on button "Close" at bounding box center [569, 215] width 103 height 20
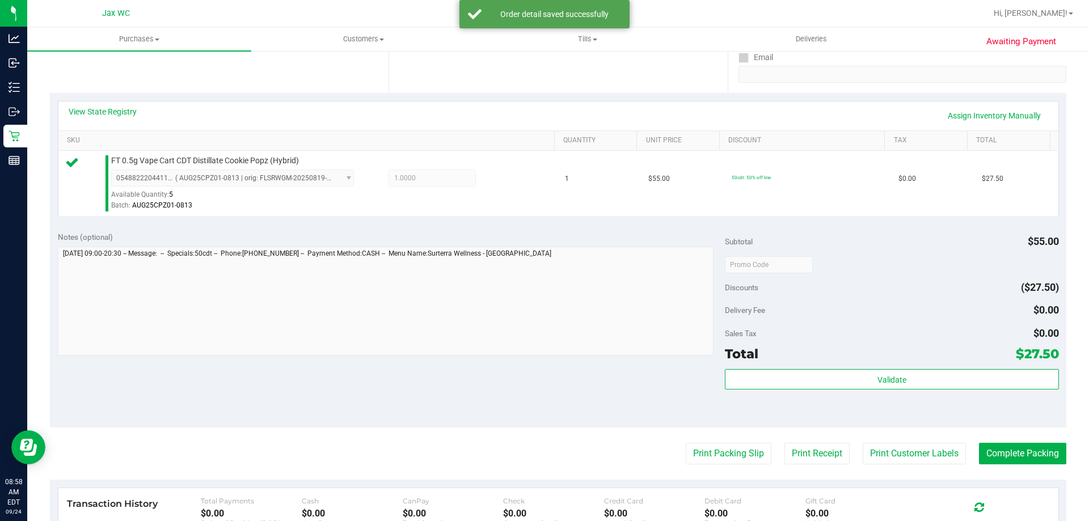
scroll to position [340, 0]
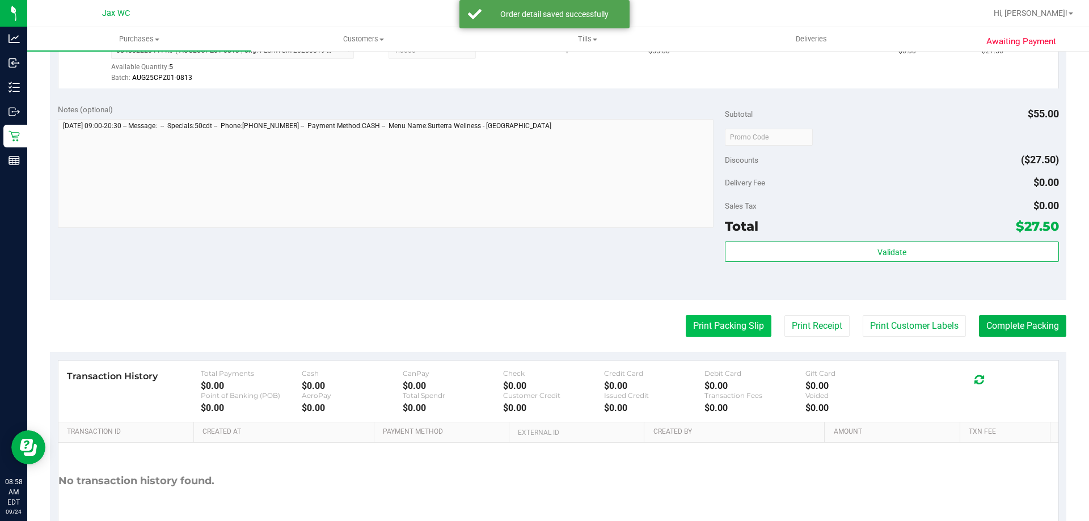
drag, startPoint x: 691, startPoint y: 319, endPoint x: 703, endPoint y: 326, distance: 14.5
click at [703, 326] on button "Print Packing Slip" at bounding box center [729, 326] width 86 height 22
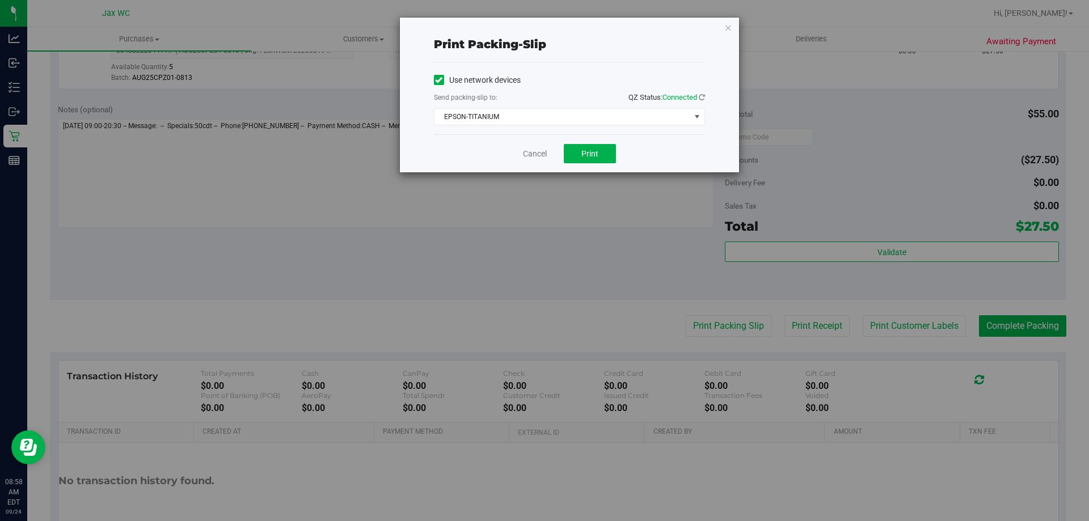
click at [573, 143] on div "Cancel Print" at bounding box center [569, 153] width 271 height 38
click at [598, 156] on button "Print" at bounding box center [590, 153] width 52 height 19
click at [534, 152] on link "Cancel" at bounding box center [535, 154] width 24 height 12
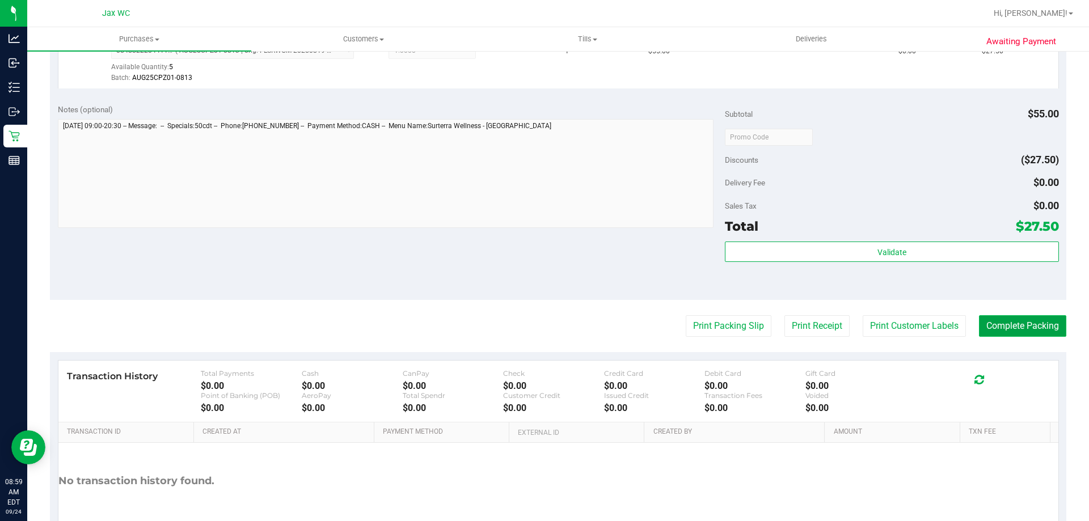
drag, startPoint x: 1022, startPoint y: 328, endPoint x: 1016, endPoint y: 320, distance: 10.5
click at [1021, 328] on button "Complete Packing" at bounding box center [1022, 326] width 87 height 22
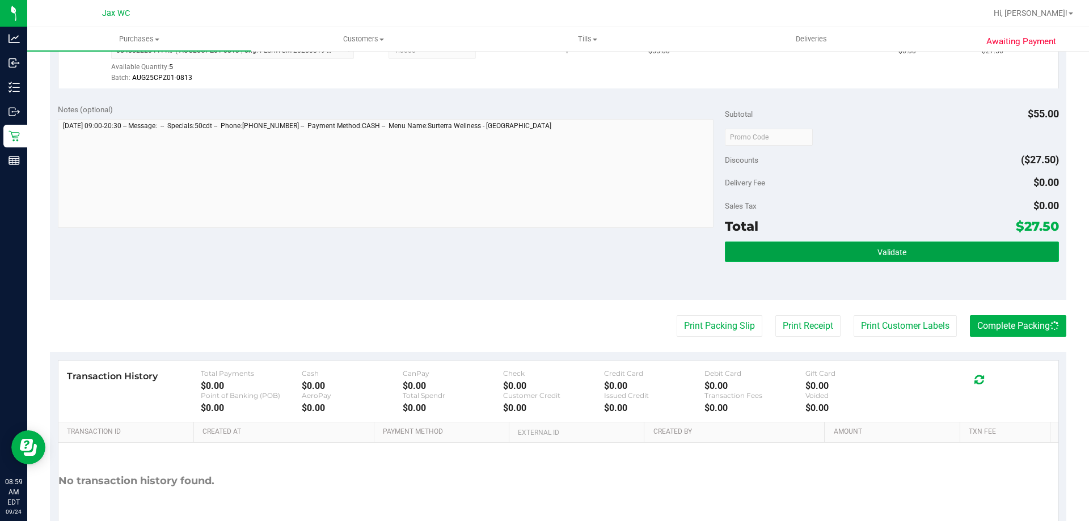
click at [970, 256] on button "Validate" at bounding box center [891, 252] width 333 height 20
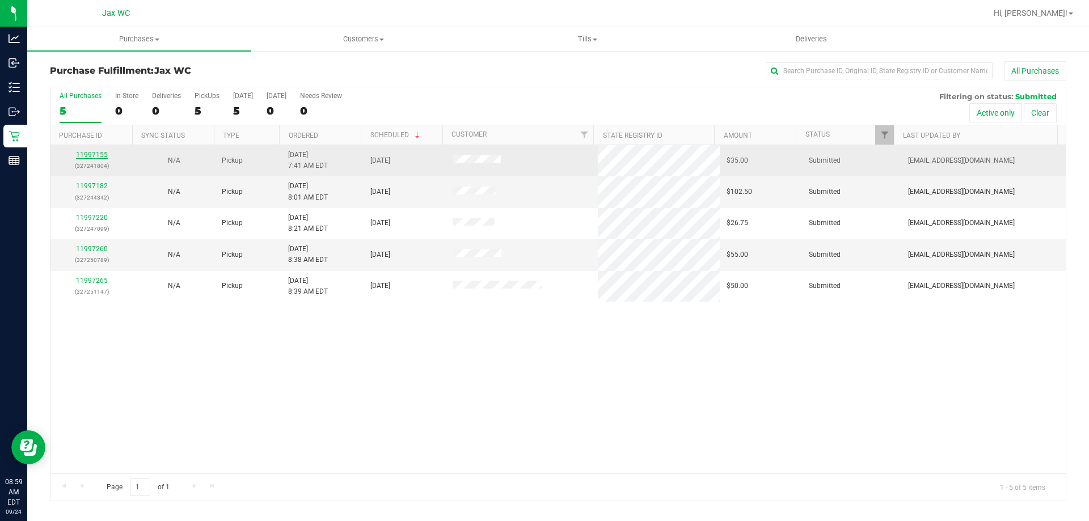
click at [86, 154] on link "11997155" at bounding box center [92, 155] width 32 height 8
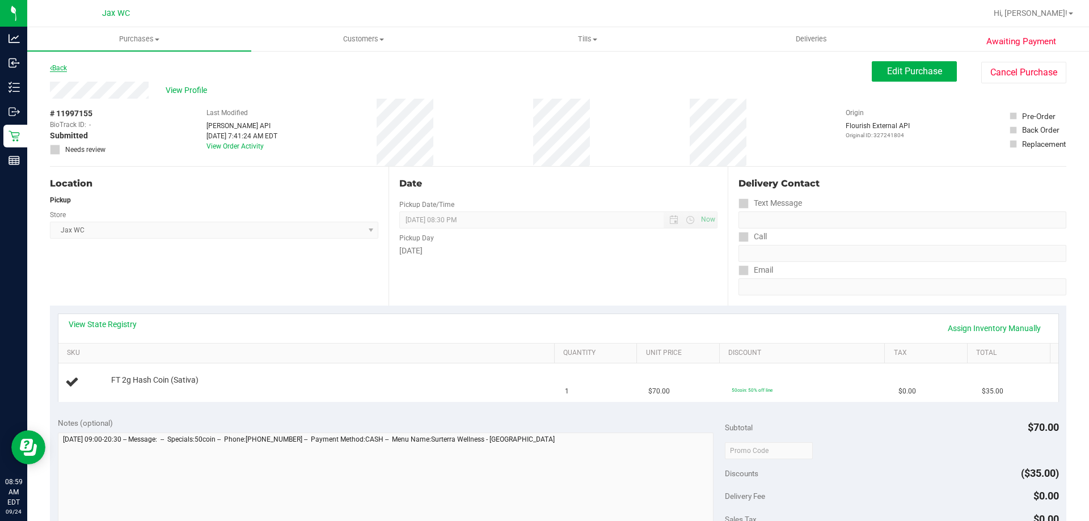
click at [64, 67] on link "Back" at bounding box center [58, 68] width 17 height 8
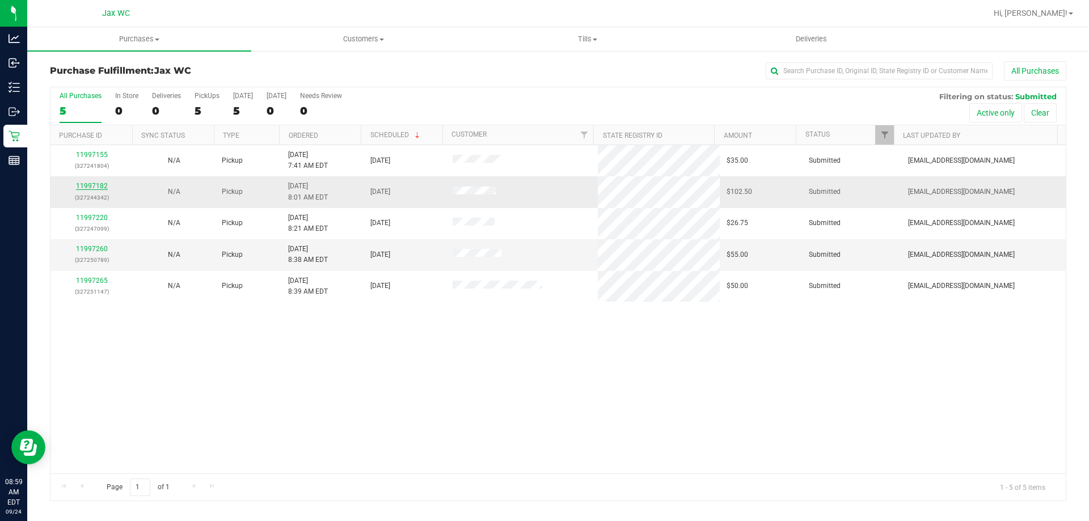
click at [83, 188] on link "11997182" at bounding box center [92, 186] width 32 height 8
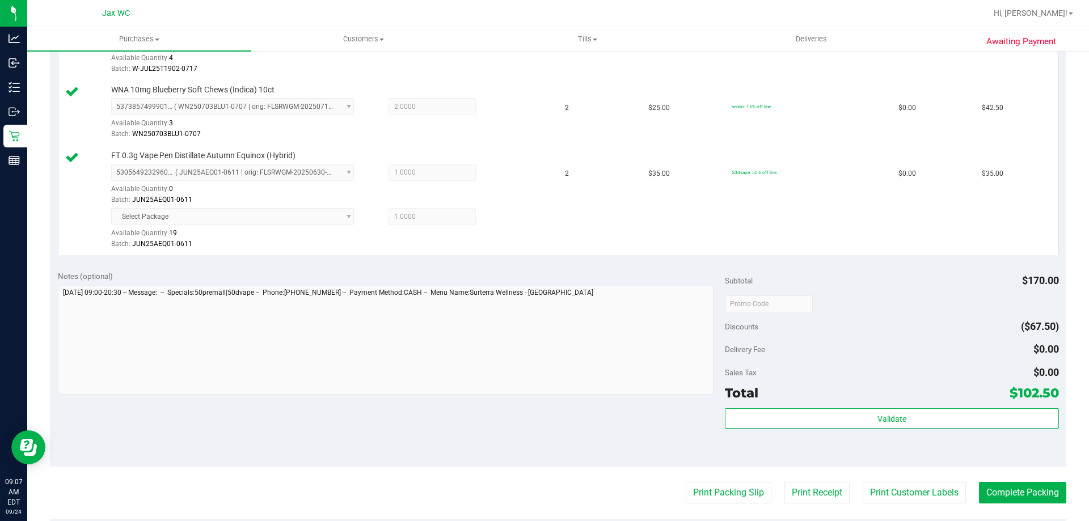
scroll to position [397, 0]
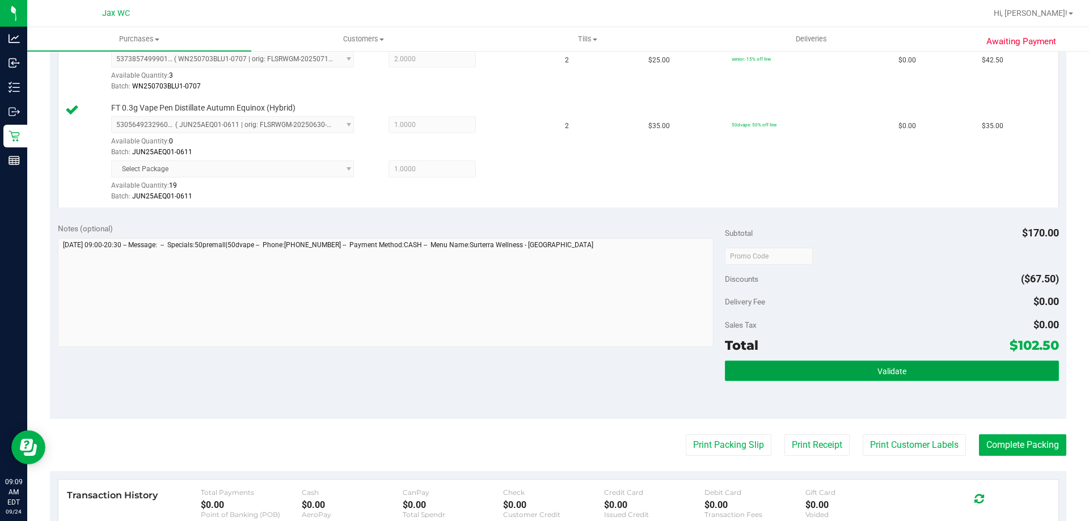
click at [909, 372] on button "Validate" at bounding box center [891, 371] width 333 height 20
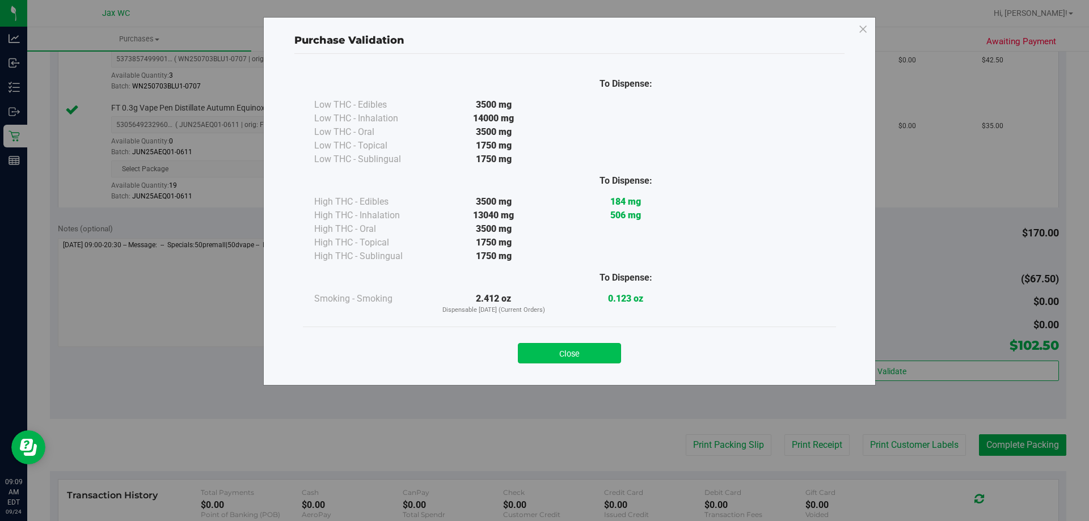
click at [586, 358] on button "Close" at bounding box center [569, 353] width 103 height 20
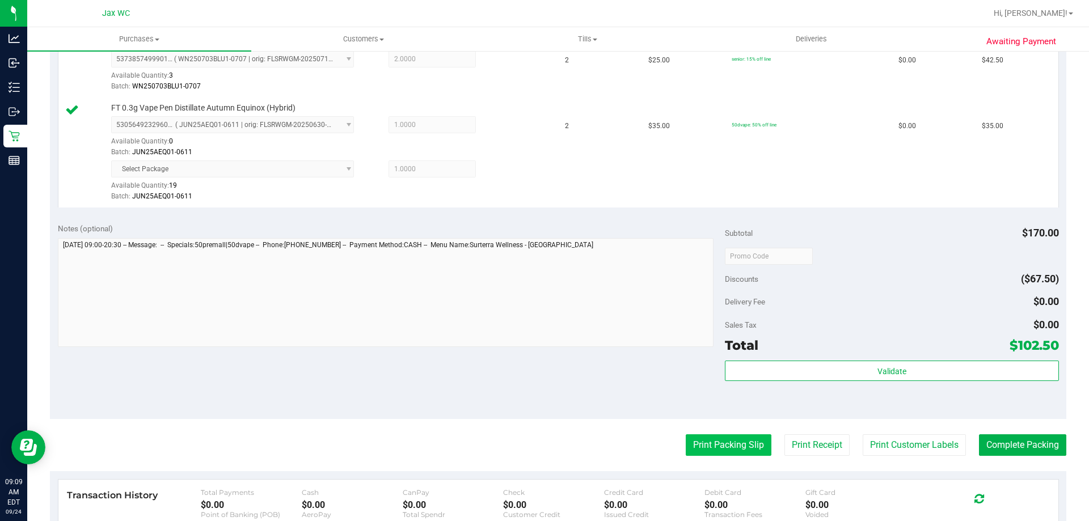
click at [708, 445] on button "Print Packing Slip" at bounding box center [729, 445] width 86 height 22
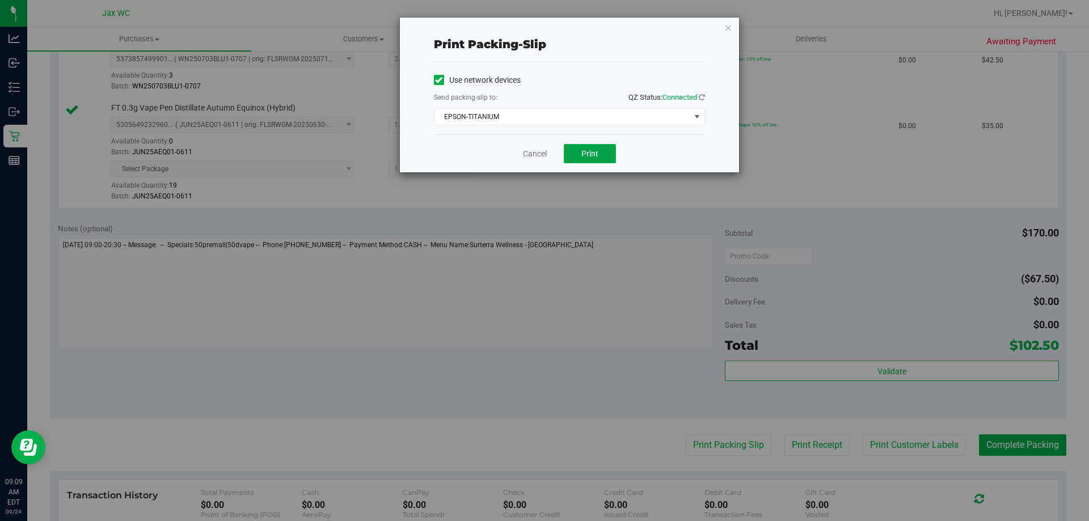
click at [601, 158] on button "Print" at bounding box center [590, 153] width 52 height 19
click at [546, 154] on link "Cancel" at bounding box center [535, 154] width 24 height 12
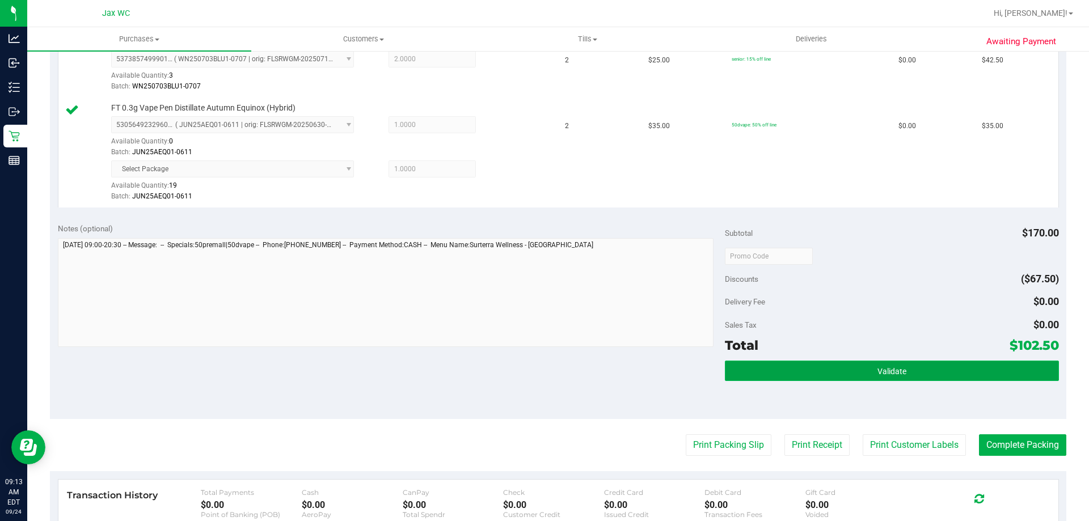
click at [882, 374] on span "Validate" at bounding box center [891, 371] width 29 height 9
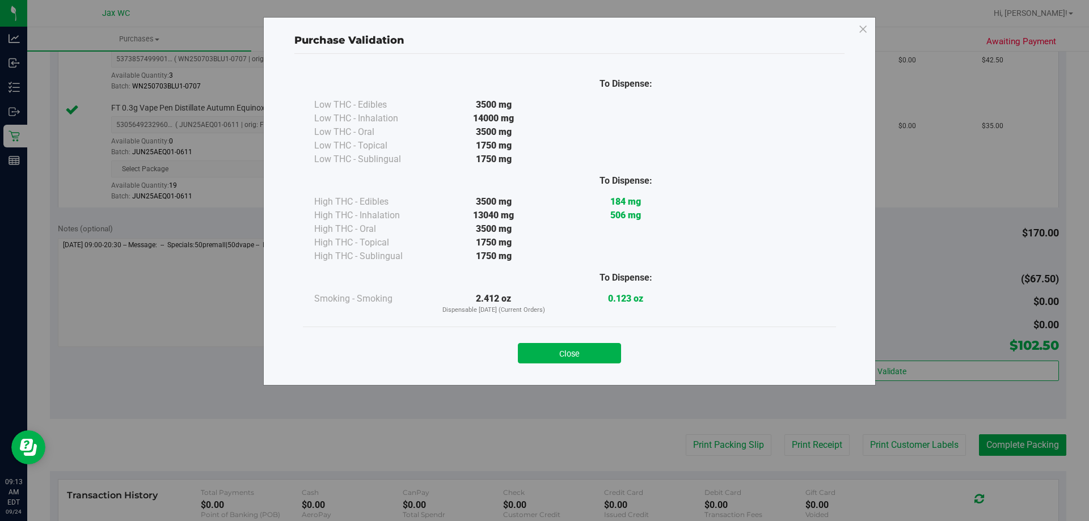
drag, startPoint x: 594, startPoint y: 353, endPoint x: 599, endPoint y: 357, distance: 6.0
click at [599, 357] on button "Close" at bounding box center [569, 353] width 103 height 20
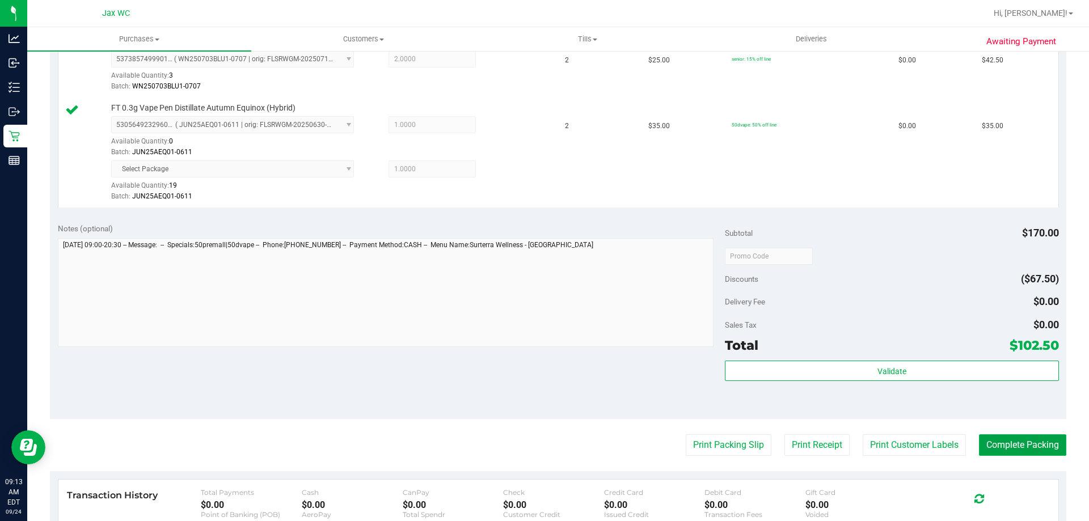
drag, startPoint x: 1036, startPoint y: 440, endPoint x: 1032, endPoint y: 430, distance: 10.1
click at [1033, 434] on button "Complete Packing" at bounding box center [1022, 445] width 87 height 22
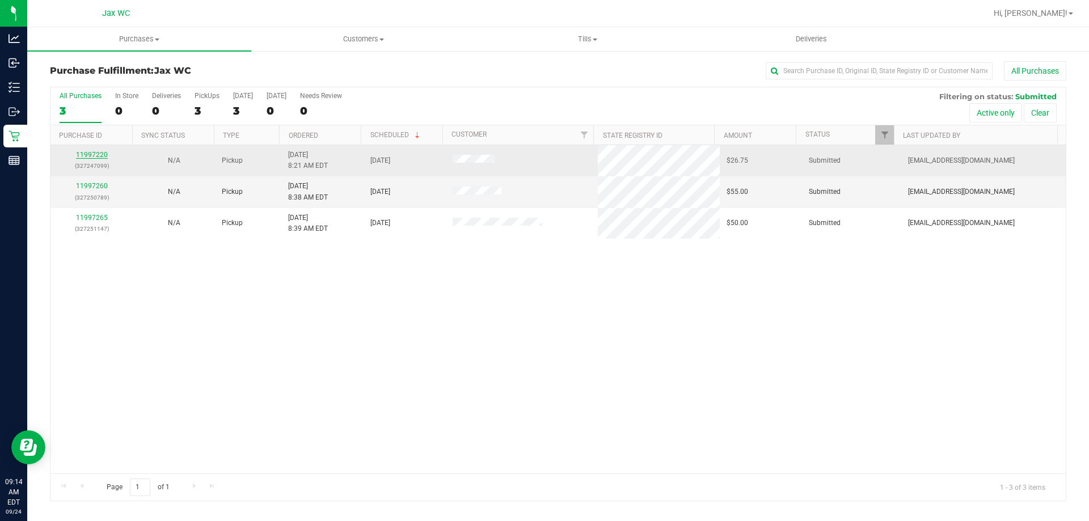
click at [87, 153] on link "11997220" at bounding box center [92, 155] width 32 height 8
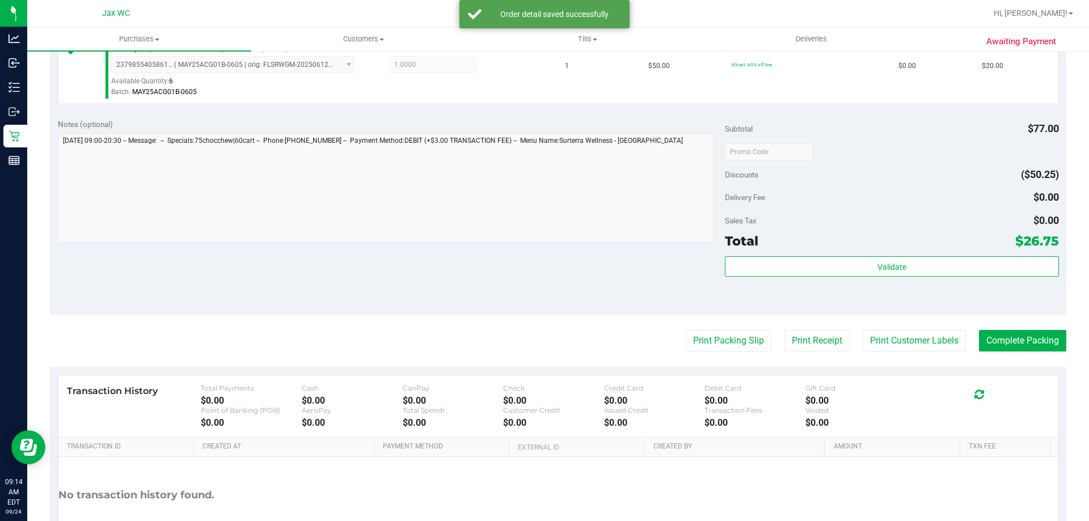
scroll to position [397, 0]
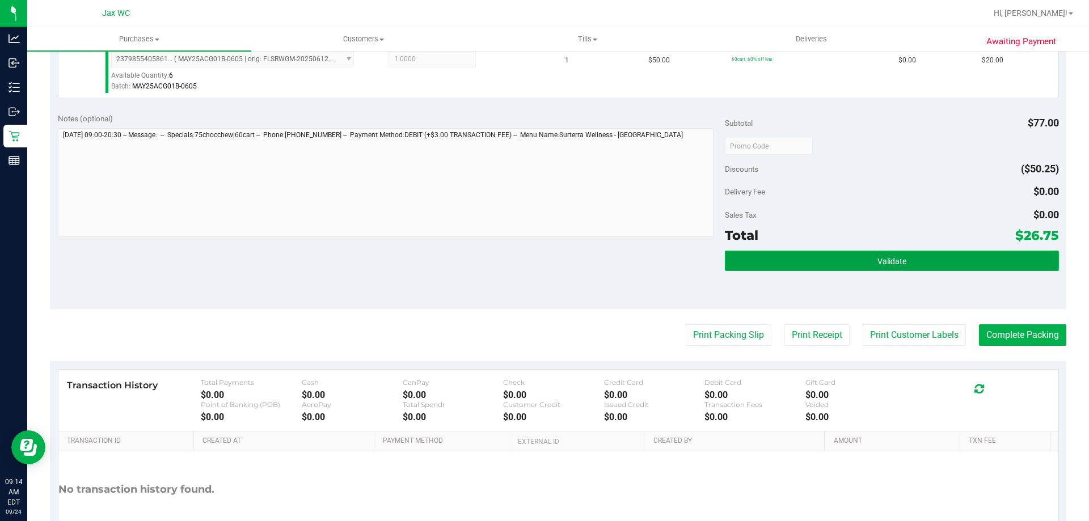
click at [961, 253] on button "Validate" at bounding box center [891, 261] width 333 height 20
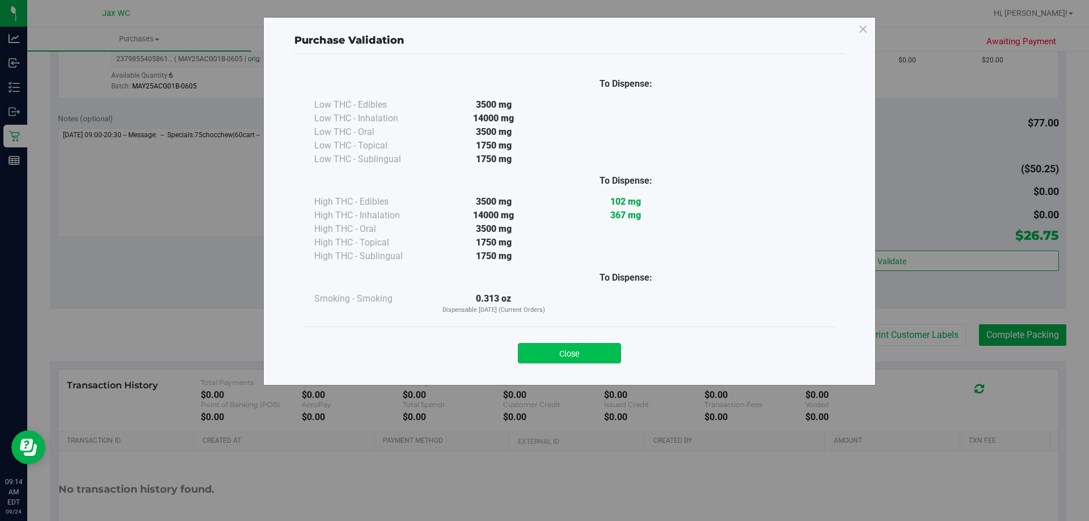
click at [597, 350] on button "Close" at bounding box center [569, 353] width 103 height 20
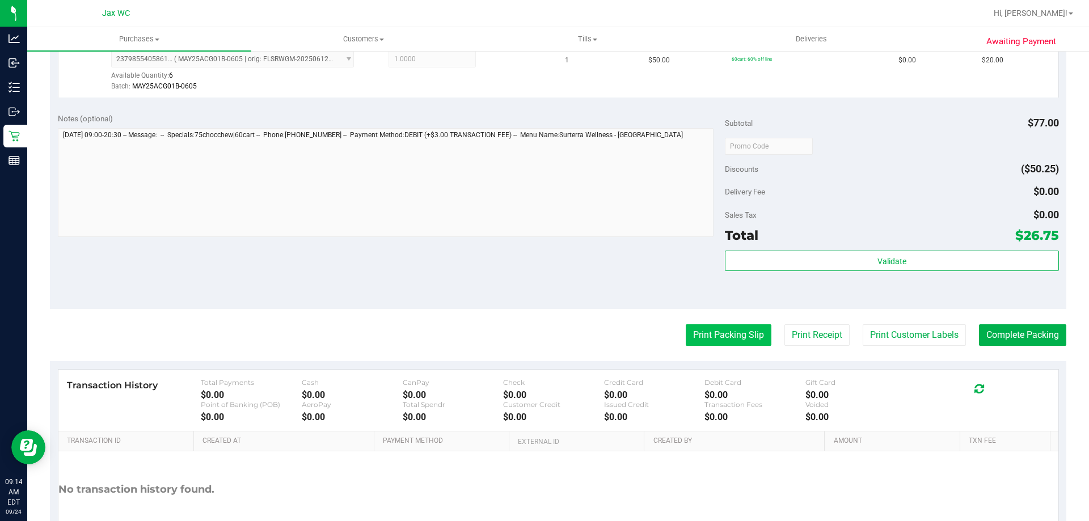
click at [705, 335] on button "Print Packing Slip" at bounding box center [729, 335] width 86 height 22
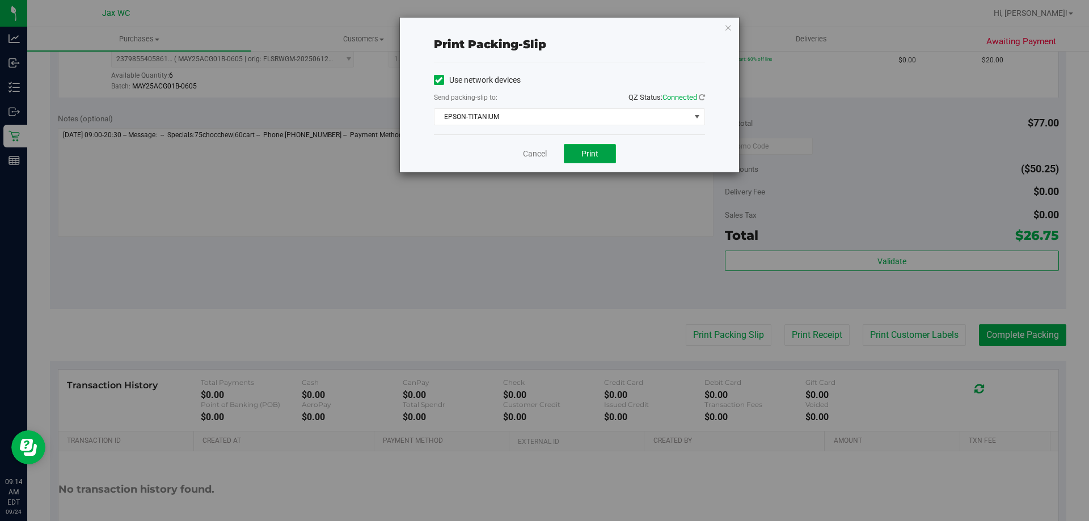
click at [578, 153] on button "Print" at bounding box center [590, 153] width 52 height 19
click at [519, 159] on div "Cancel Print" at bounding box center [569, 153] width 271 height 38
click at [526, 158] on link "Cancel" at bounding box center [535, 154] width 24 height 12
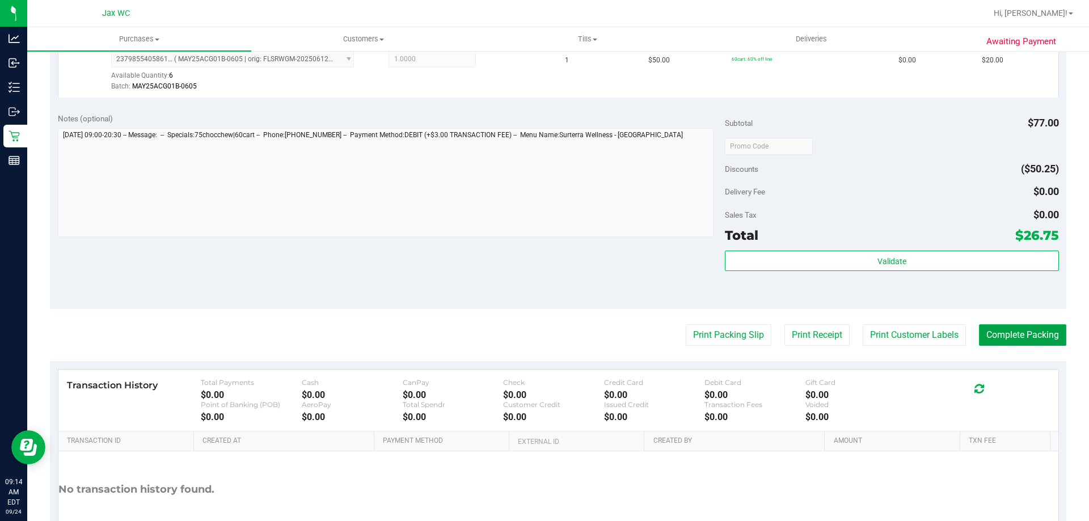
click at [1028, 335] on button "Complete Packing" at bounding box center [1022, 335] width 87 height 22
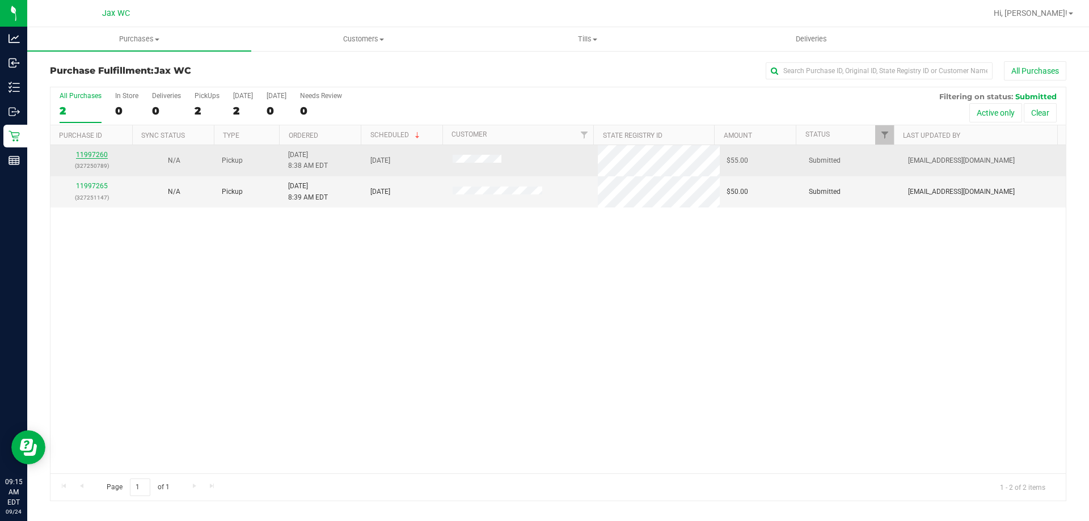
click at [88, 157] on div "11997260 (327250789)" at bounding box center [91, 161] width 69 height 22
click at [88, 157] on link "11997260" at bounding box center [92, 155] width 32 height 8
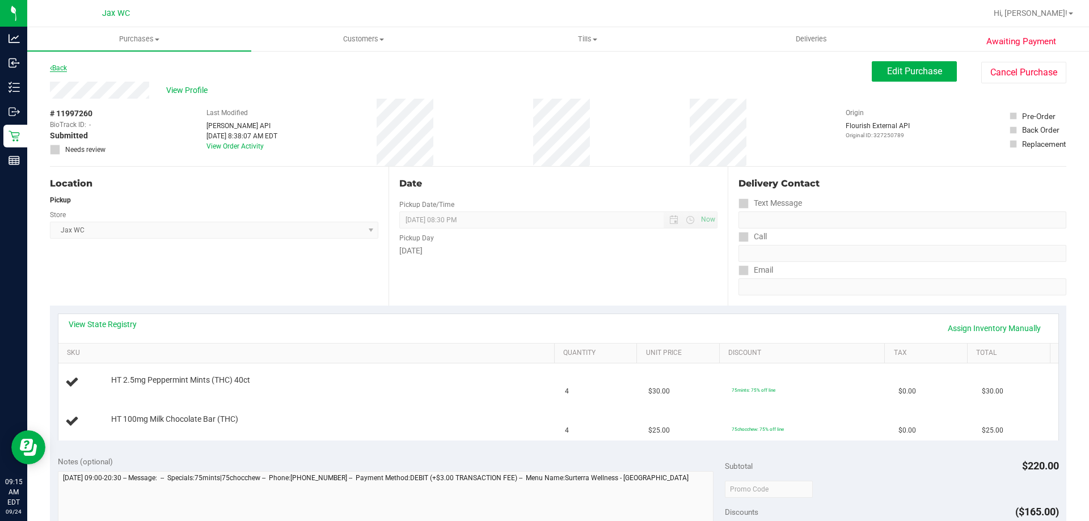
click at [61, 69] on link "Back" at bounding box center [58, 68] width 17 height 8
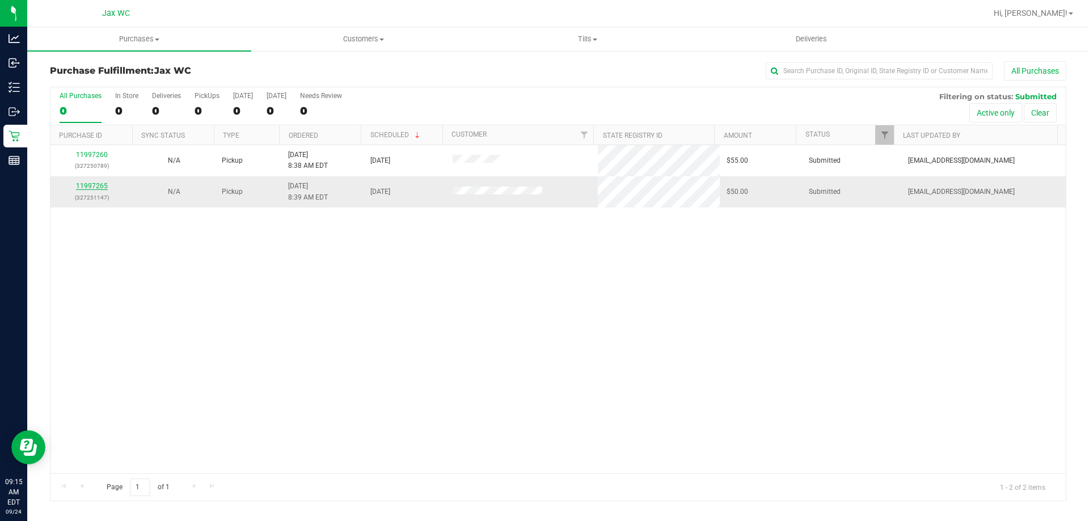
click at [76, 186] on link "11997265" at bounding box center [92, 186] width 32 height 8
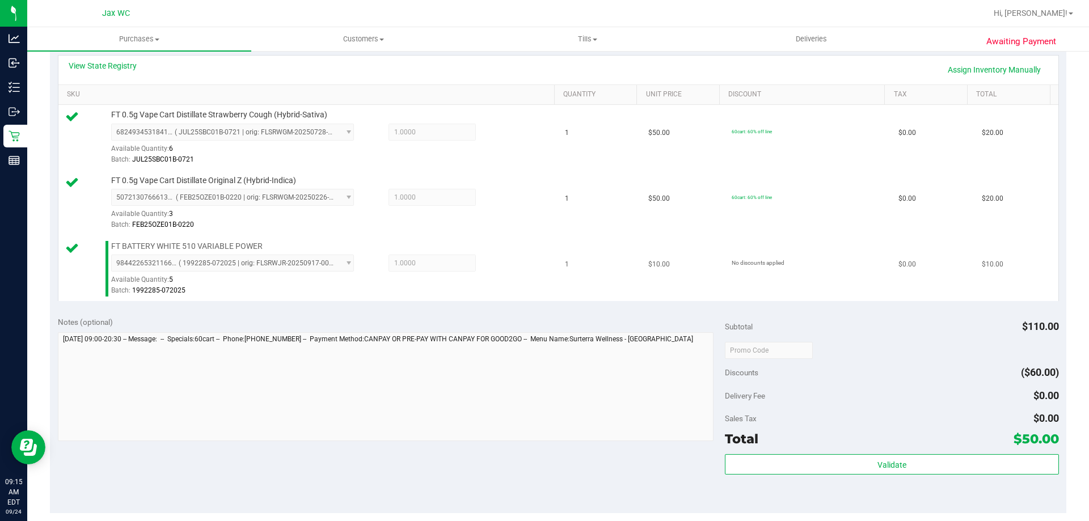
scroll to position [284, 0]
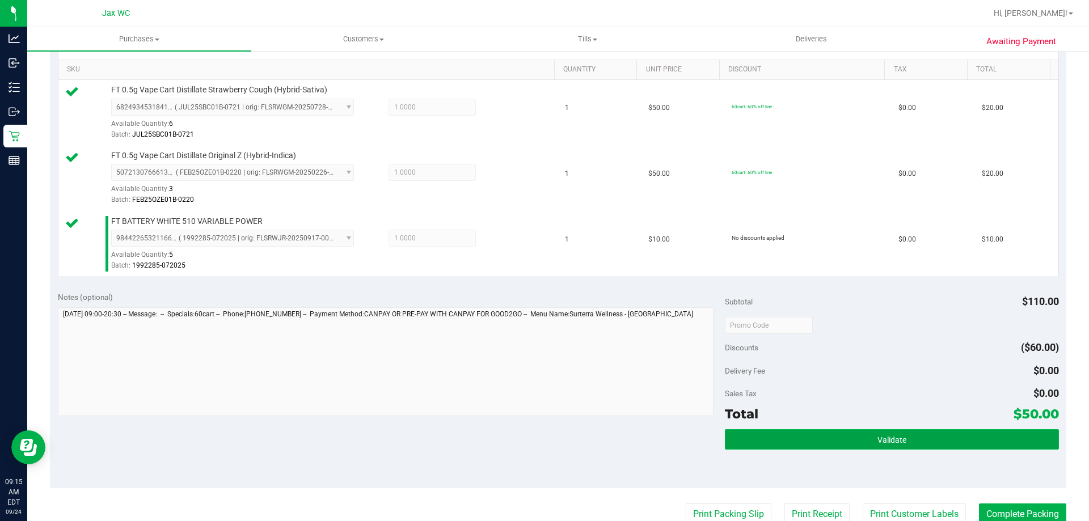
click at [878, 442] on span "Validate" at bounding box center [891, 440] width 29 height 9
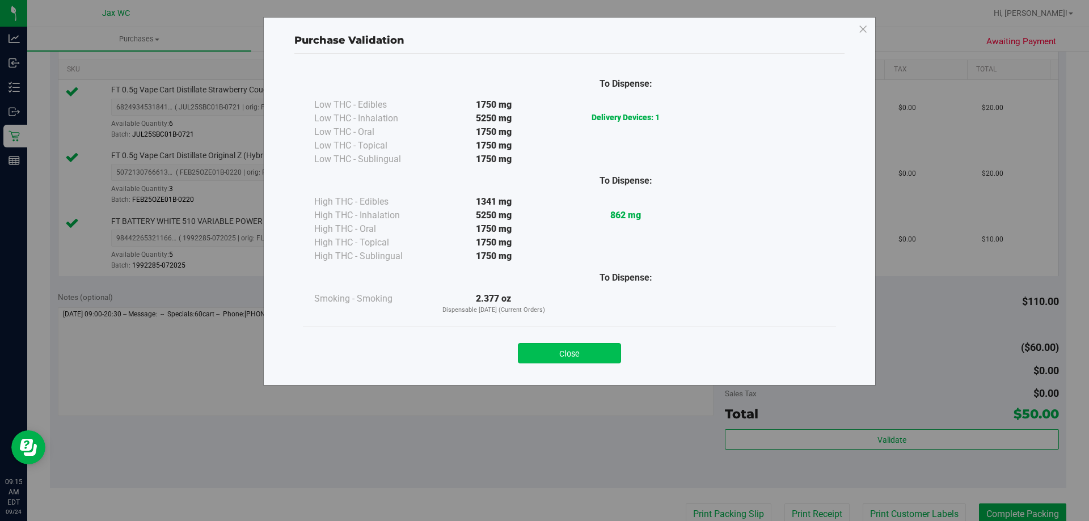
click at [574, 344] on div "Close" at bounding box center [569, 350] width 516 height 28
click at [578, 357] on button "Close" at bounding box center [569, 353] width 103 height 20
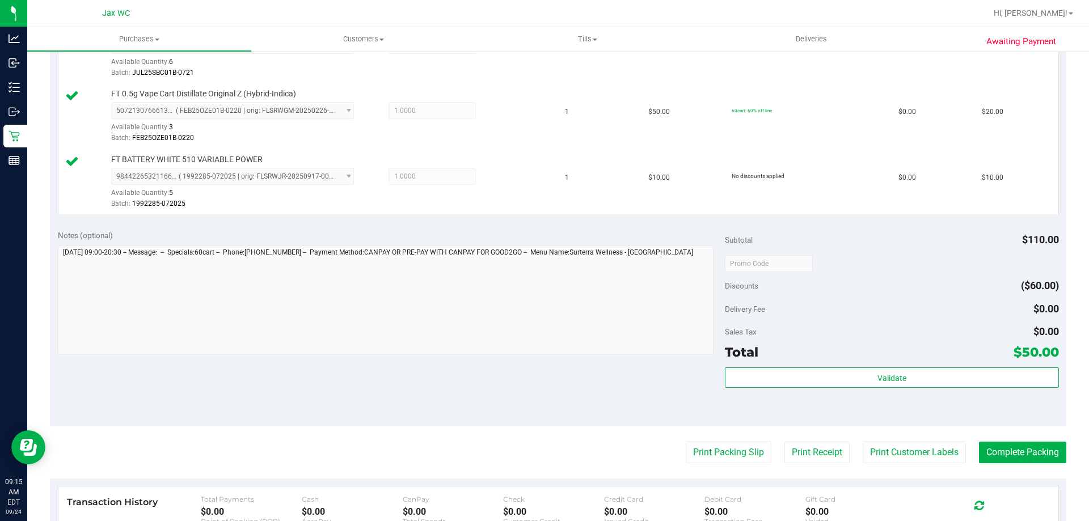
scroll to position [454, 0]
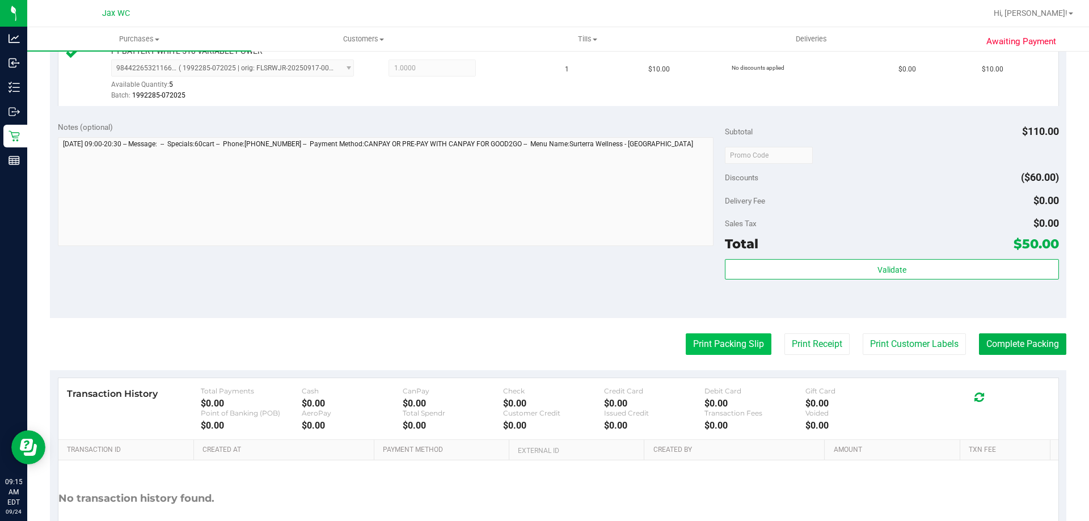
click at [703, 353] on button "Print Packing Slip" at bounding box center [729, 344] width 86 height 22
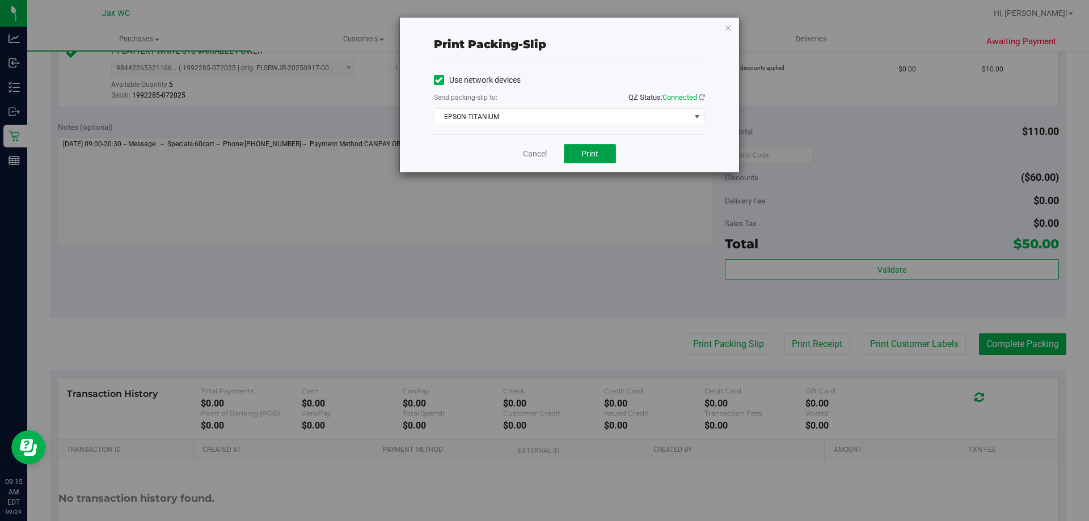
click at [605, 152] on button "Print" at bounding box center [590, 153] width 52 height 19
click at [541, 151] on link "Cancel" at bounding box center [535, 154] width 24 height 12
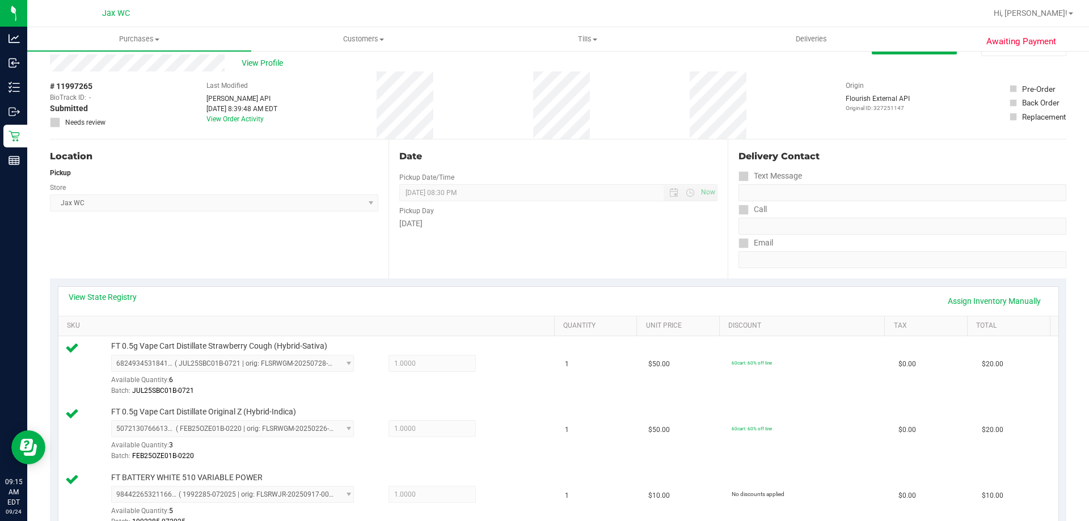
scroll to position [0, 0]
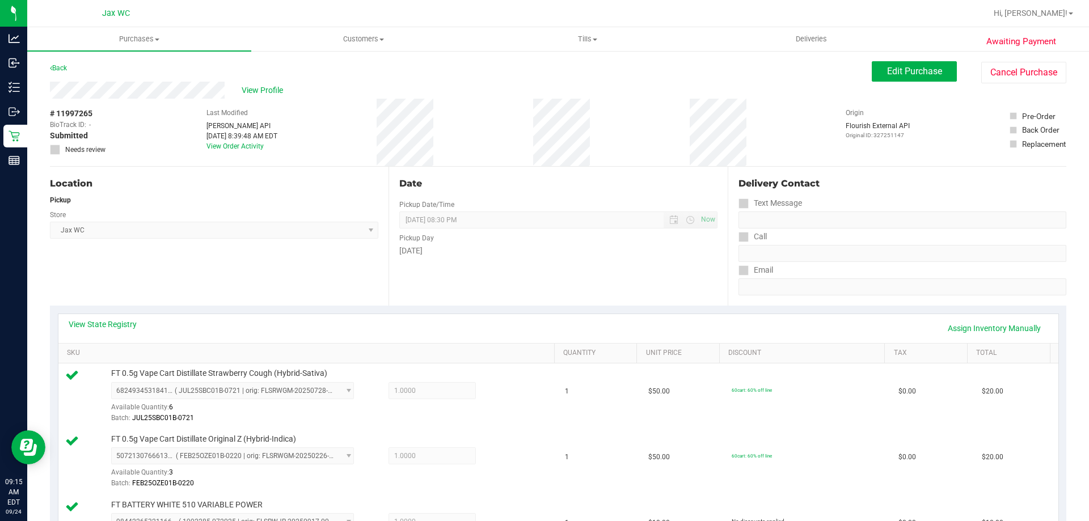
click at [531, 124] on div "# 11997265 BioTrack ID: - Submitted Needs review Last Modified Jane API Sep 24,…" at bounding box center [558, 132] width 1016 height 67
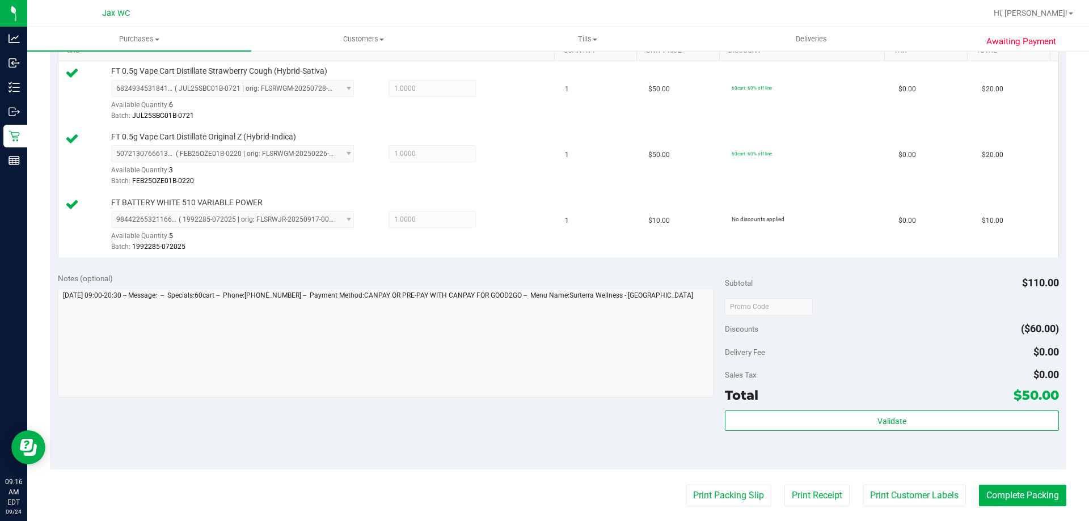
scroll to position [340, 0]
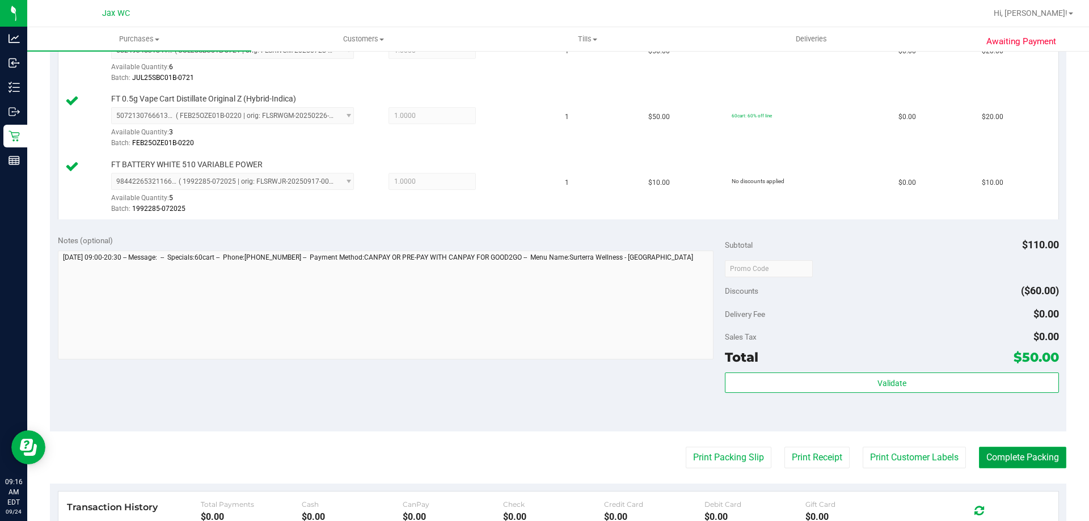
click at [1041, 464] on button "Complete Packing" at bounding box center [1022, 458] width 87 height 22
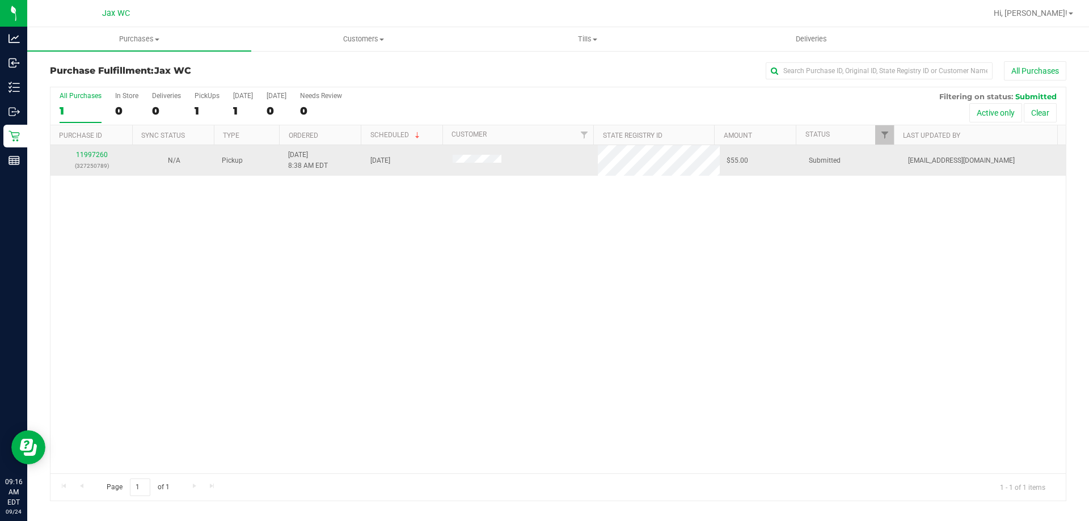
click at [86, 150] on div "11997260 (327250789)" at bounding box center [91, 161] width 69 height 22
click at [88, 157] on link "11997260" at bounding box center [92, 155] width 32 height 8
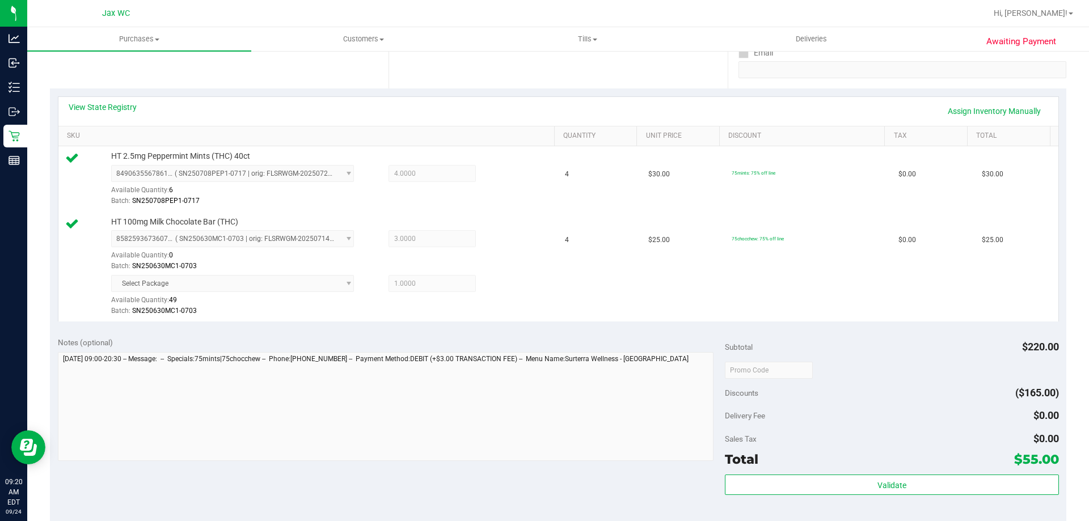
scroll to position [227, 0]
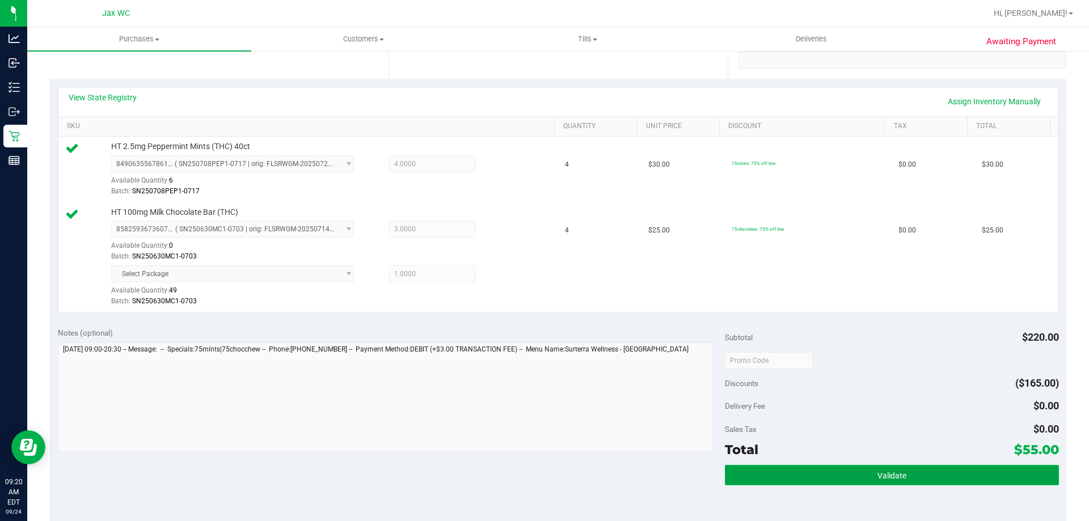
click at [947, 477] on button "Validate" at bounding box center [891, 475] width 333 height 20
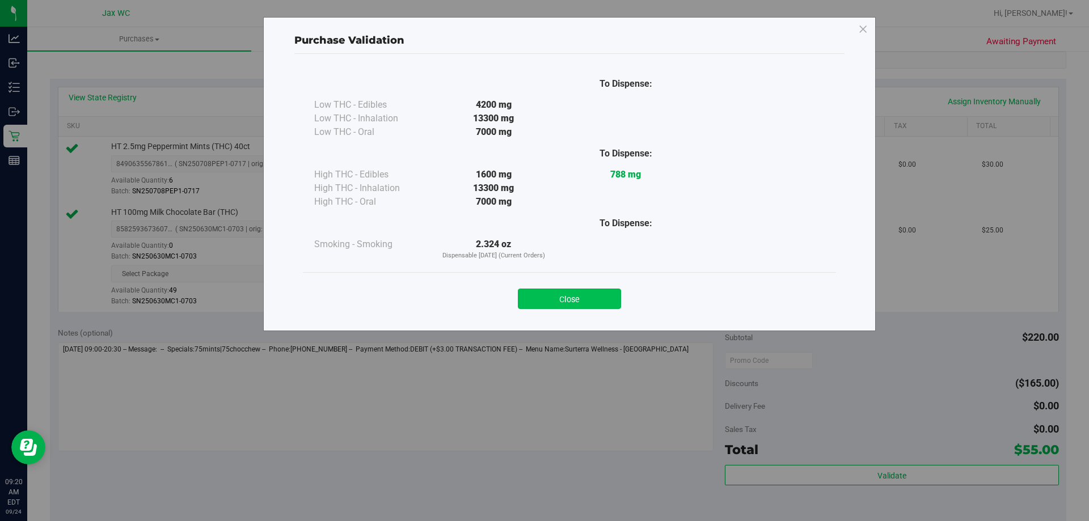
click at [578, 297] on button "Close" at bounding box center [569, 299] width 103 height 20
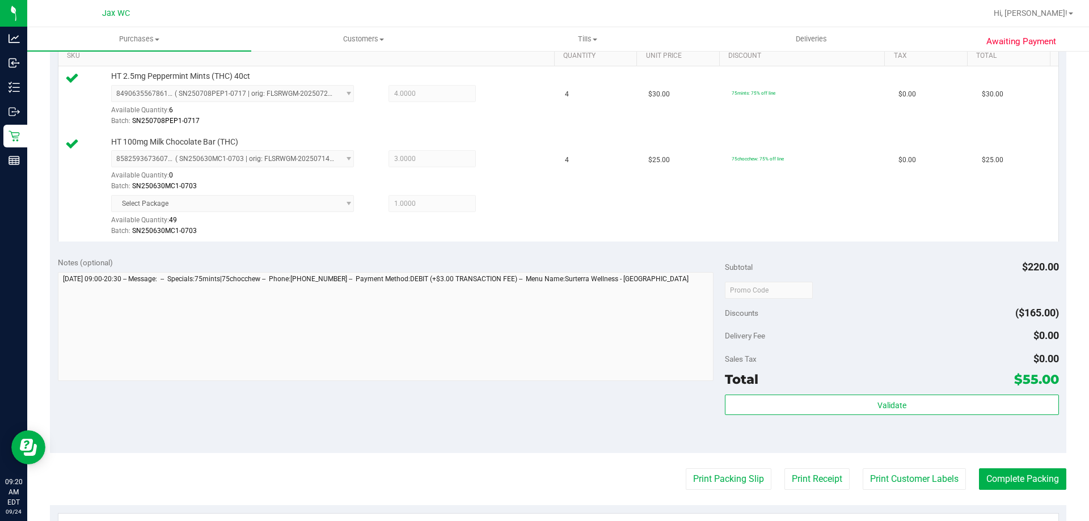
scroll to position [397, 0]
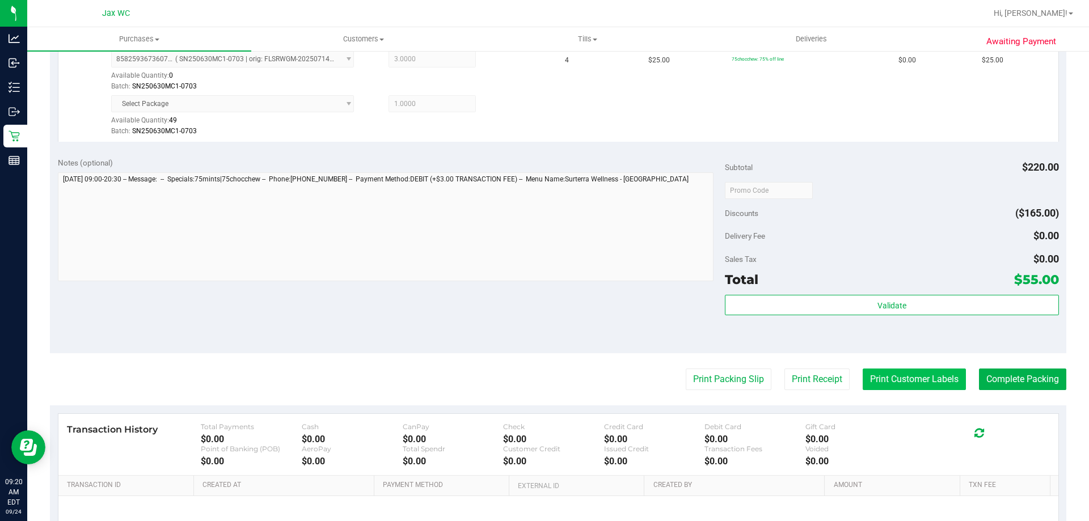
click at [895, 378] on button "Print Customer Labels" at bounding box center [914, 380] width 103 height 22
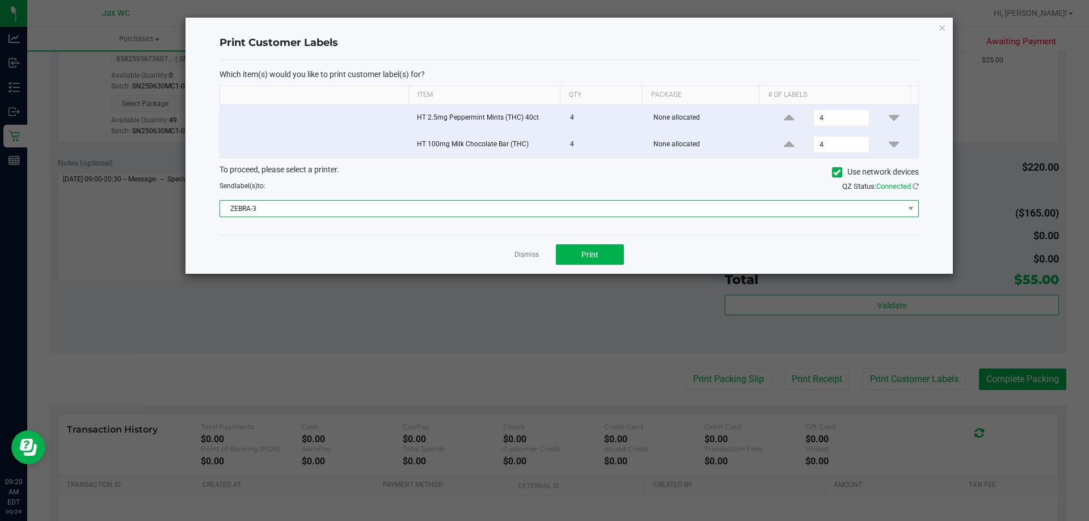
click at [390, 209] on span "ZEBRA-3" at bounding box center [562, 209] width 684 height 16
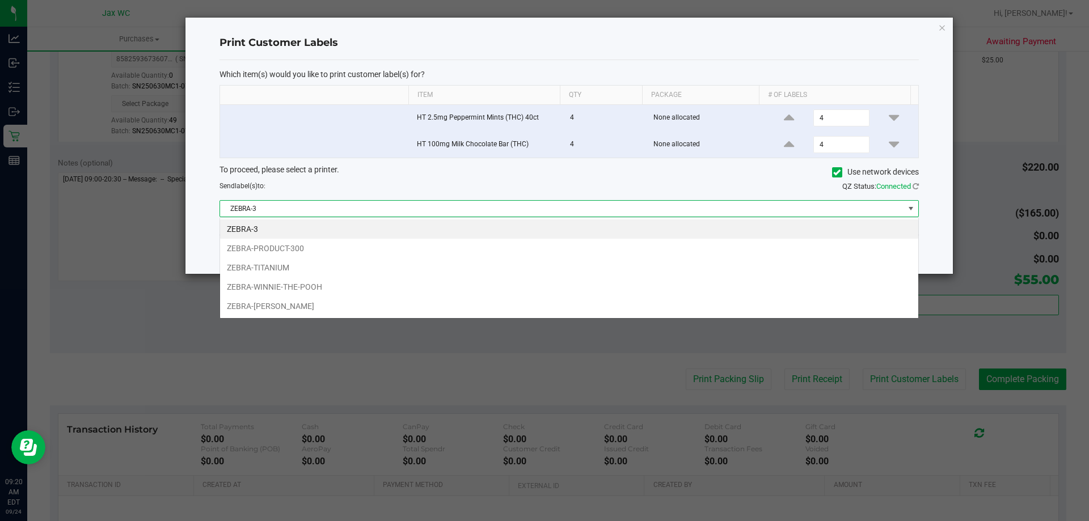
scroll to position [17, 699]
click at [363, 269] on li "ZEBRA-TITANIUM" at bounding box center [569, 267] width 698 height 19
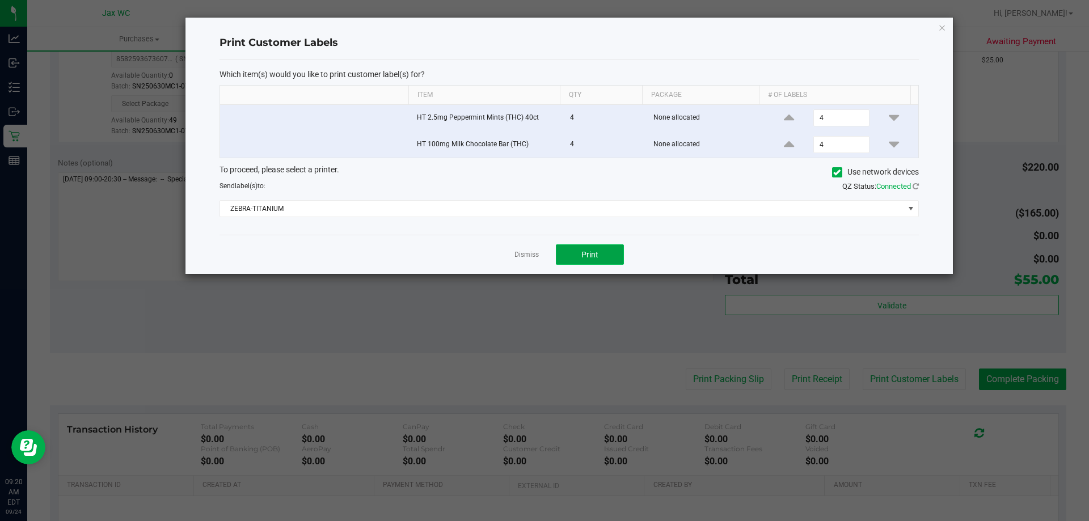
click at [587, 259] on span "Print" at bounding box center [589, 254] width 17 height 9
click at [524, 254] on link "Dismiss" at bounding box center [526, 255] width 24 height 10
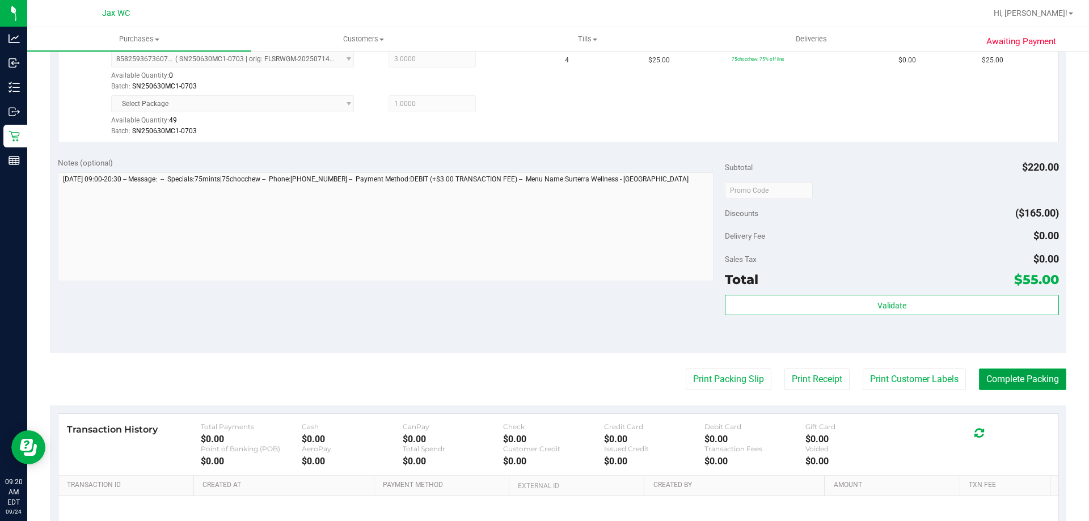
click at [1025, 386] on button "Complete Packing" at bounding box center [1022, 380] width 87 height 22
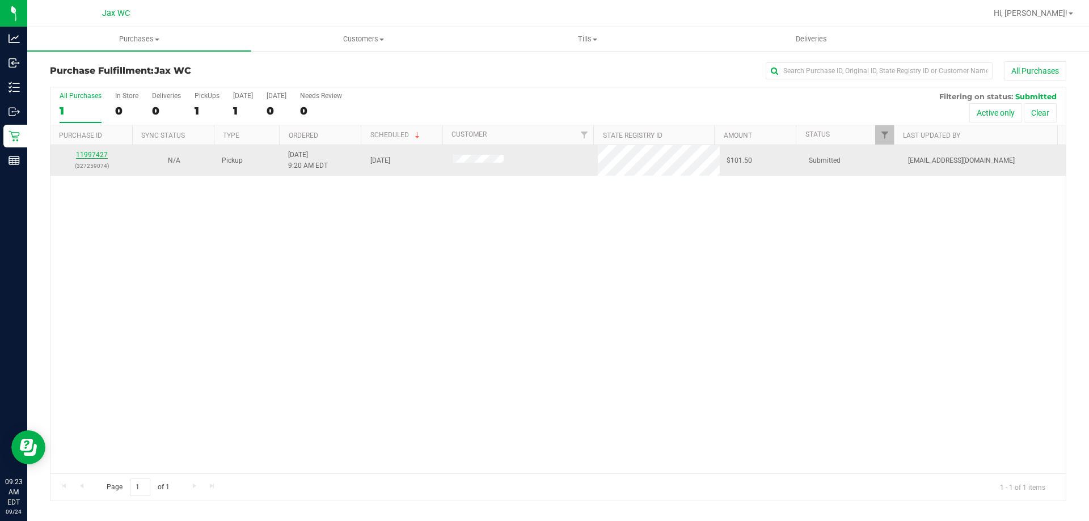
click at [88, 156] on link "11997427" at bounding box center [92, 155] width 32 height 8
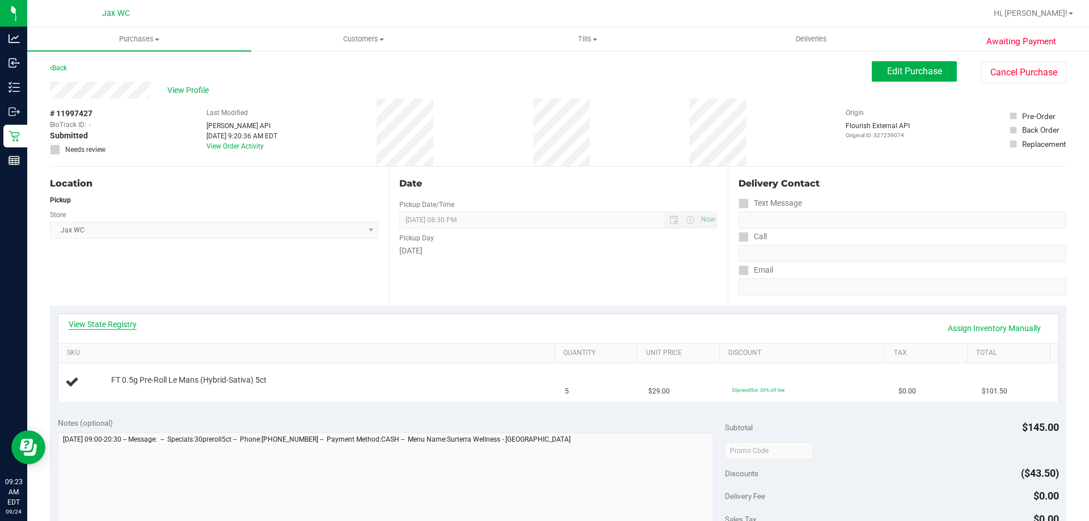
click at [116, 329] on link "View State Registry" at bounding box center [103, 324] width 68 height 11
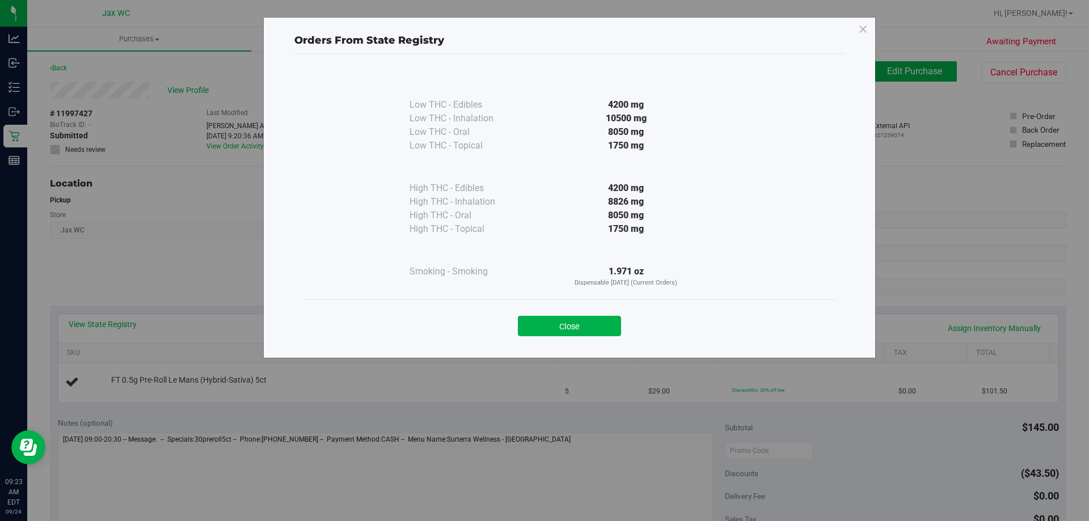
click at [120, 325] on div "Orders From State Registry Low THC - Edibles 4200 mg" at bounding box center [548, 260] width 1097 height 521
click at [565, 341] on div "Close" at bounding box center [569, 322] width 533 height 46
click at [538, 329] on button "Close" at bounding box center [569, 326] width 103 height 20
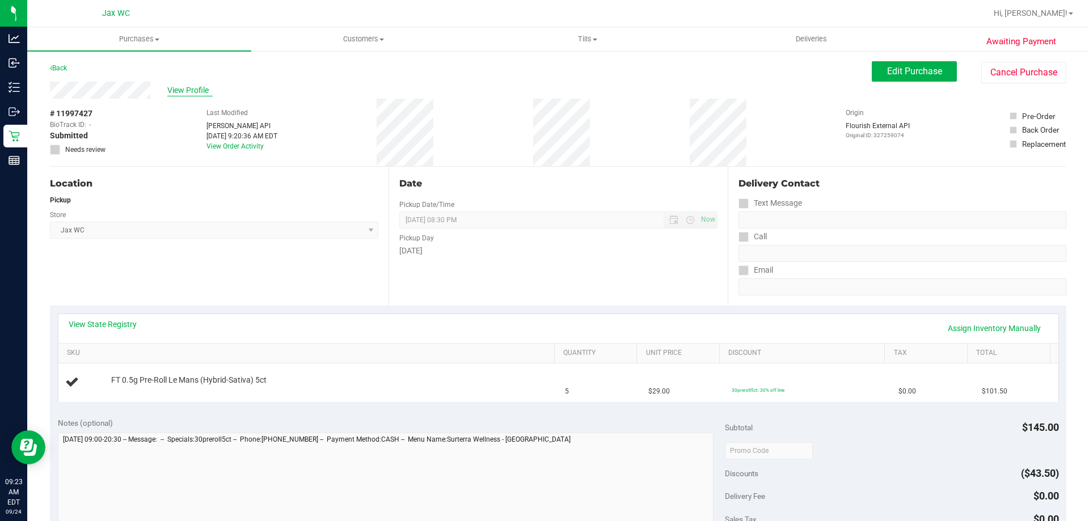
click at [187, 91] on span "View Profile" at bounding box center [189, 90] width 45 height 12
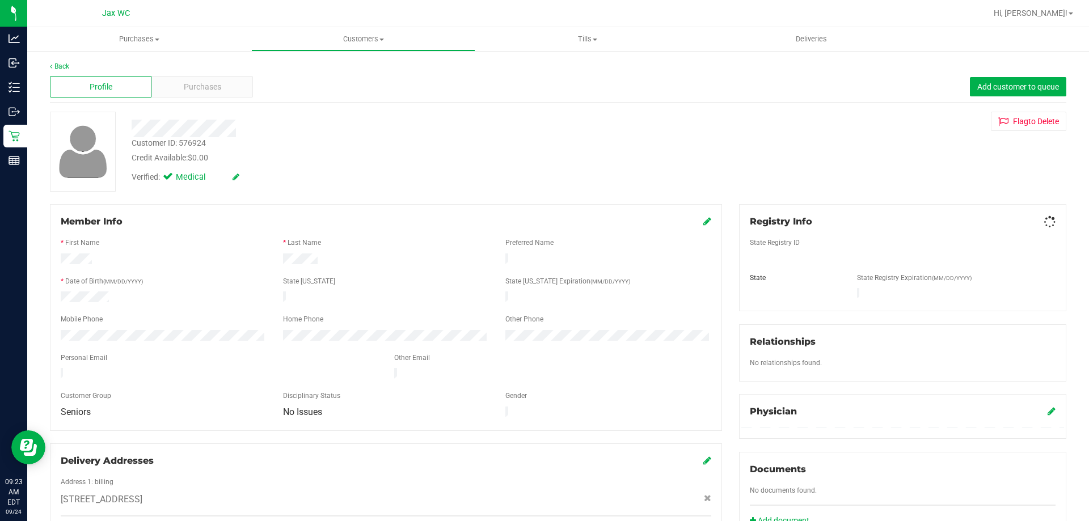
click at [187, 94] on div "Purchases" at bounding box center [202, 87] width 102 height 22
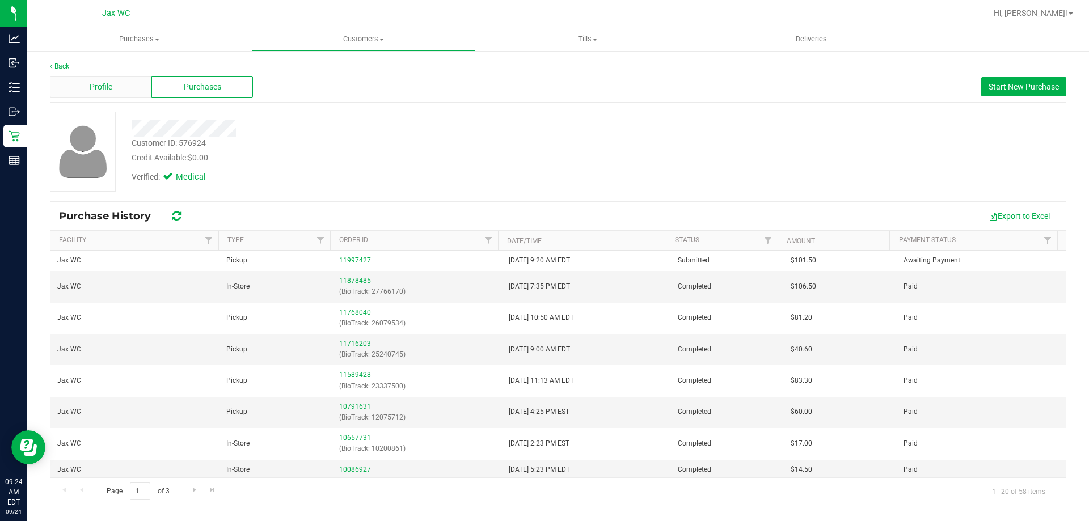
click at [121, 92] on div "Profile" at bounding box center [101, 87] width 102 height 22
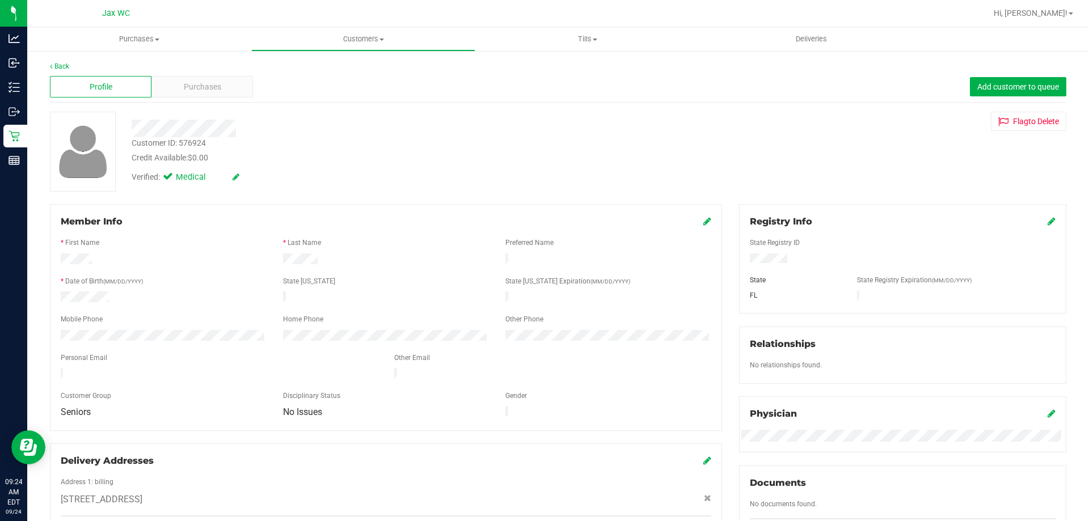
click at [65, 62] on div "Back" at bounding box center [558, 66] width 1016 height 10
click at [62, 65] on link "Back" at bounding box center [59, 66] width 19 height 8
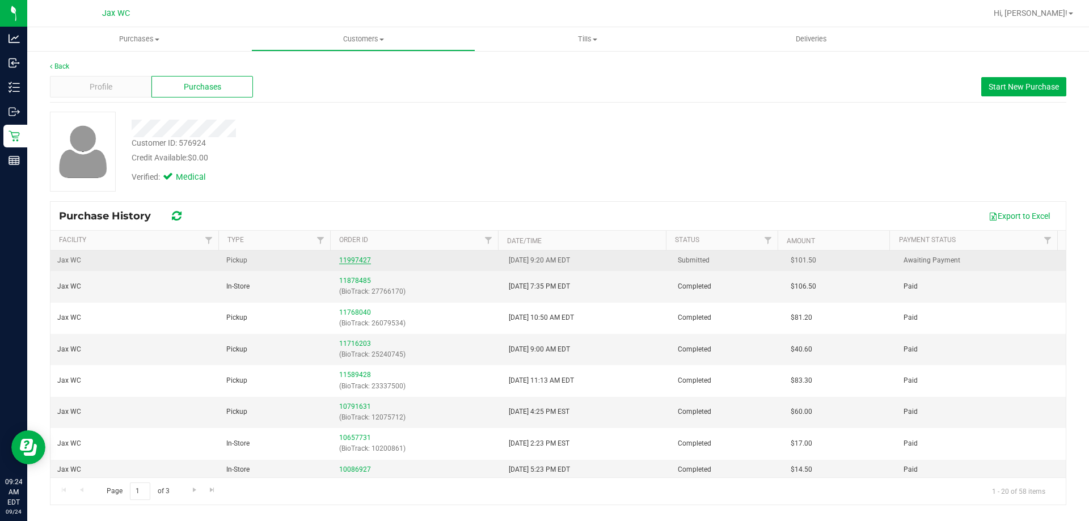
click at [354, 260] on link "11997427" at bounding box center [355, 260] width 32 height 8
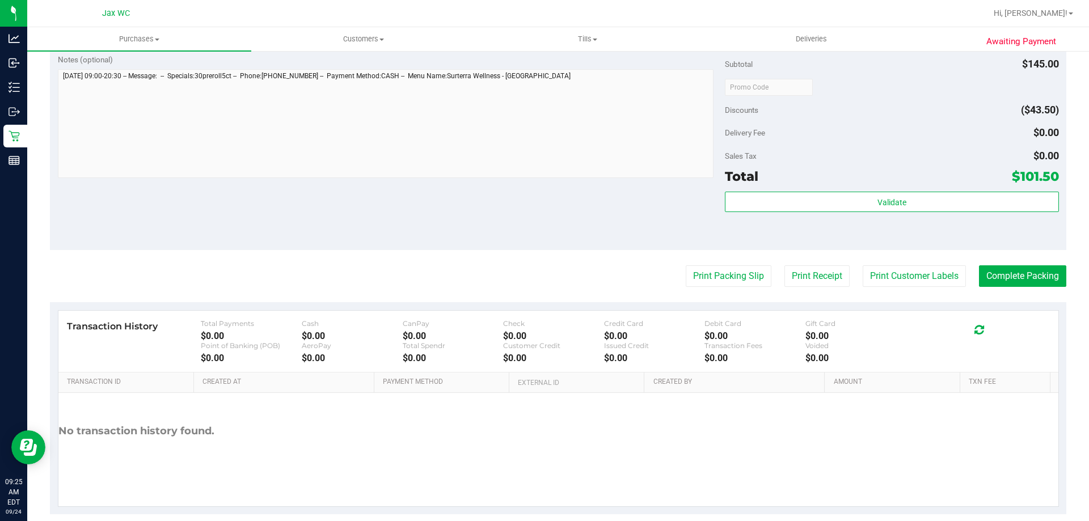
scroll to position [397, 0]
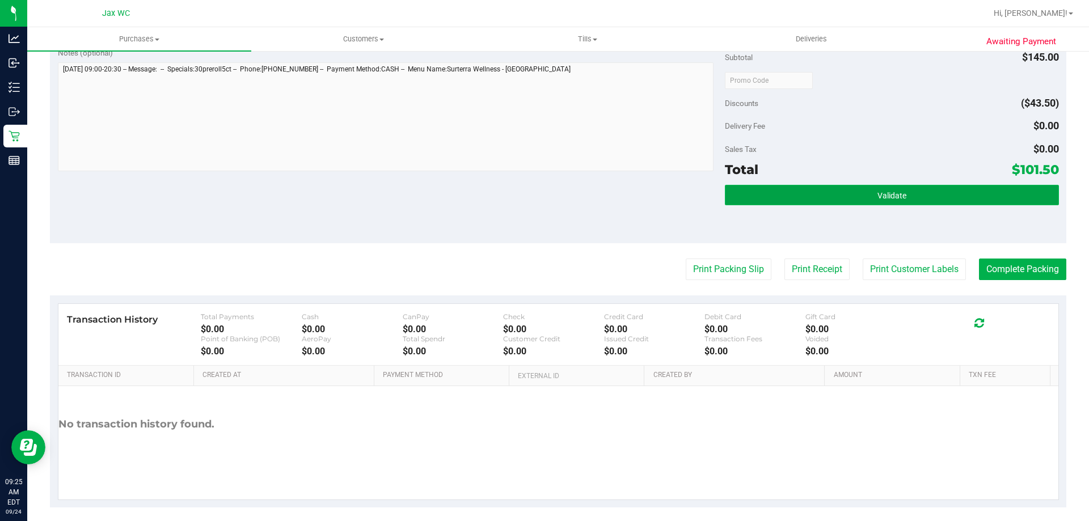
click at [861, 195] on button "Validate" at bounding box center [891, 195] width 333 height 20
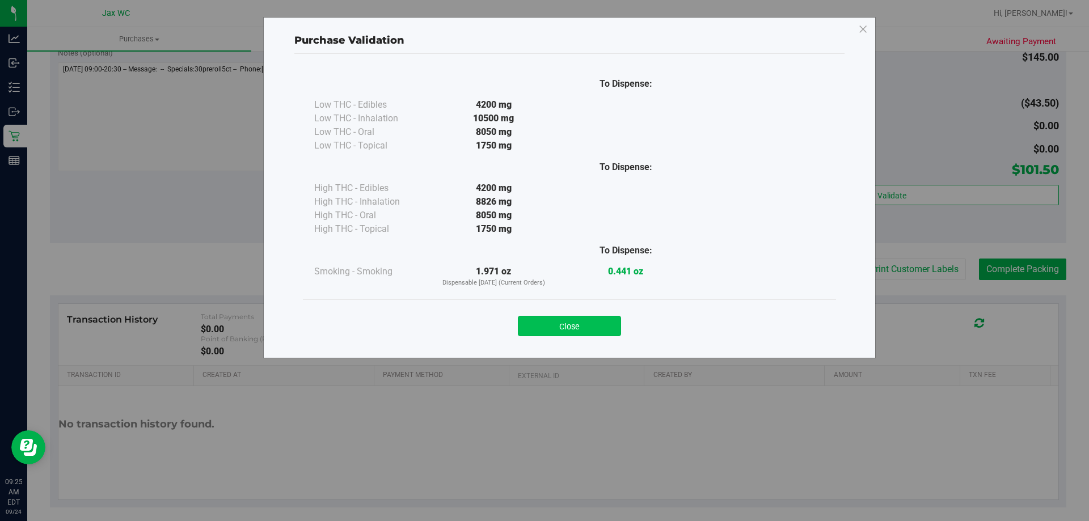
click at [552, 328] on button "Close" at bounding box center [569, 326] width 103 height 20
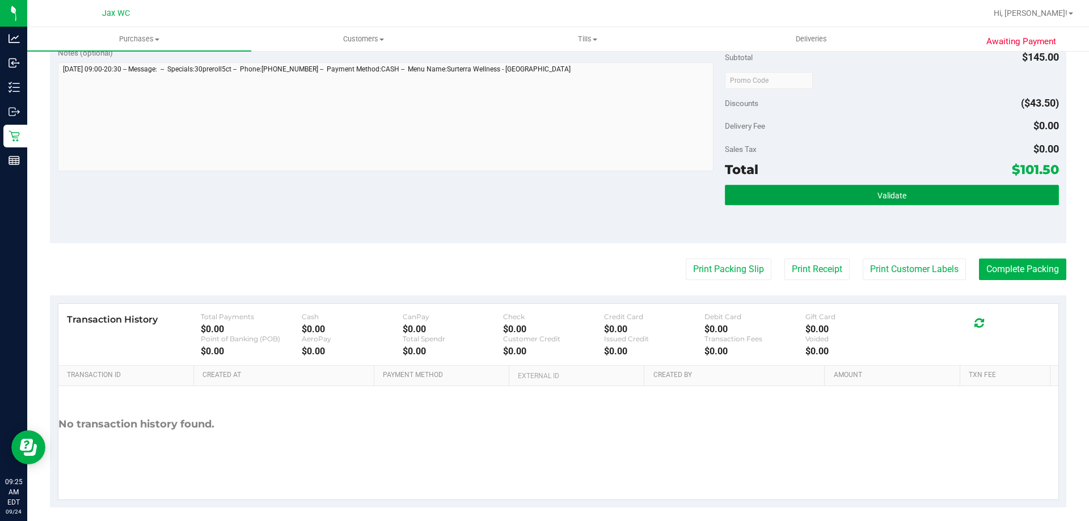
click at [838, 202] on button "Validate" at bounding box center [891, 195] width 333 height 20
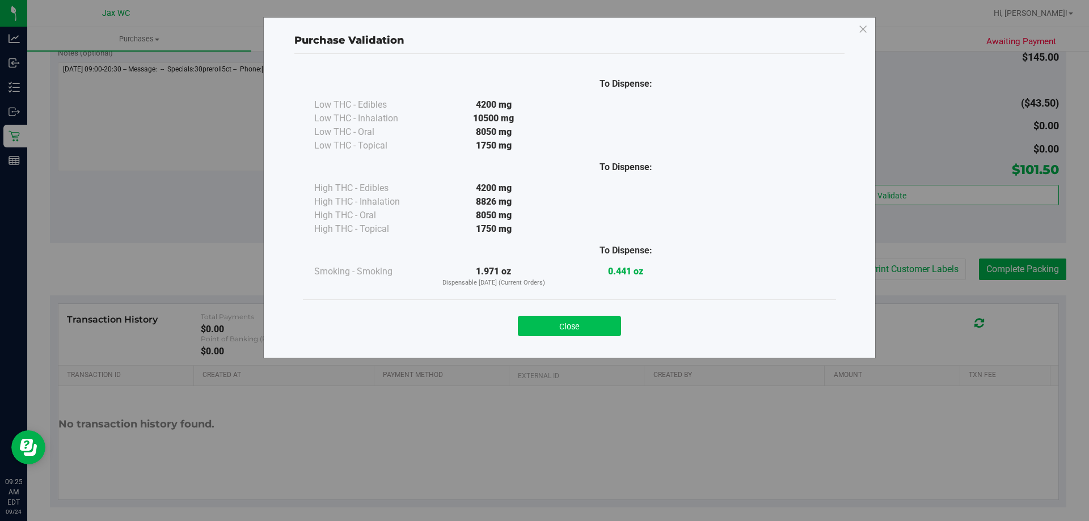
click at [581, 324] on button "Close" at bounding box center [569, 326] width 103 height 20
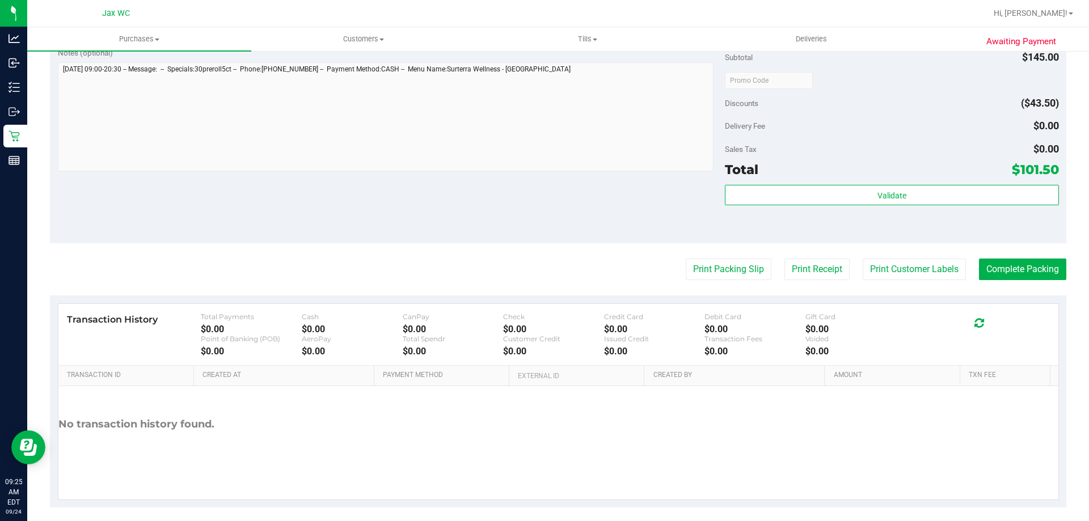
click at [701, 281] on purchase-details "Back Edit Purchase Cancel Purchase View Profile # 11997427 BioTrack ID: - Submi…" at bounding box center [558, 85] width 1016 height 843
click at [700, 271] on button "Print Packing Slip" at bounding box center [729, 270] width 86 height 22
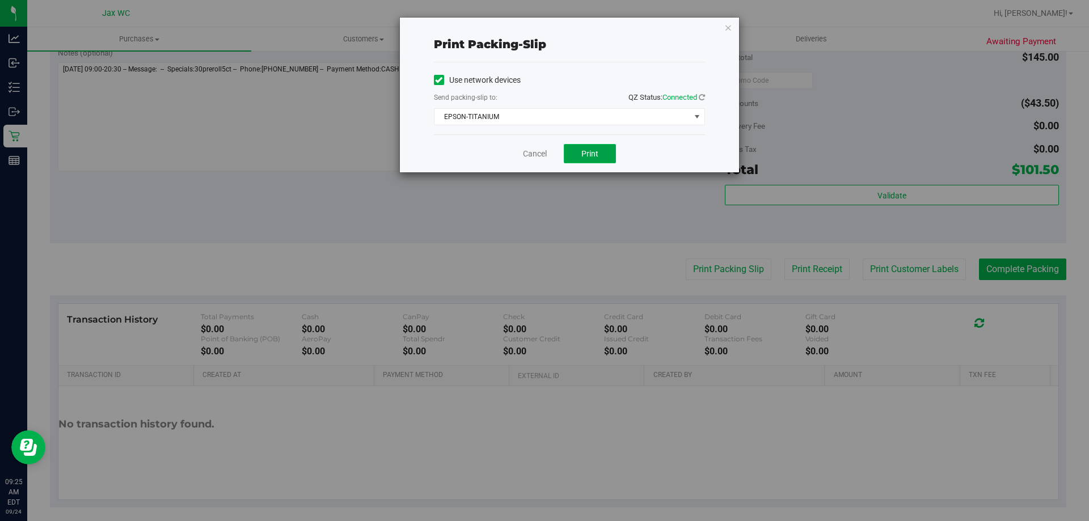
click at [581, 149] on button "Print" at bounding box center [590, 153] width 52 height 19
click at [536, 151] on link "Cancel" at bounding box center [535, 154] width 24 height 12
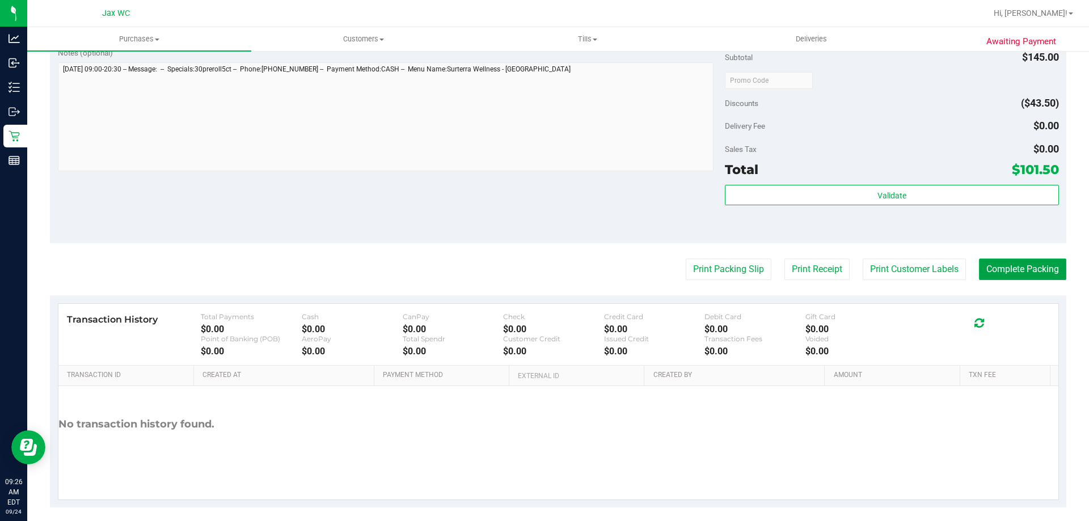
click at [1024, 267] on button "Complete Packing" at bounding box center [1022, 270] width 87 height 22
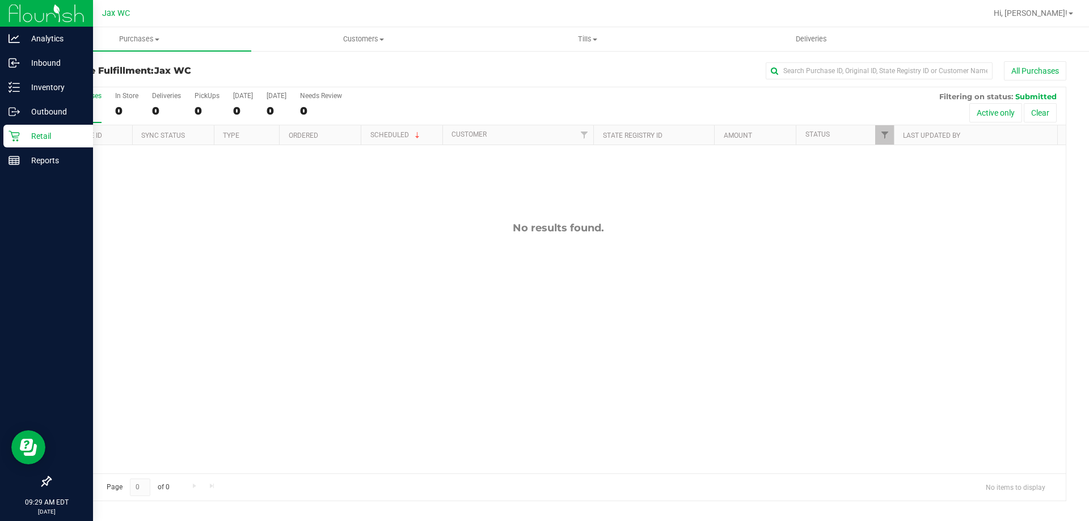
click at [24, 136] on p "Retail" at bounding box center [54, 136] width 68 height 14
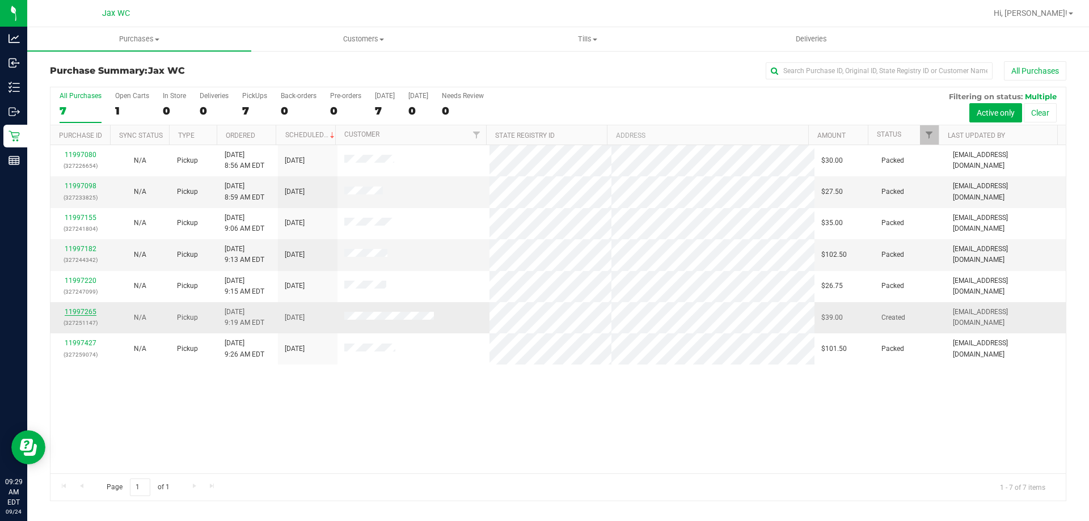
click at [82, 312] on link "11997265" at bounding box center [81, 312] width 32 height 8
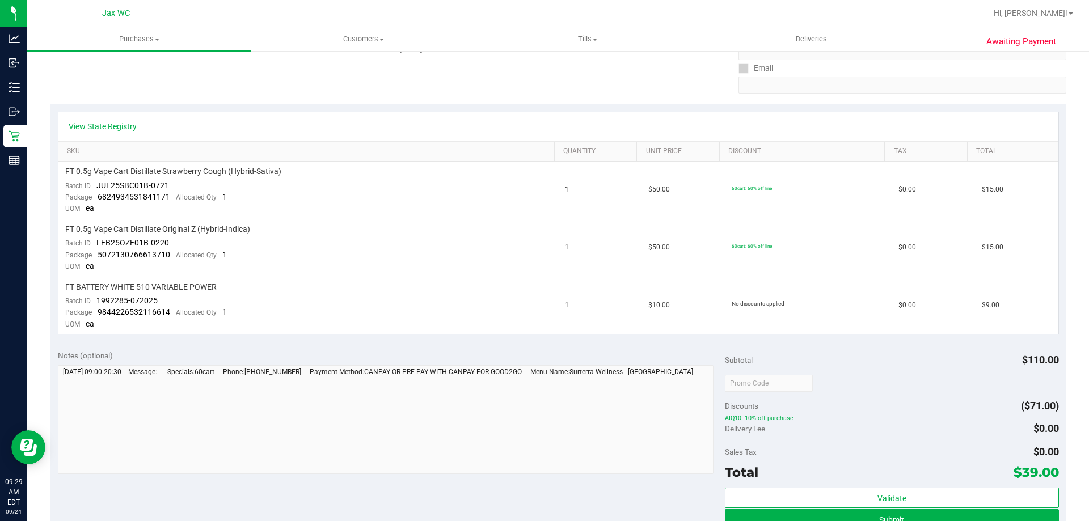
scroll to position [57, 0]
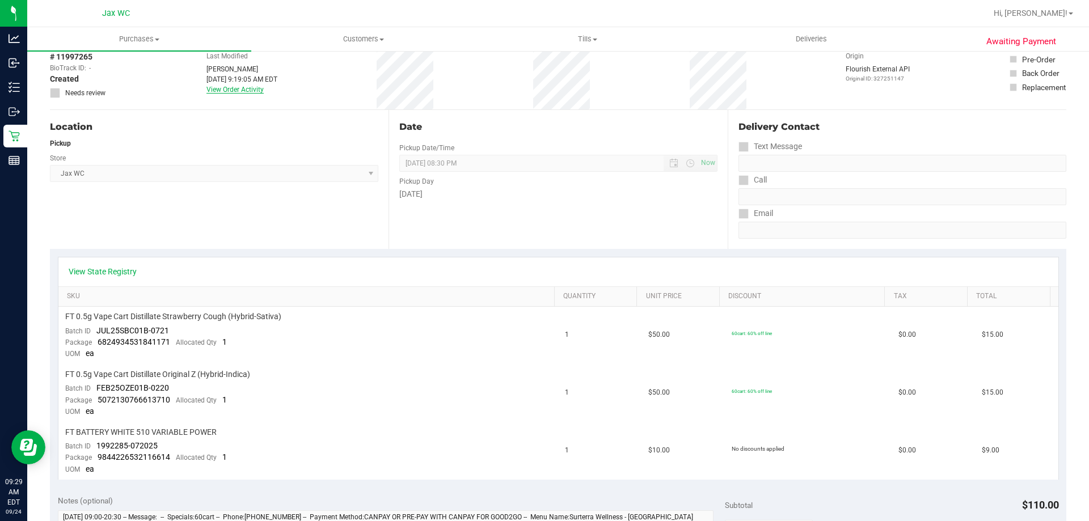
click at [221, 89] on link "View Order Activity" at bounding box center [234, 90] width 57 height 8
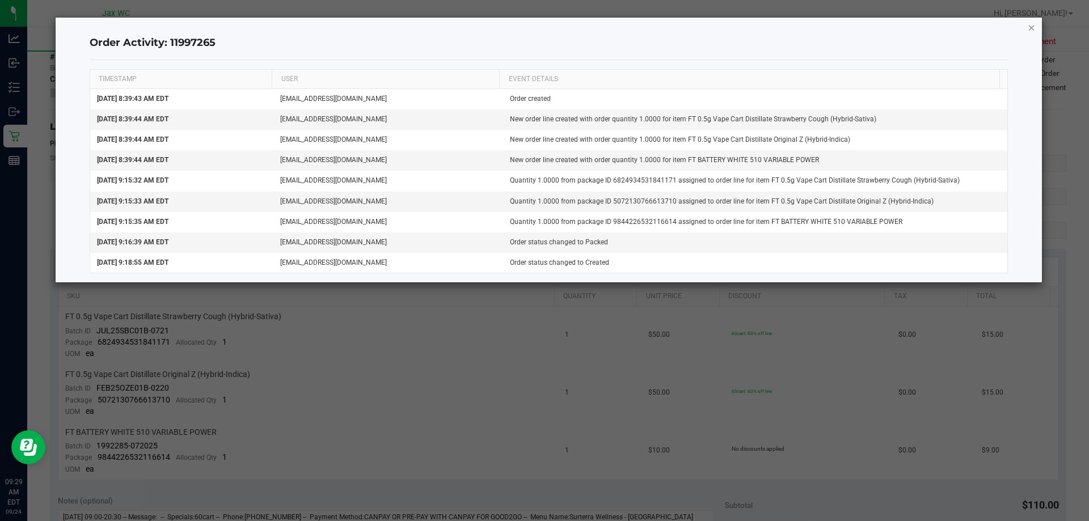
click at [1033, 26] on icon "button" at bounding box center [1032, 27] width 8 height 14
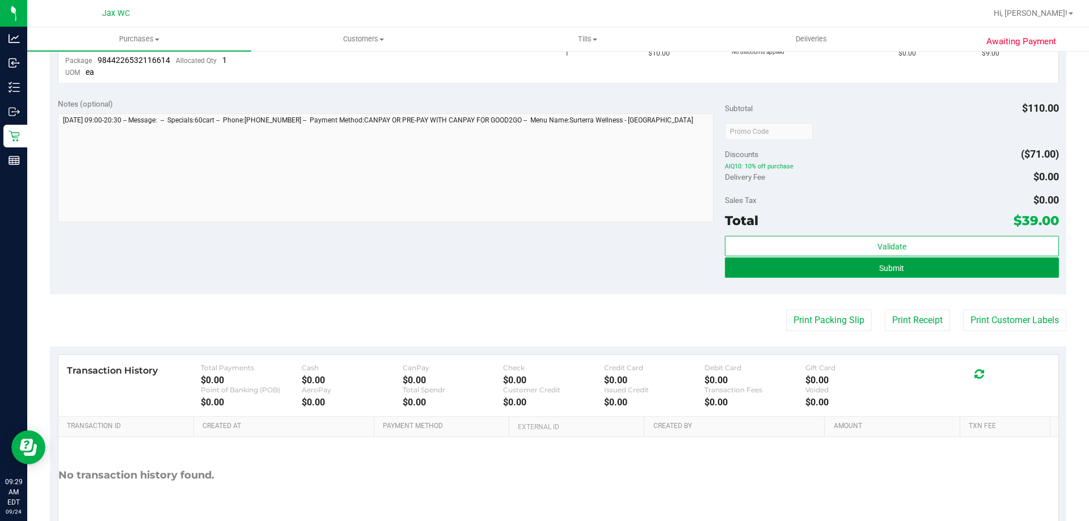
click at [869, 270] on button "Submit" at bounding box center [891, 267] width 333 height 20
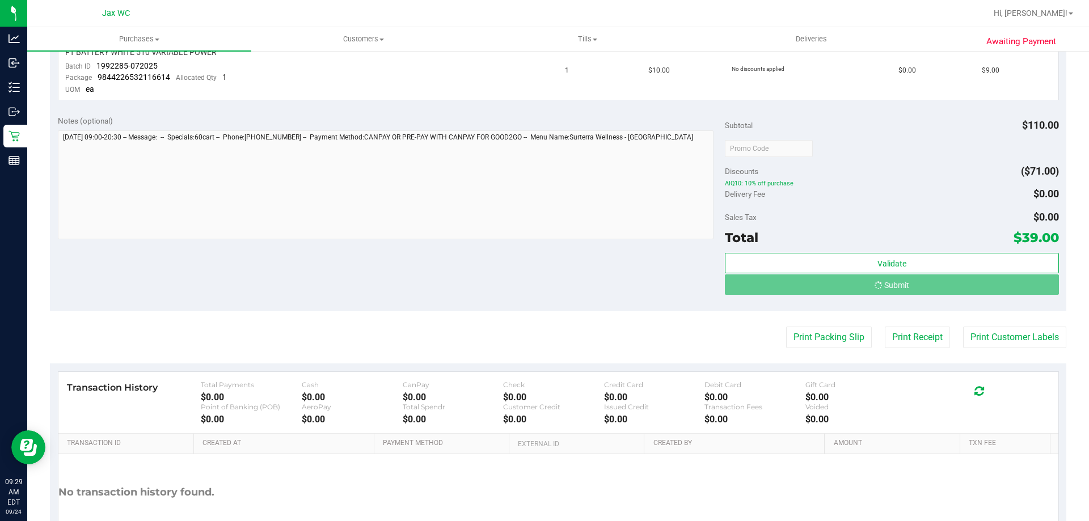
scroll to position [419, 0]
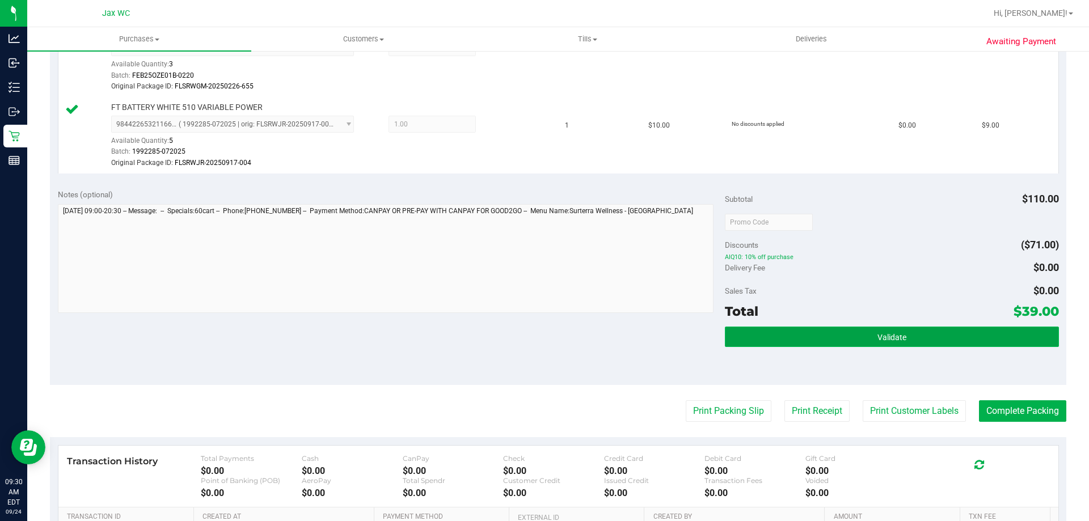
click at [973, 336] on button "Validate" at bounding box center [891, 337] width 333 height 20
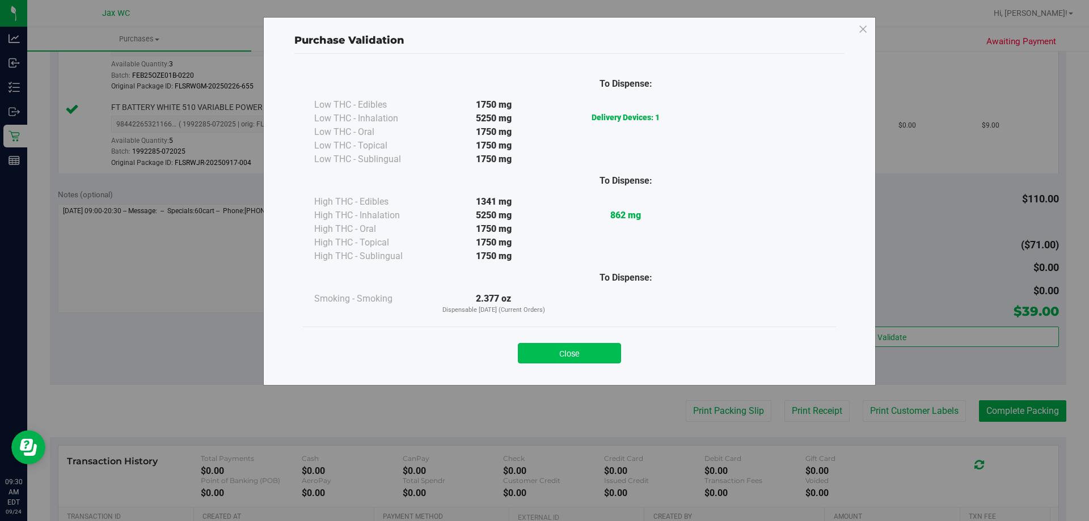
click at [574, 348] on button "Close" at bounding box center [569, 353] width 103 height 20
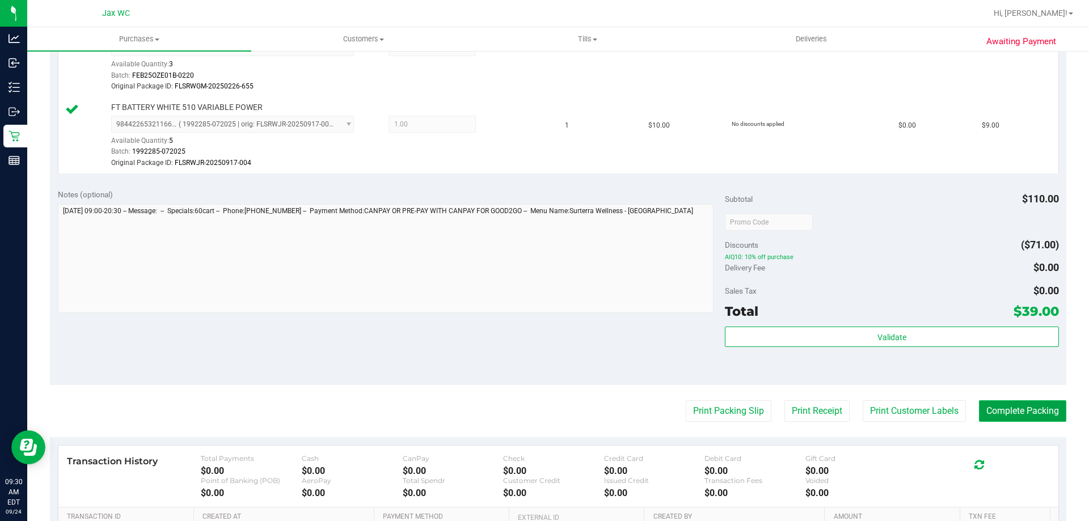
click at [1030, 408] on button "Complete Packing" at bounding box center [1022, 411] width 87 height 22
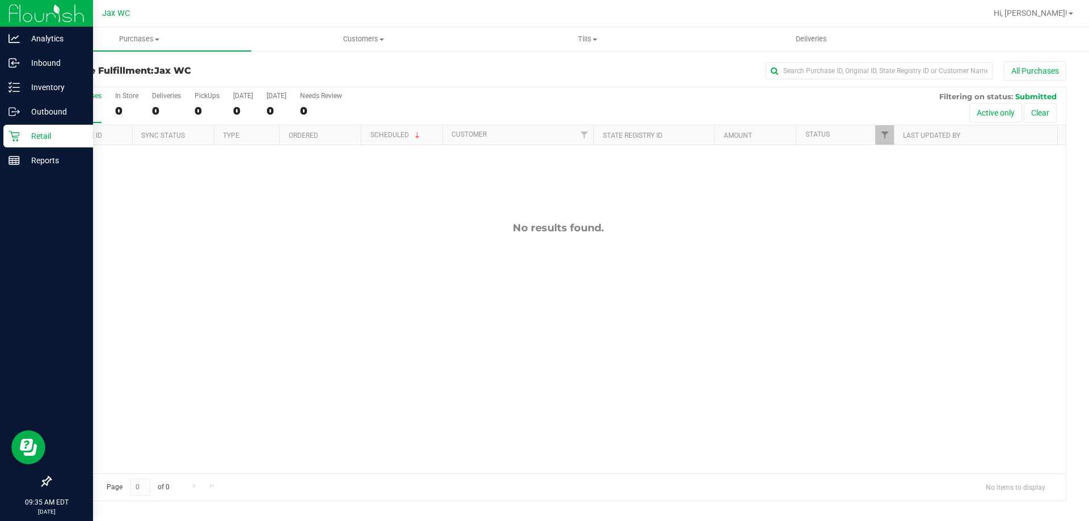
click at [10, 142] on div "Retail" at bounding box center [48, 136] width 90 height 23
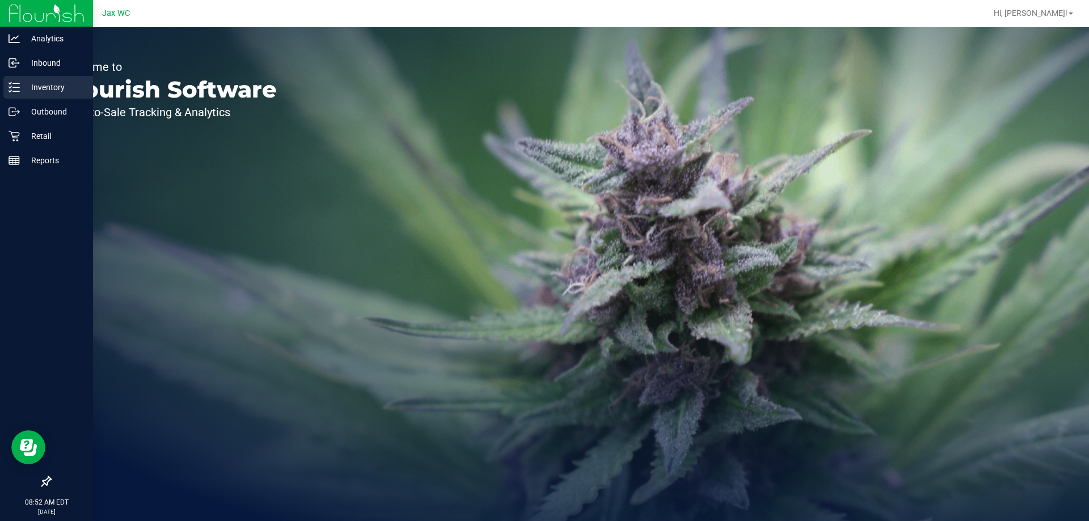
click at [20, 84] on p "Inventory" at bounding box center [54, 88] width 68 height 14
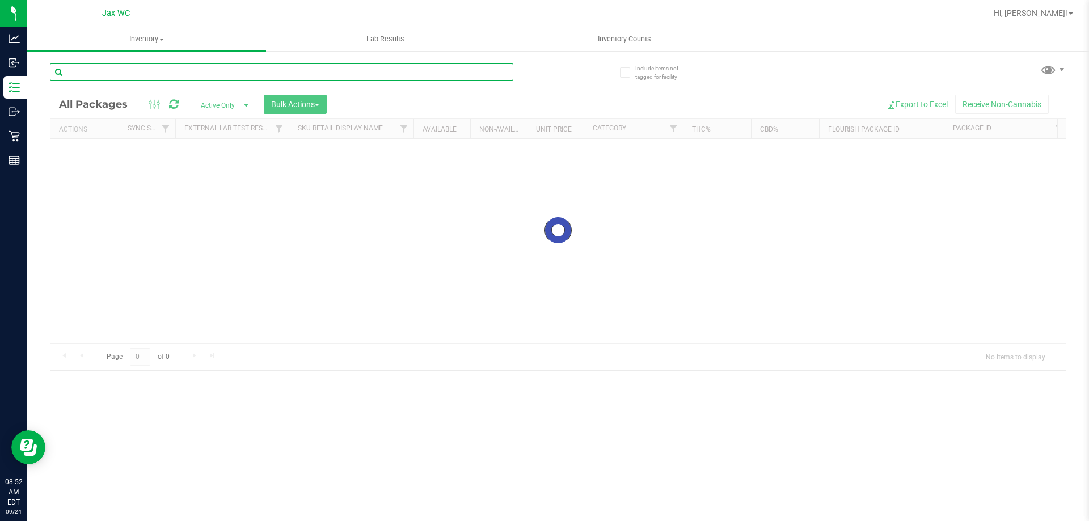
click at [130, 73] on input "text" at bounding box center [281, 72] width 463 height 17
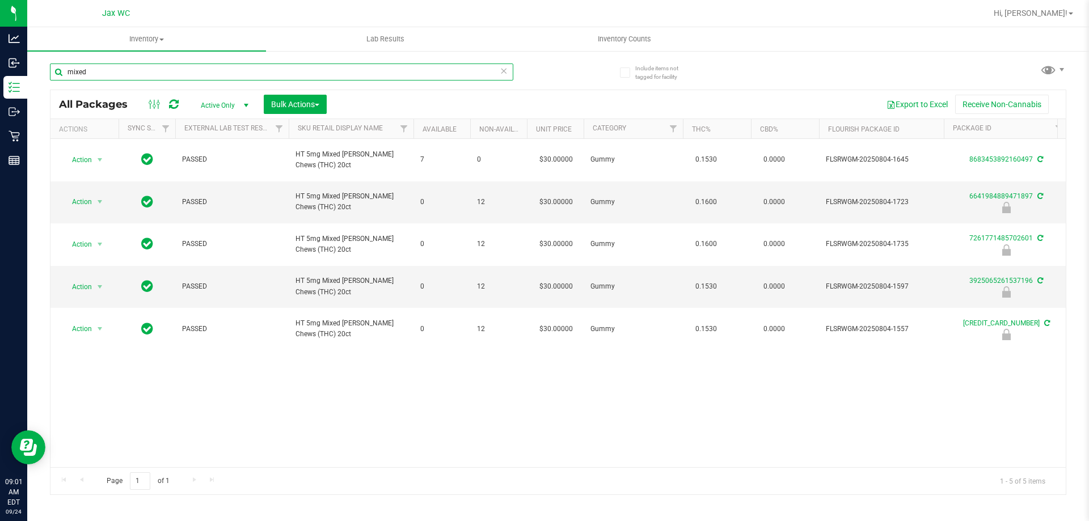
click at [133, 77] on input "mixed" at bounding box center [281, 72] width 463 height 17
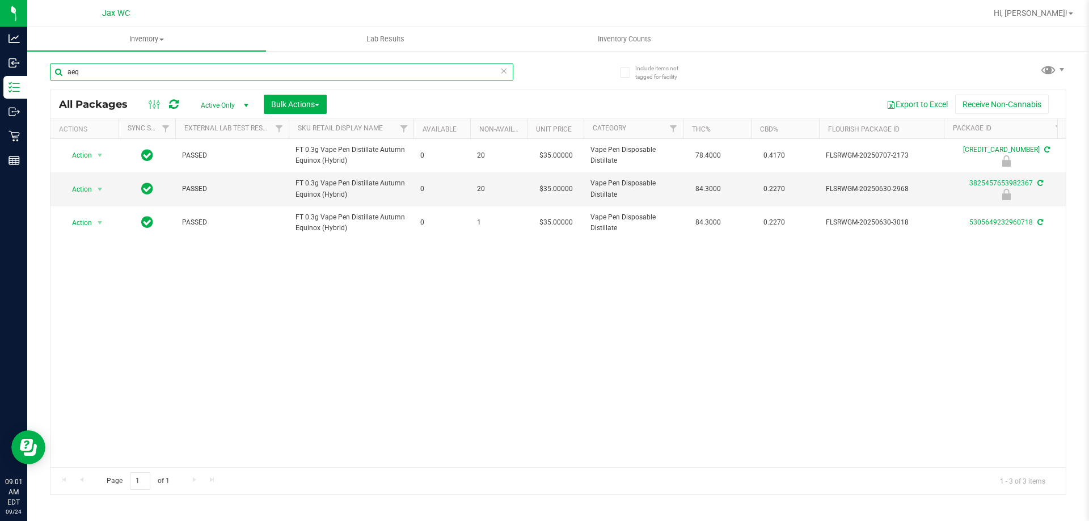
type input "aeq"
